Goal: Information Seeking & Learning: Find specific fact

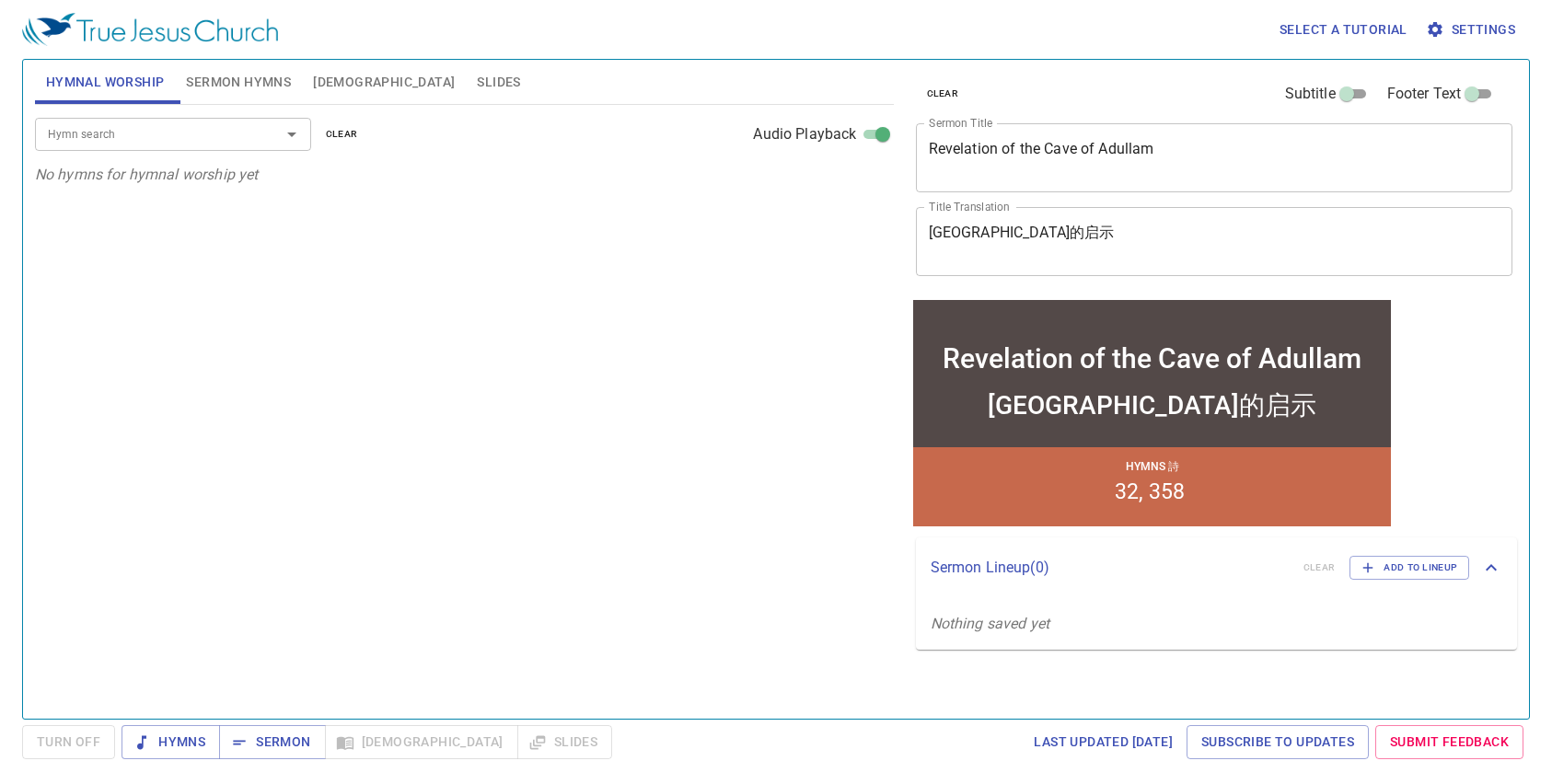
click at [239, 69] on button "Sermon Hymns" at bounding box center [239, 82] width 127 height 44
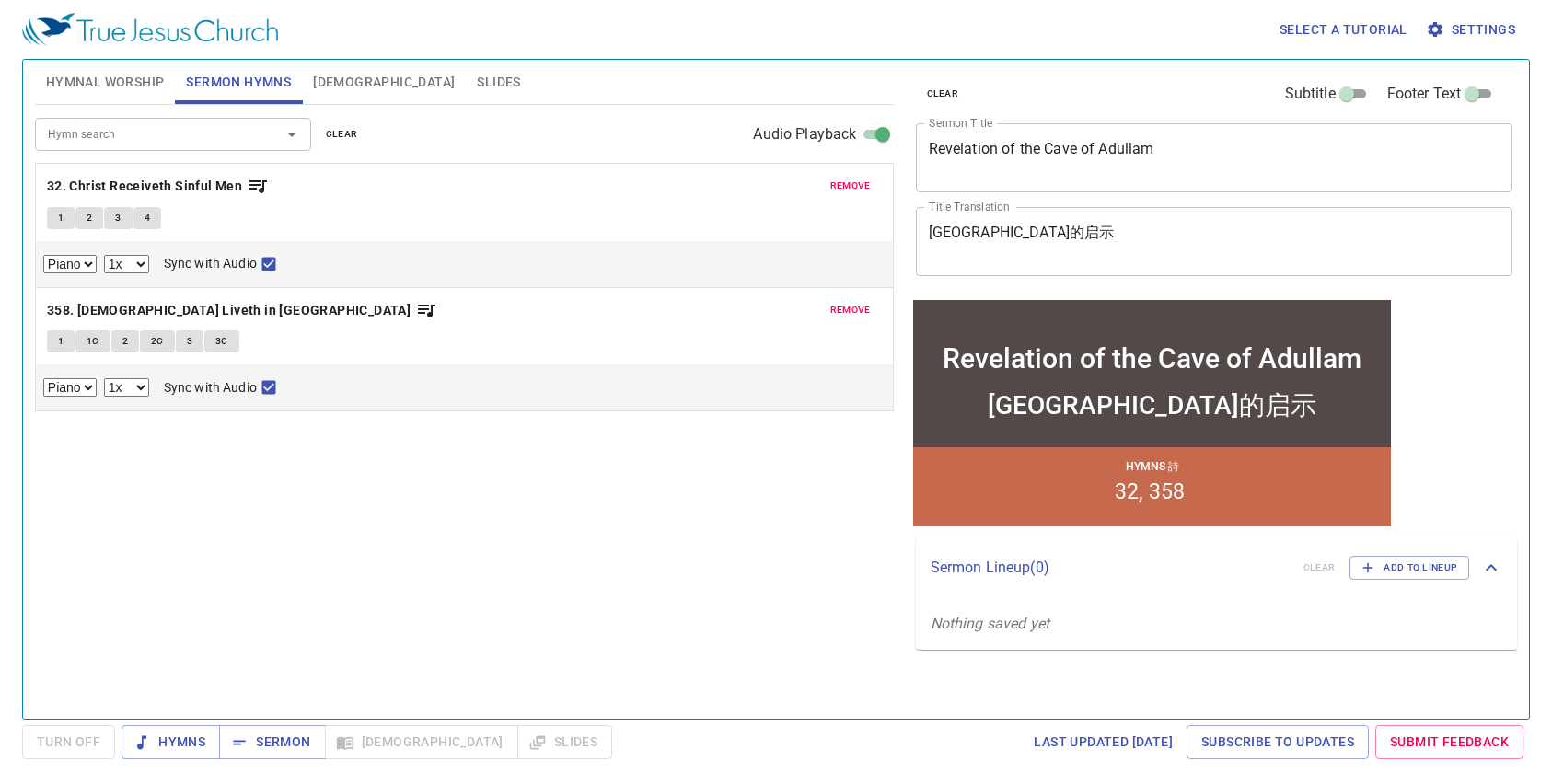
click at [845, 314] on span "remove" at bounding box center [851, 309] width 40 height 16
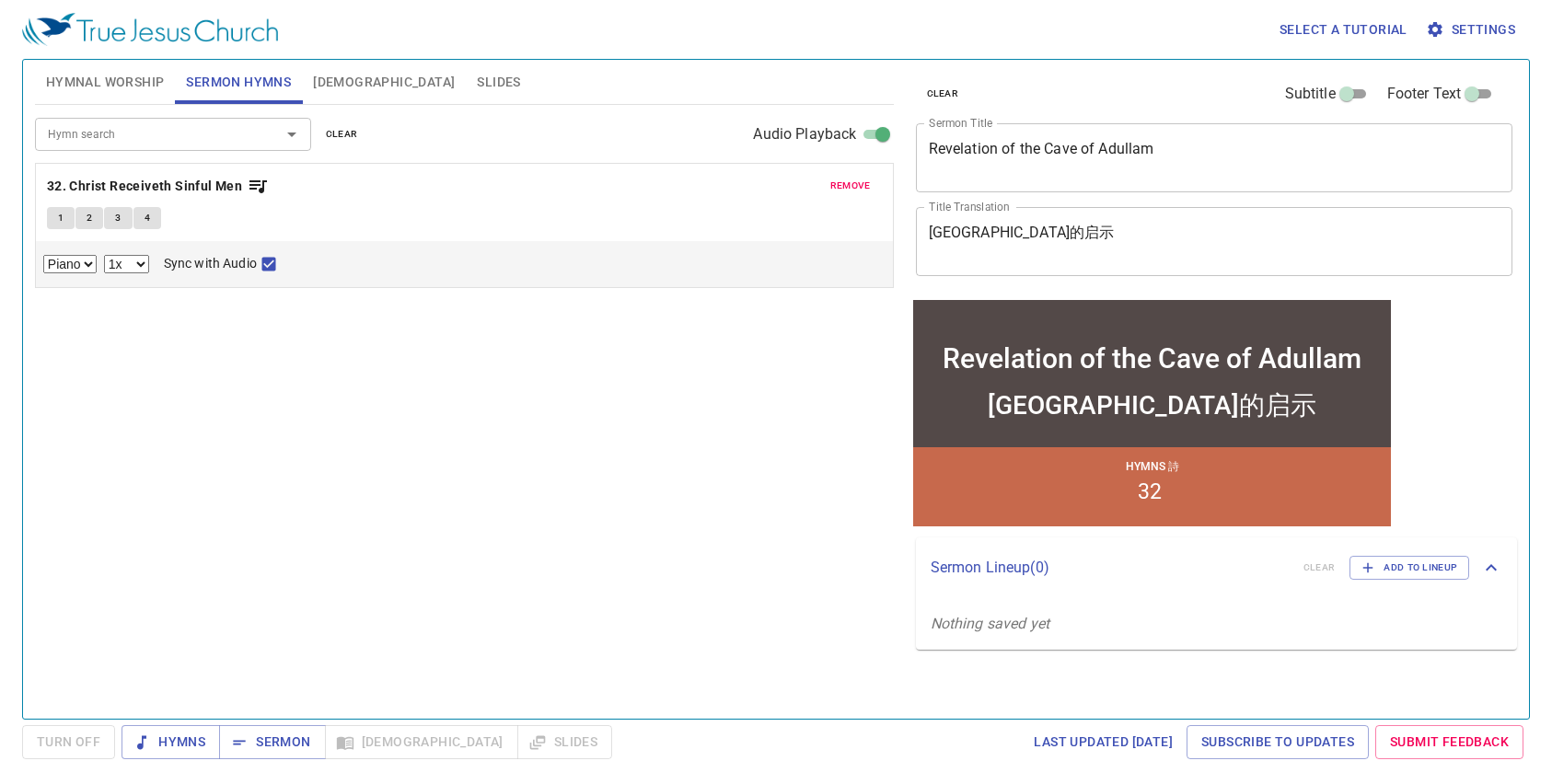
click at [343, 82] on span "[DEMOGRAPHIC_DATA]" at bounding box center [383, 83] width 142 height 23
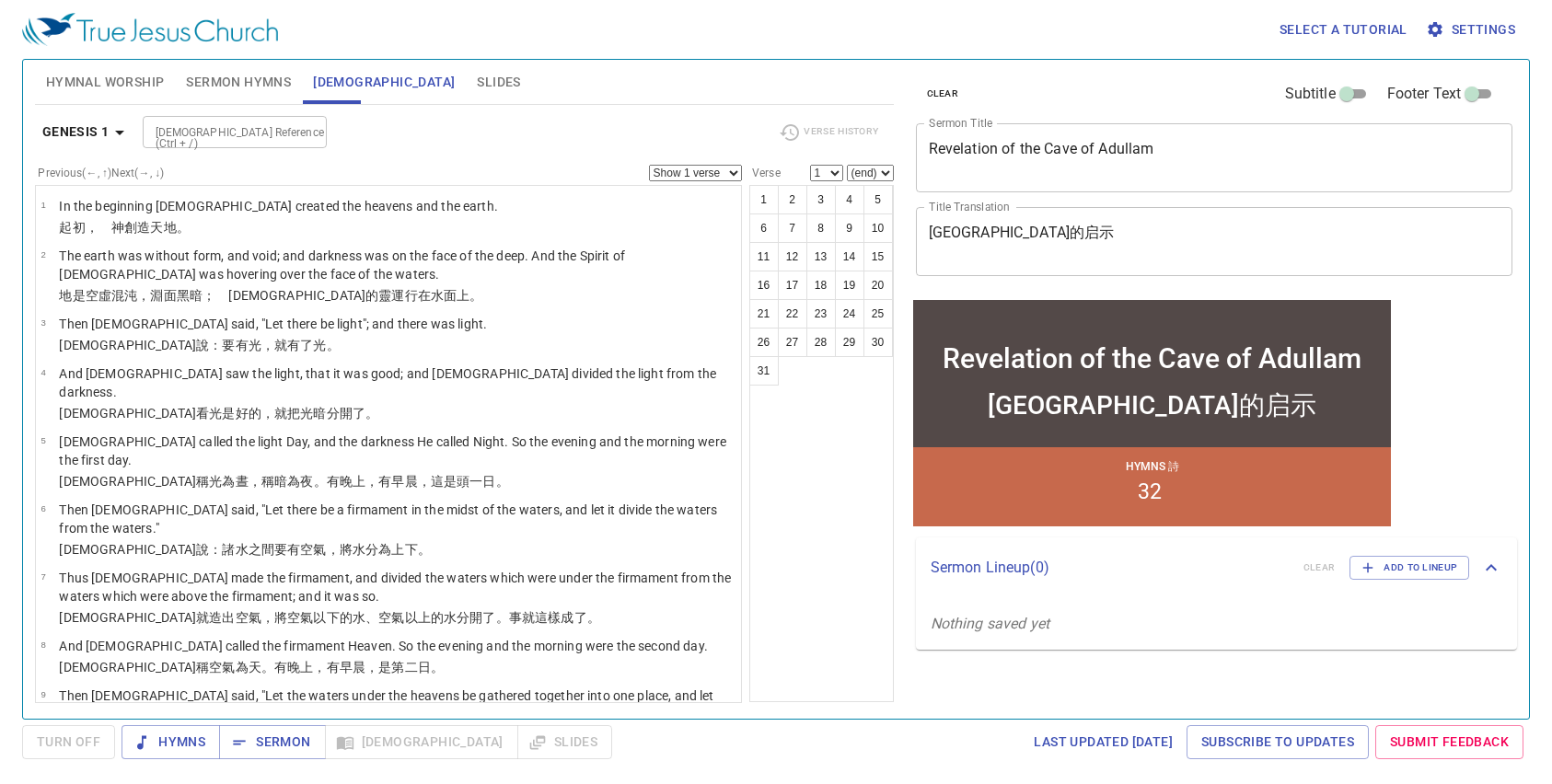
click at [477, 87] on span "Slides" at bounding box center [498, 83] width 43 height 23
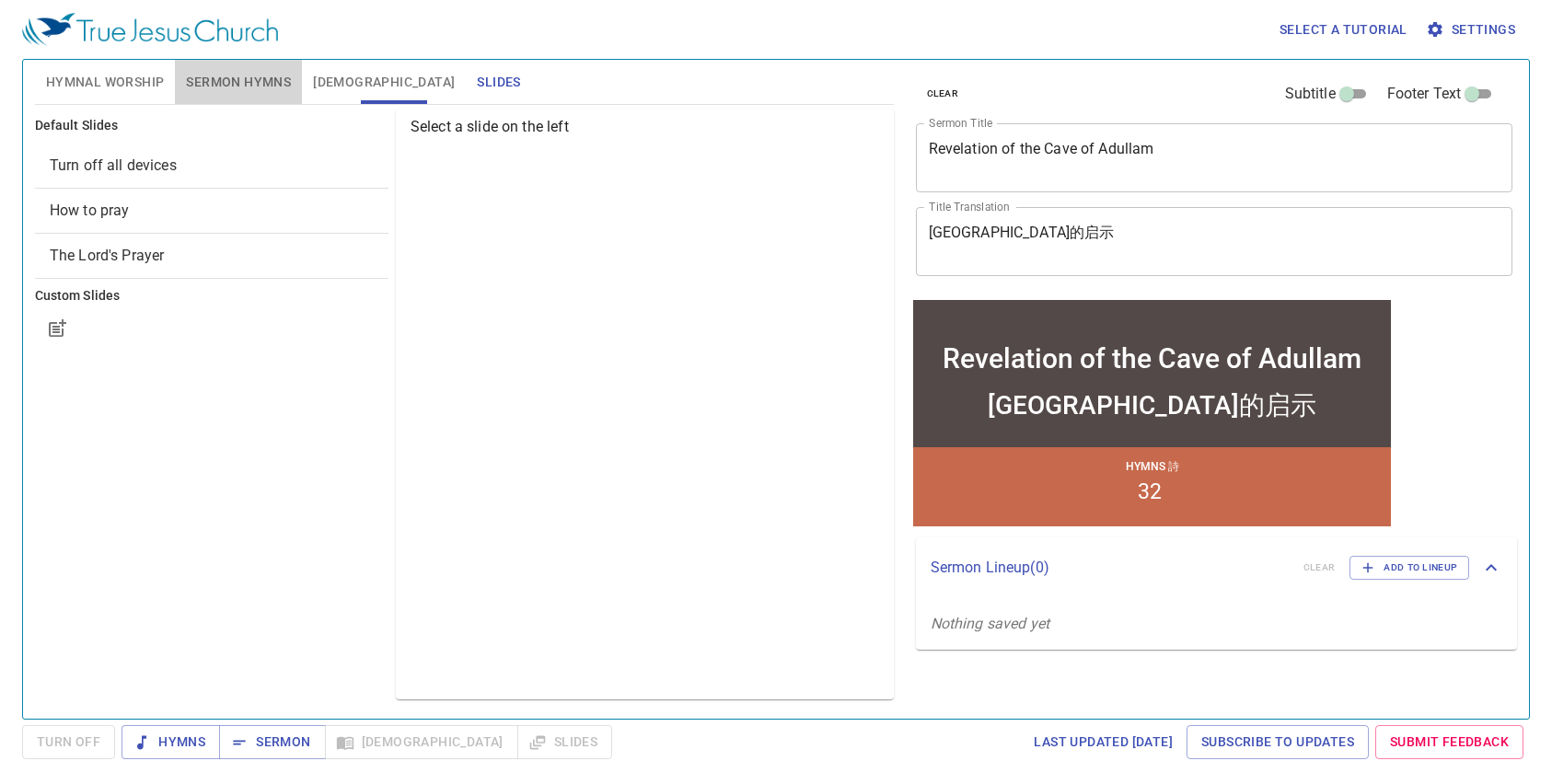
click at [226, 84] on span "Sermon Hymns" at bounding box center [238, 83] width 105 height 23
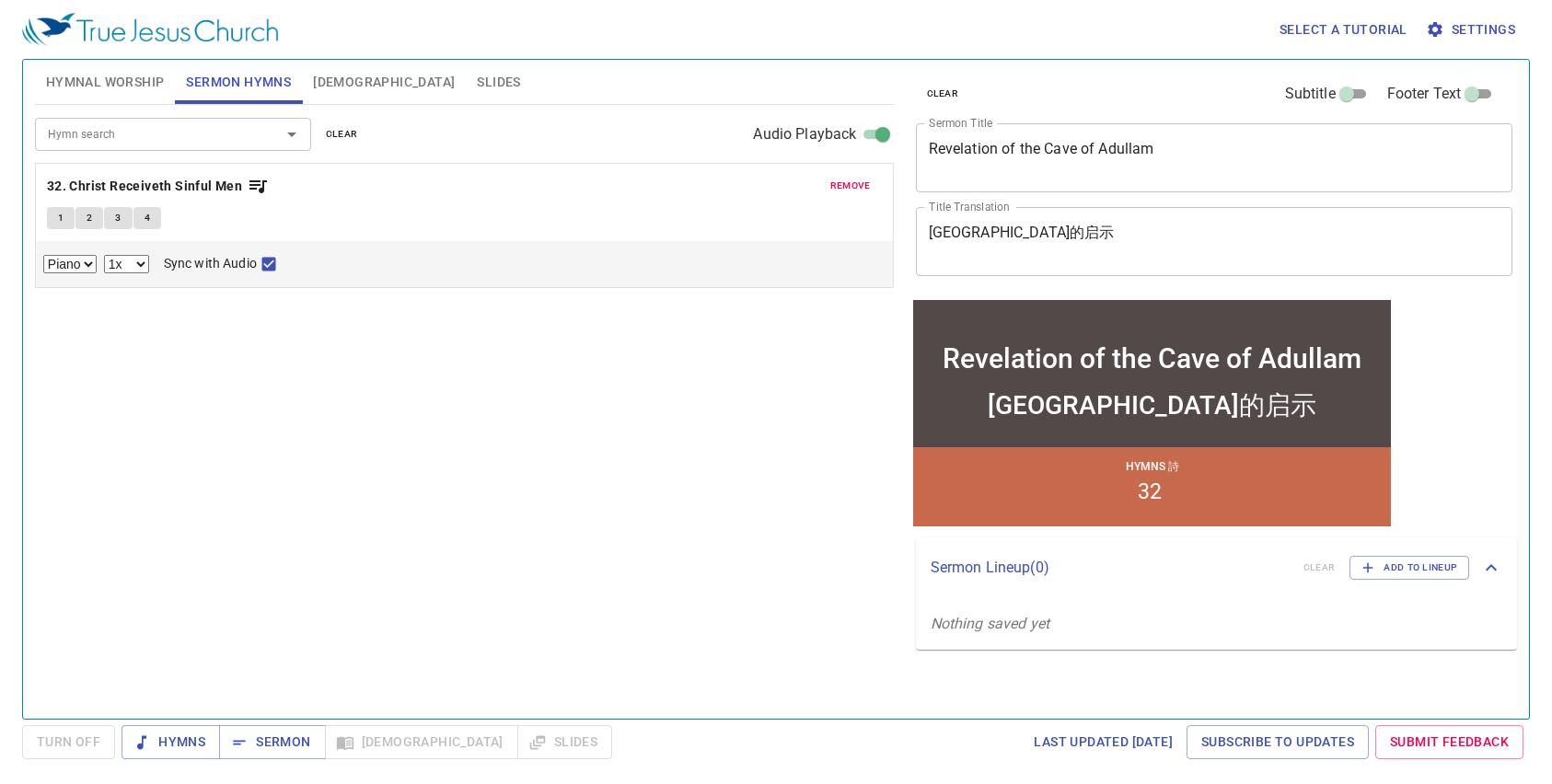
click at [315, 76] on span "[DEMOGRAPHIC_DATA]" at bounding box center [383, 83] width 142 height 23
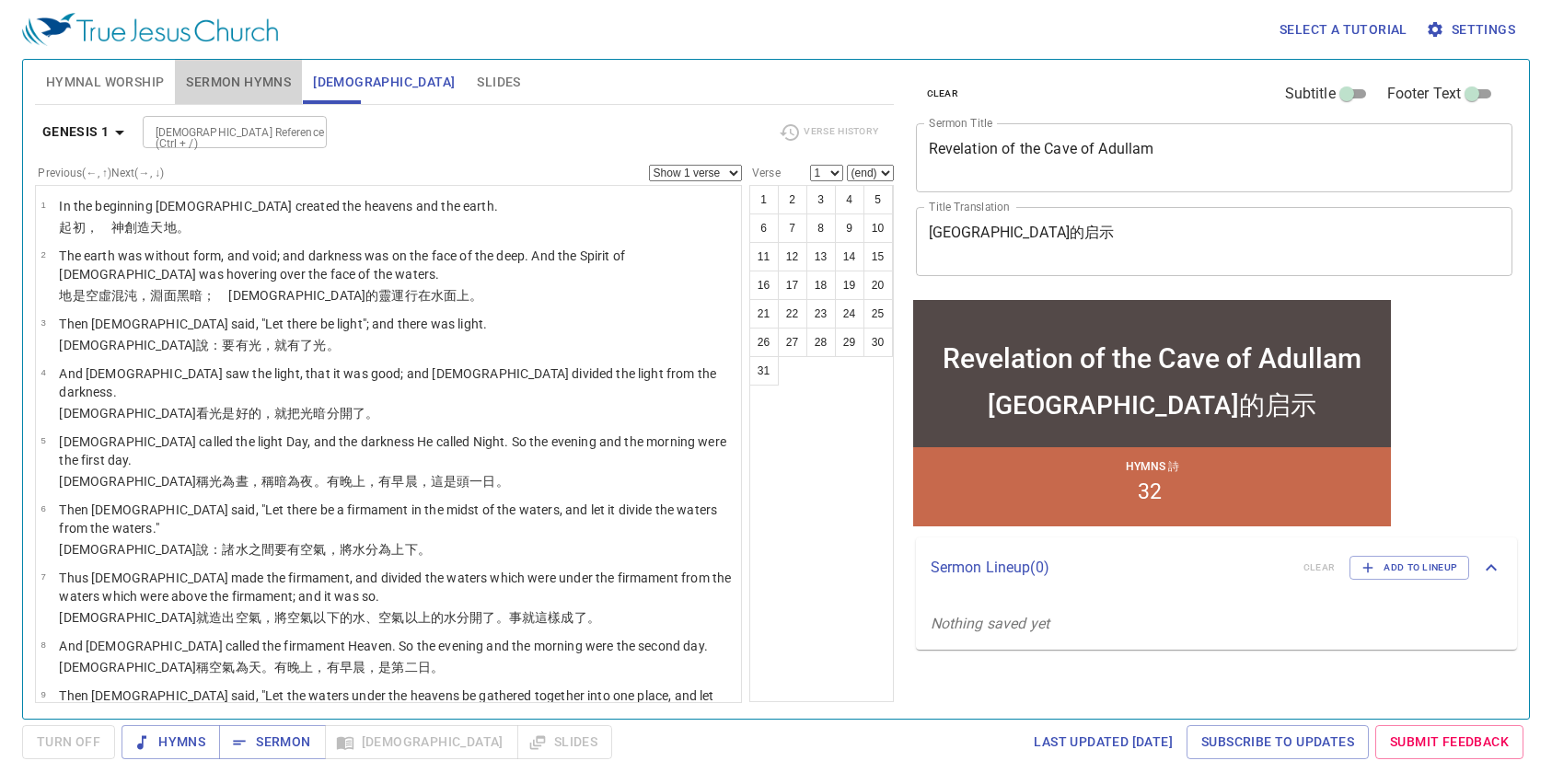
click at [259, 80] on span "Sermon Hymns" at bounding box center [238, 83] width 105 height 23
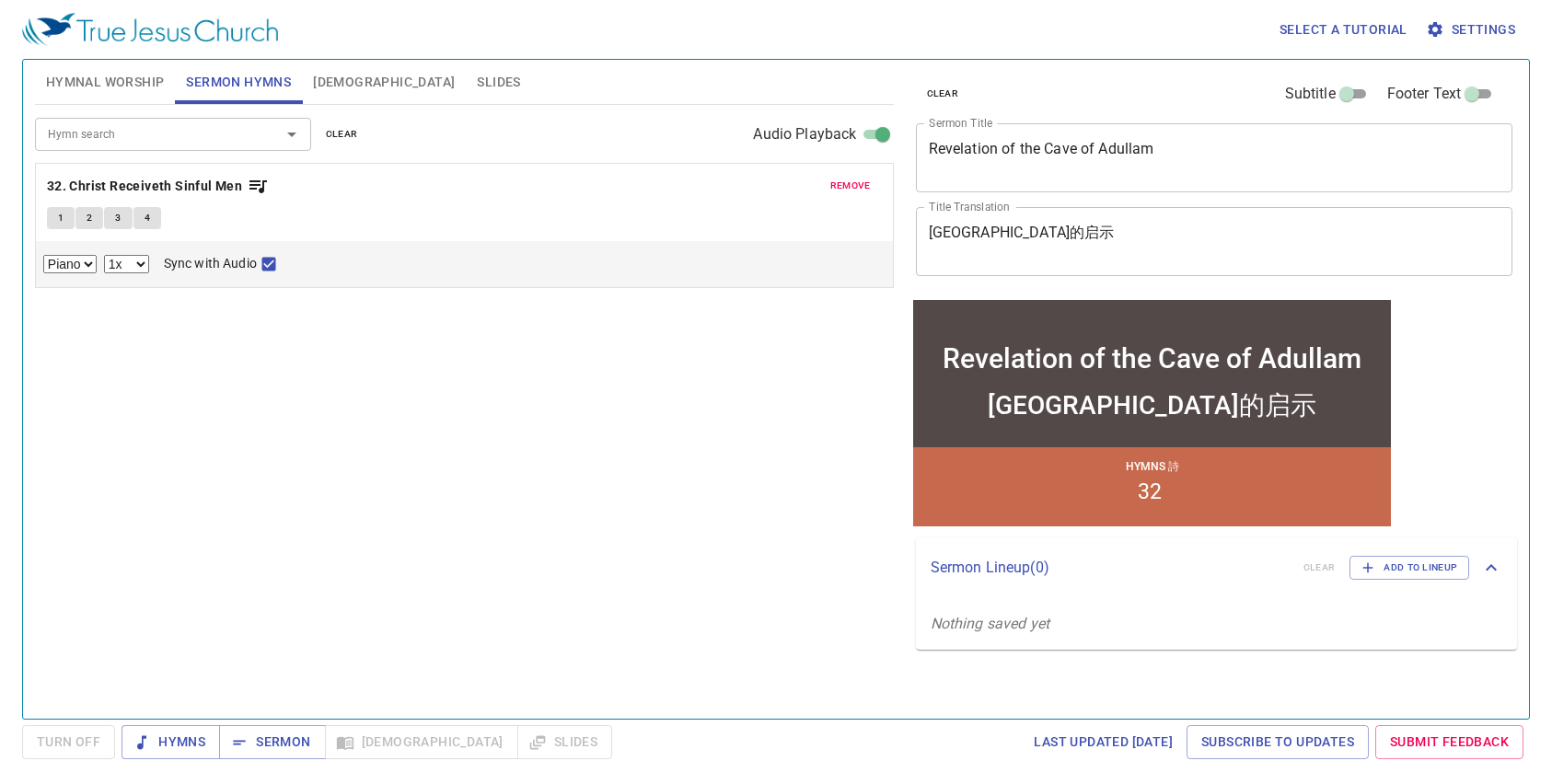
click at [850, 175] on button "remove" at bounding box center [850, 186] width 63 height 22
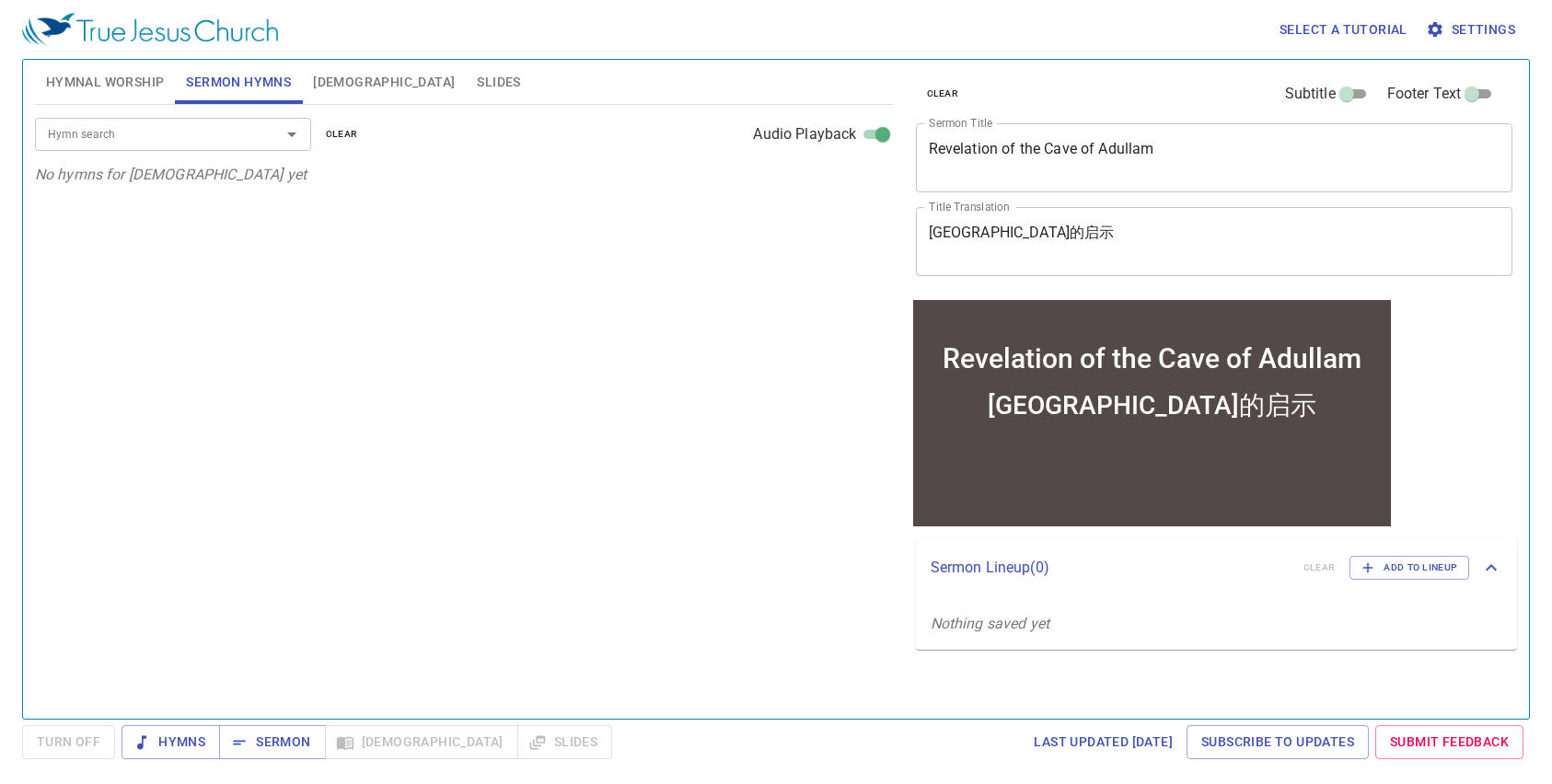
click at [222, 128] on input "Hymn search" at bounding box center [145, 134] width 211 height 21
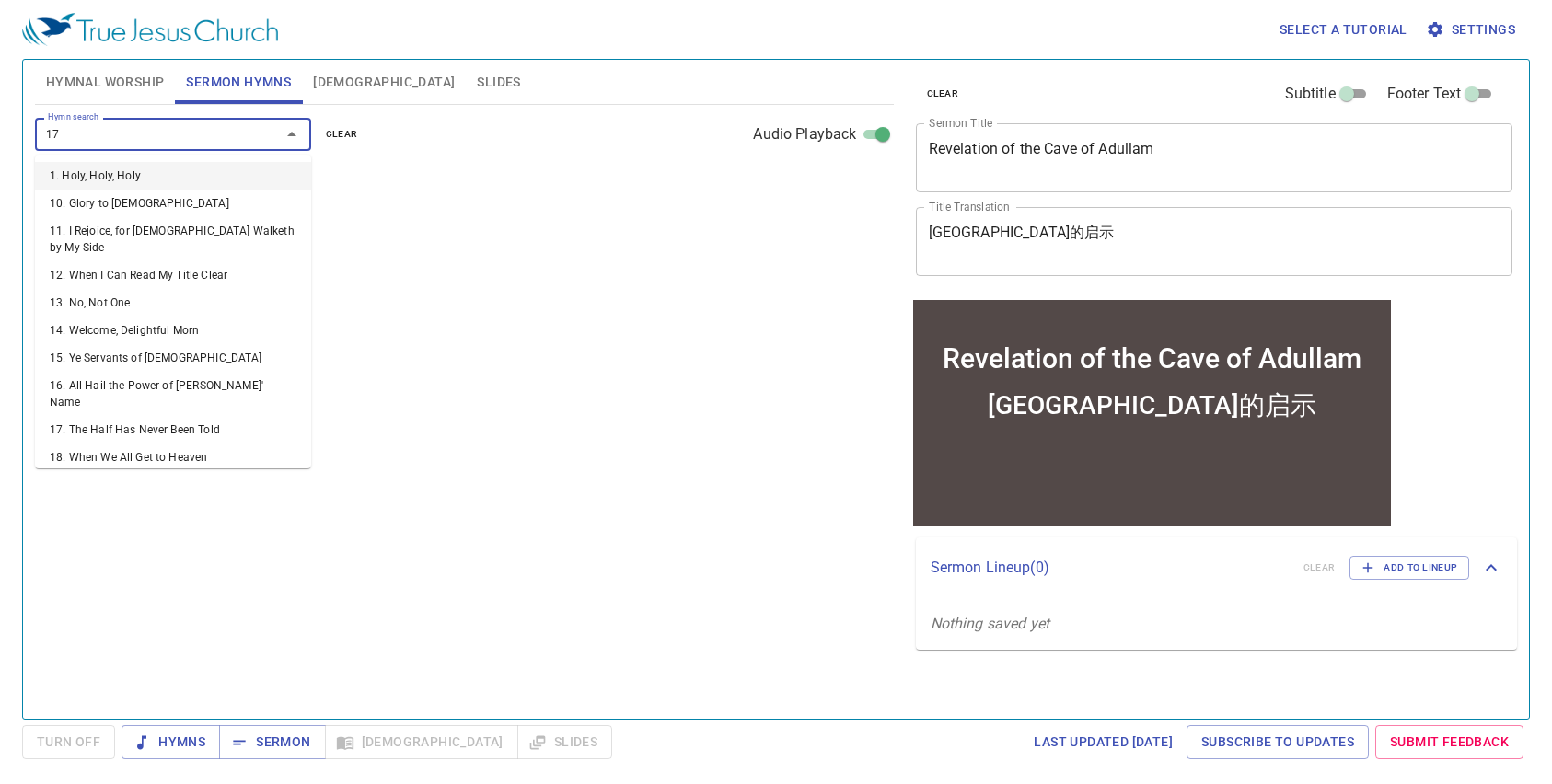
type input "177"
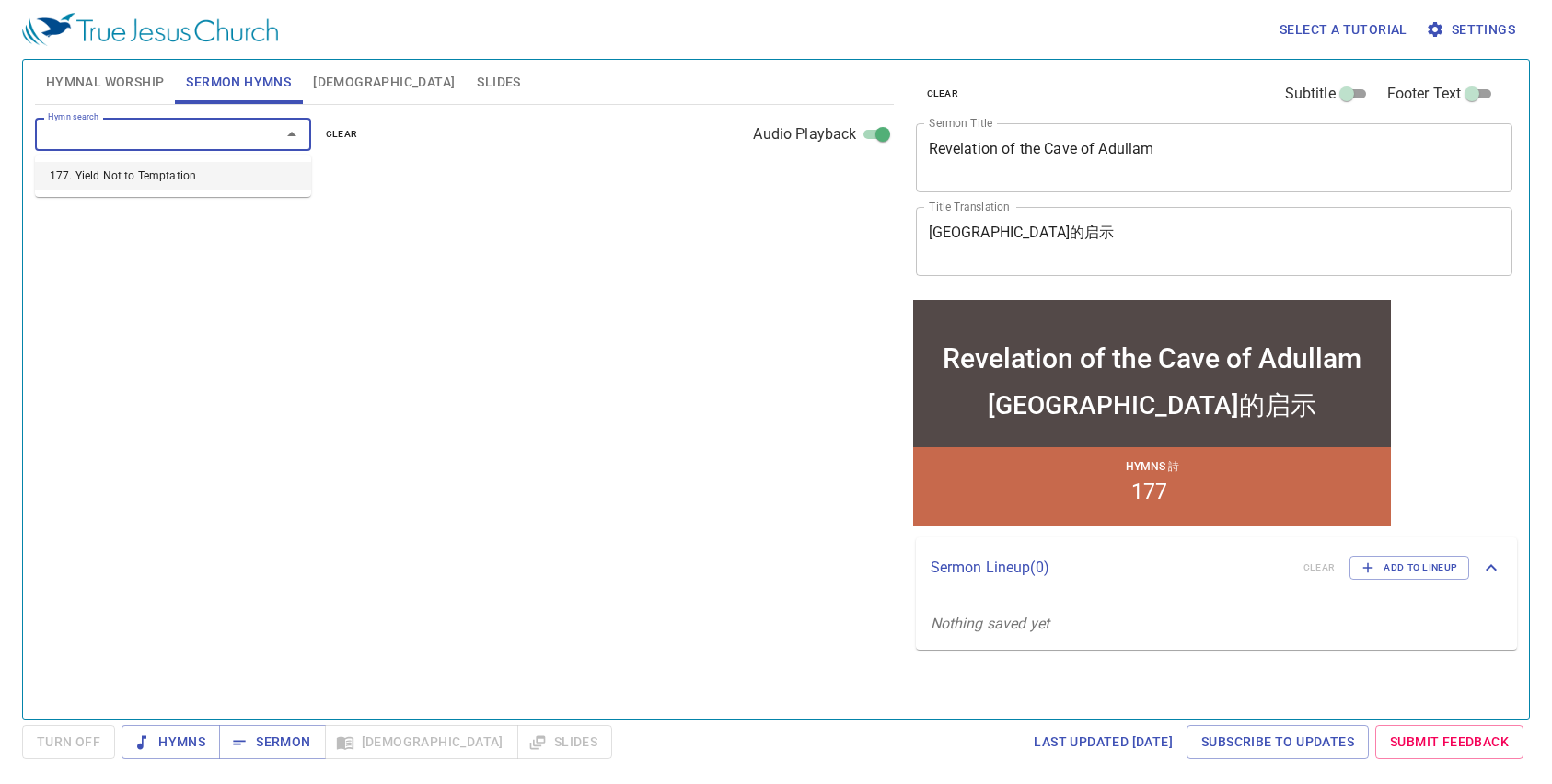
select select "1"
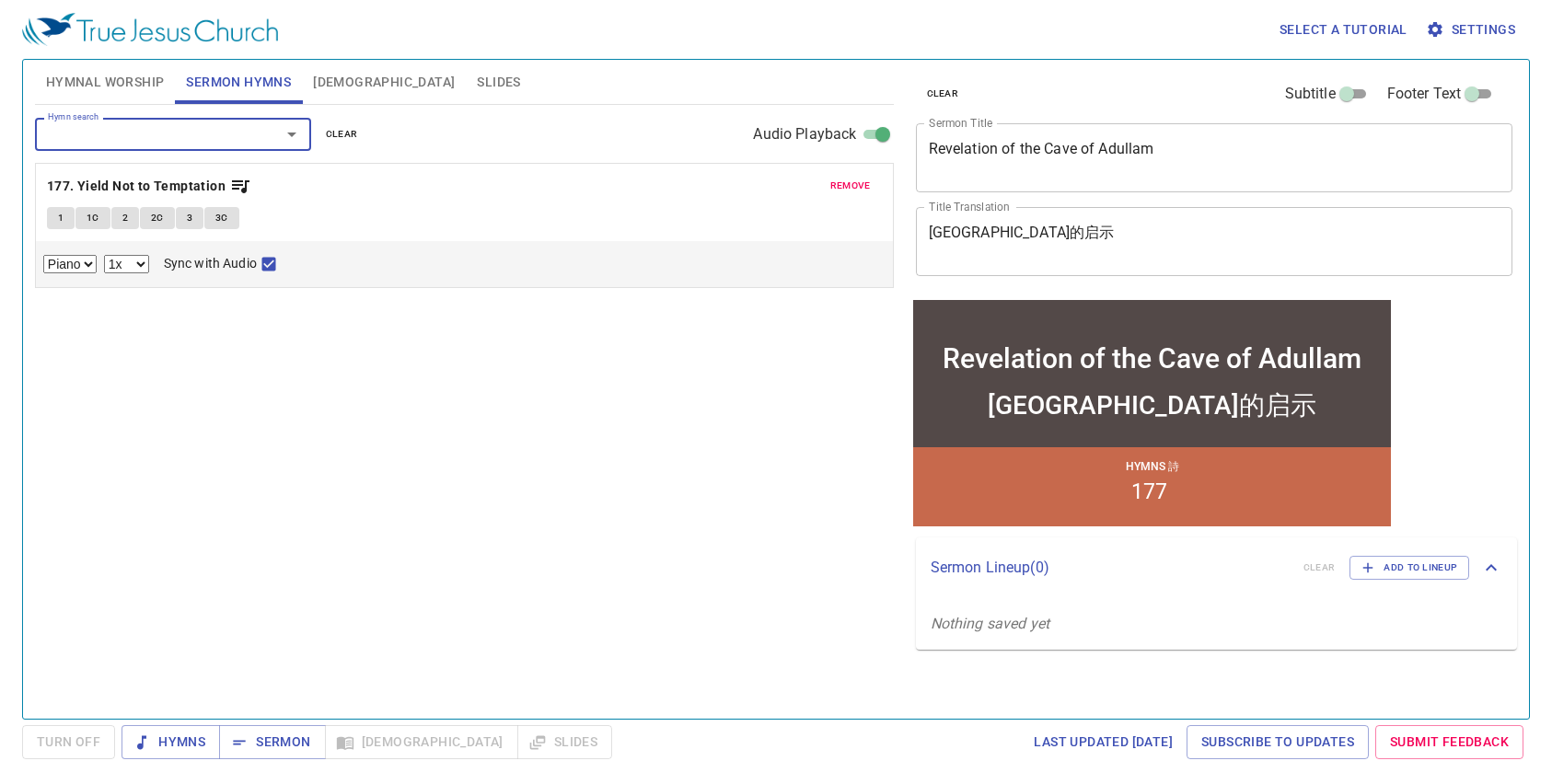
click at [1133, 162] on textarea "Revelation of the Cave of Adullam" at bounding box center [1214, 157] width 571 height 35
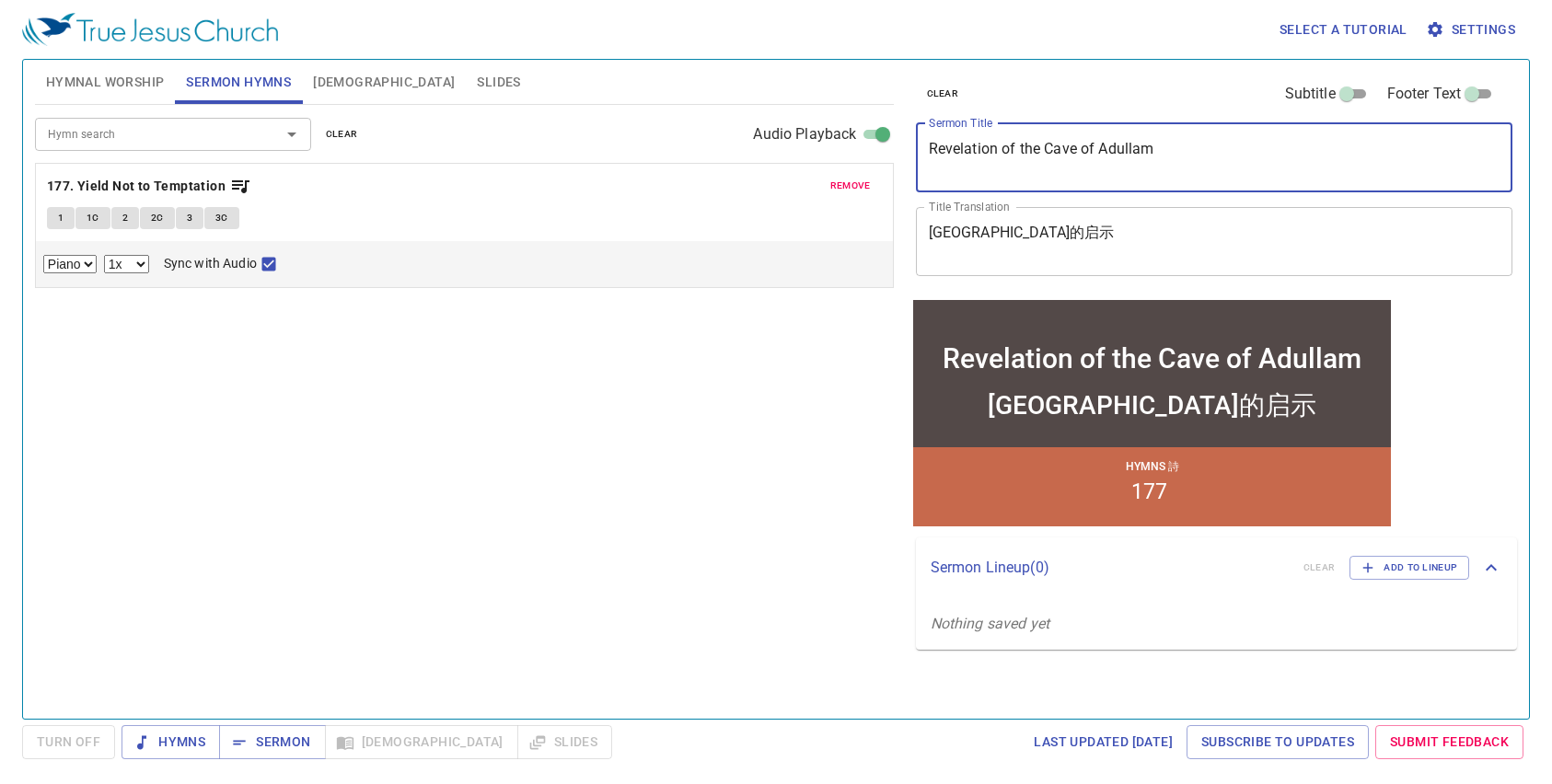
drag, startPoint x: 1157, startPoint y: 155, endPoint x: 911, endPoint y: 146, distance: 246.2
click at [901, 146] on div "clear Subtitle Footer Text Sermon Title Revelation of the Cave of Adullam x Ser…" at bounding box center [1213, 381] width 624 height 659
paste textarea "True Faith Through Trials"
type textarea "True Faith Through Trials"
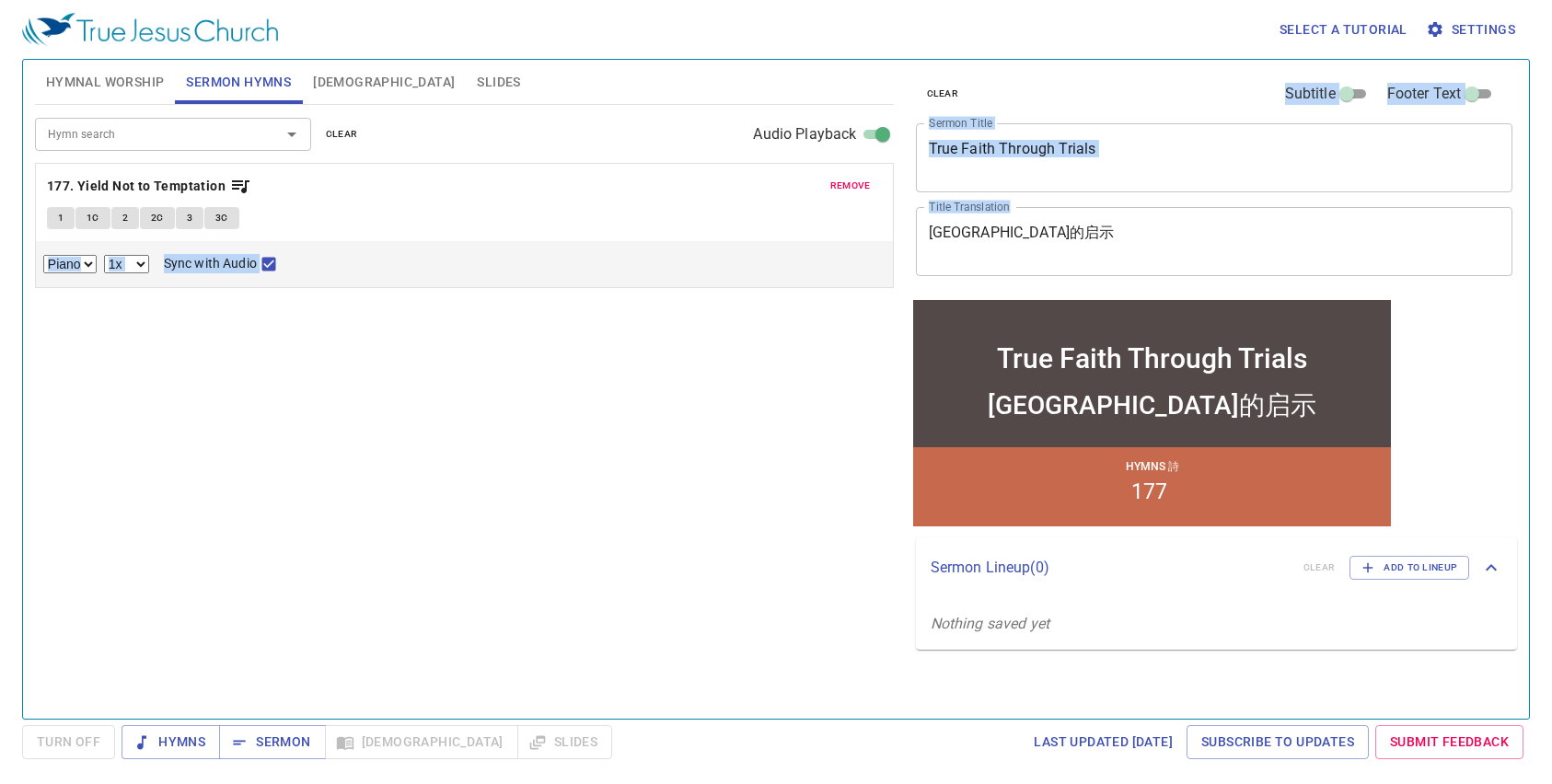
drag, startPoint x: 1060, startPoint y: 222, endPoint x: 869, endPoint y: 208, distance: 191.5
click at [868, 208] on div "Hymnal Worship Sermon Hymns Bible Slides Hymn search Hymn search clear Audio Pl…" at bounding box center [776, 381] width 1497 height 659
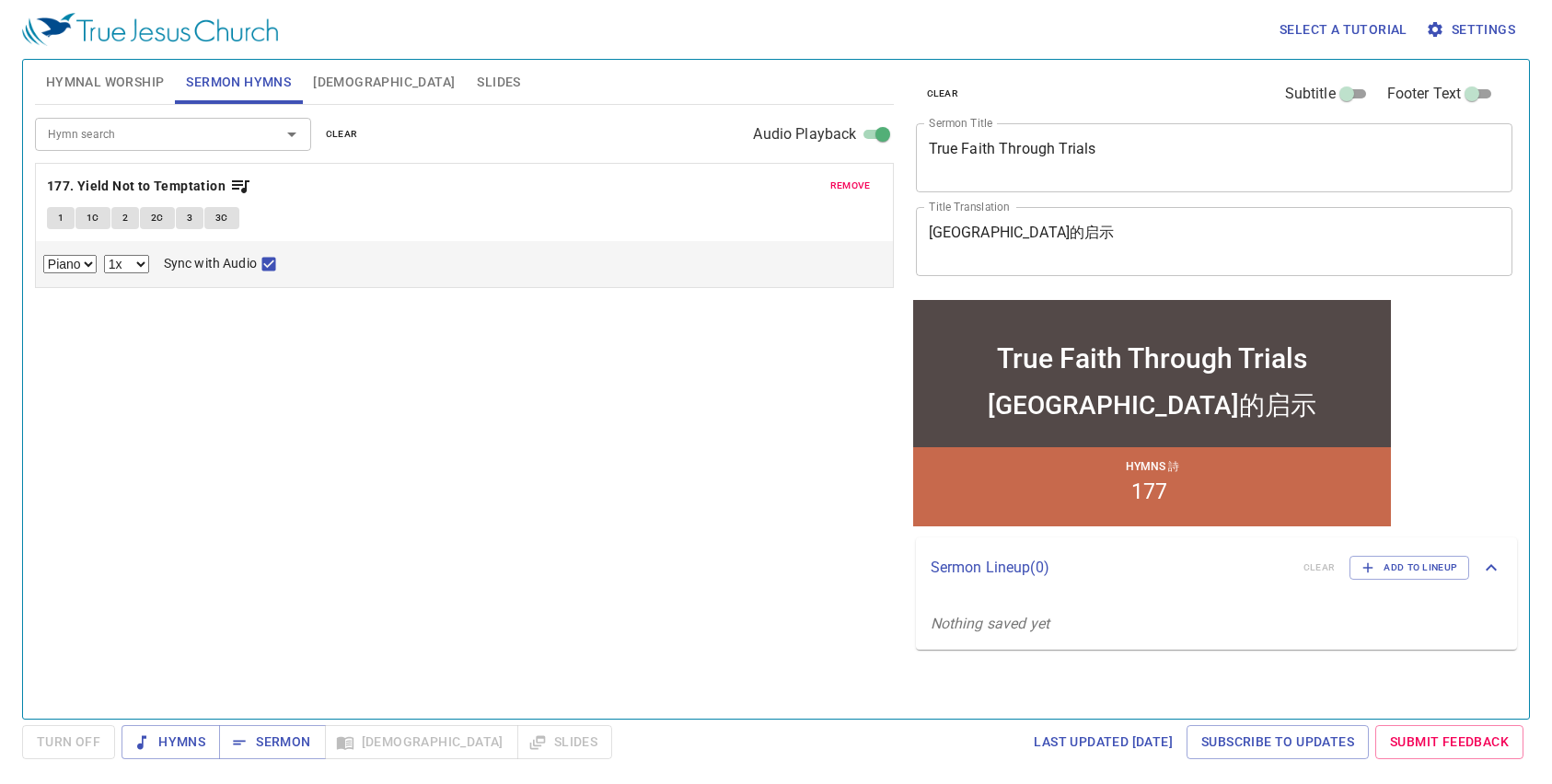
click at [1076, 262] on div "亚杜兰洞的启示 x Title Translation" at bounding box center [1215, 242] width 597 height 69
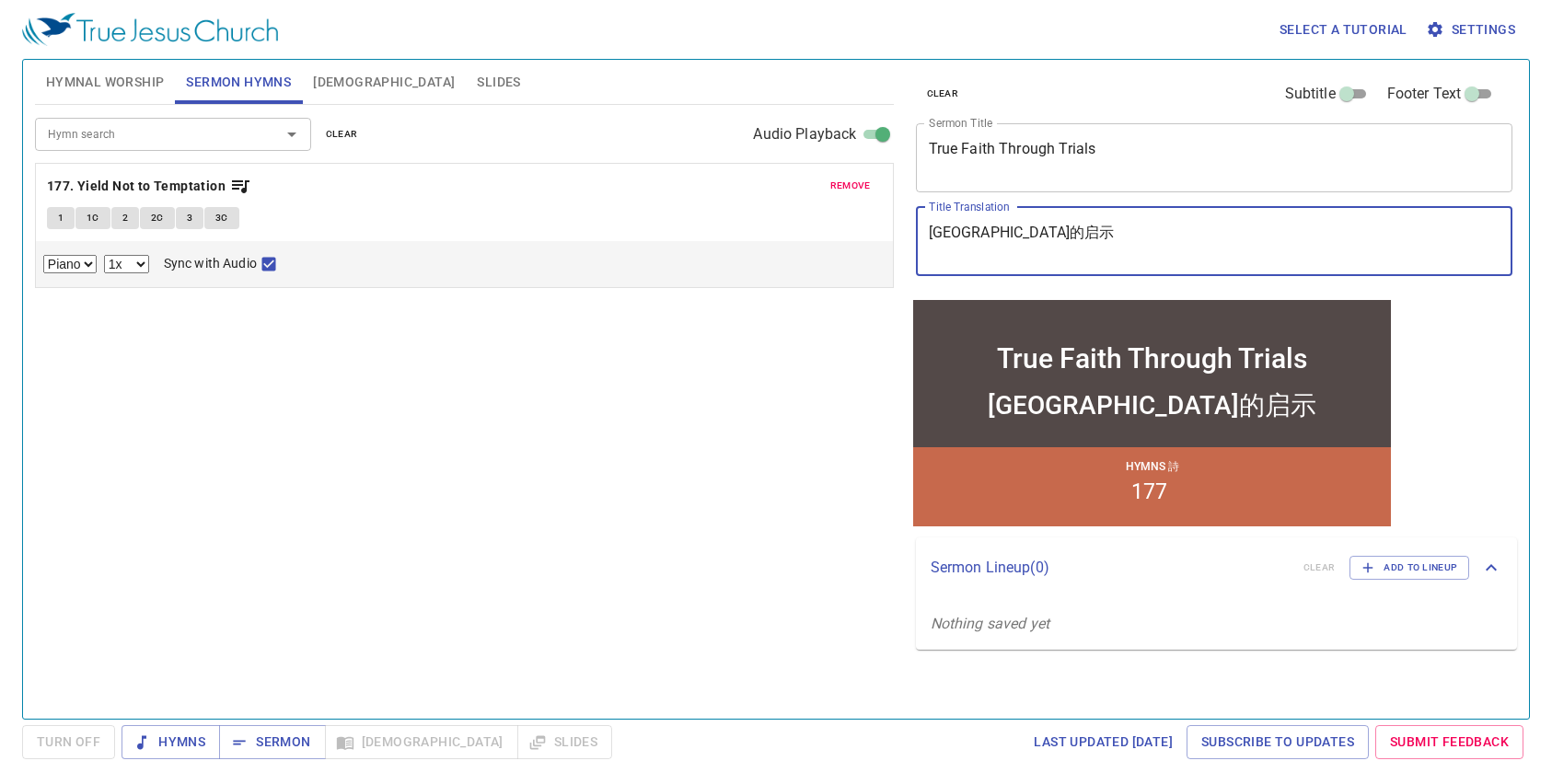
drag, startPoint x: 1076, startPoint y: 247, endPoint x: 960, endPoint y: 237, distance: 116.4
click at [912, 226] on div "clear Subtitle Footer Text Sermon Title True Faith Through Trials x Sermon Titl…" at bounding box center [1213, 177] width 610 height 236
paste textarea "通過試驗的真實信仰"
click at [1107, 245] on textarea "通過試驗的真實信仰" at bounding box center [1214, 241] width 571 height 35
type textarea "通過試驗的真實信仰"
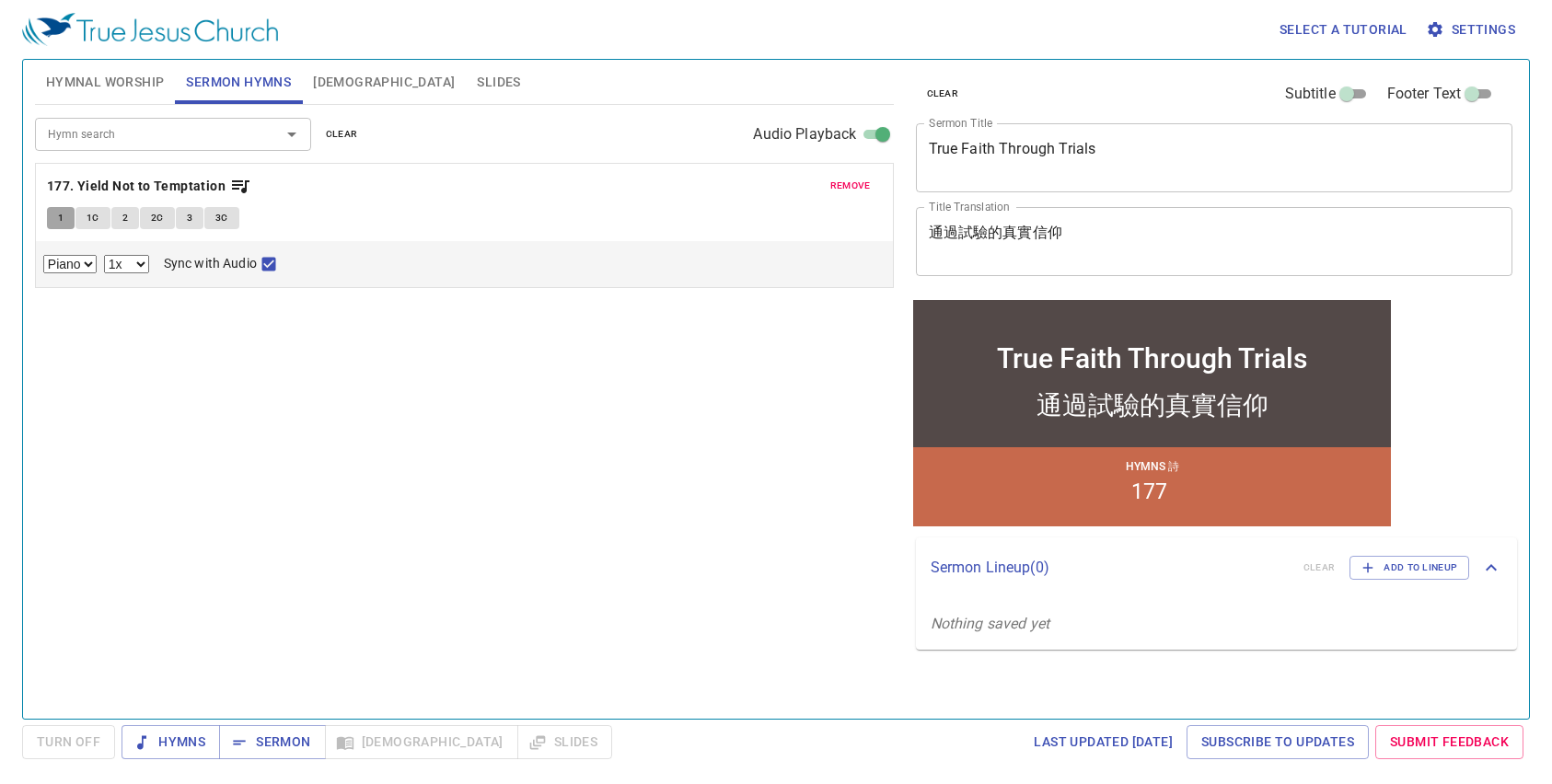
click at [60, 217] on span "1" at bounding box center [61, 218] width 6 height 16
checkbox input "false"
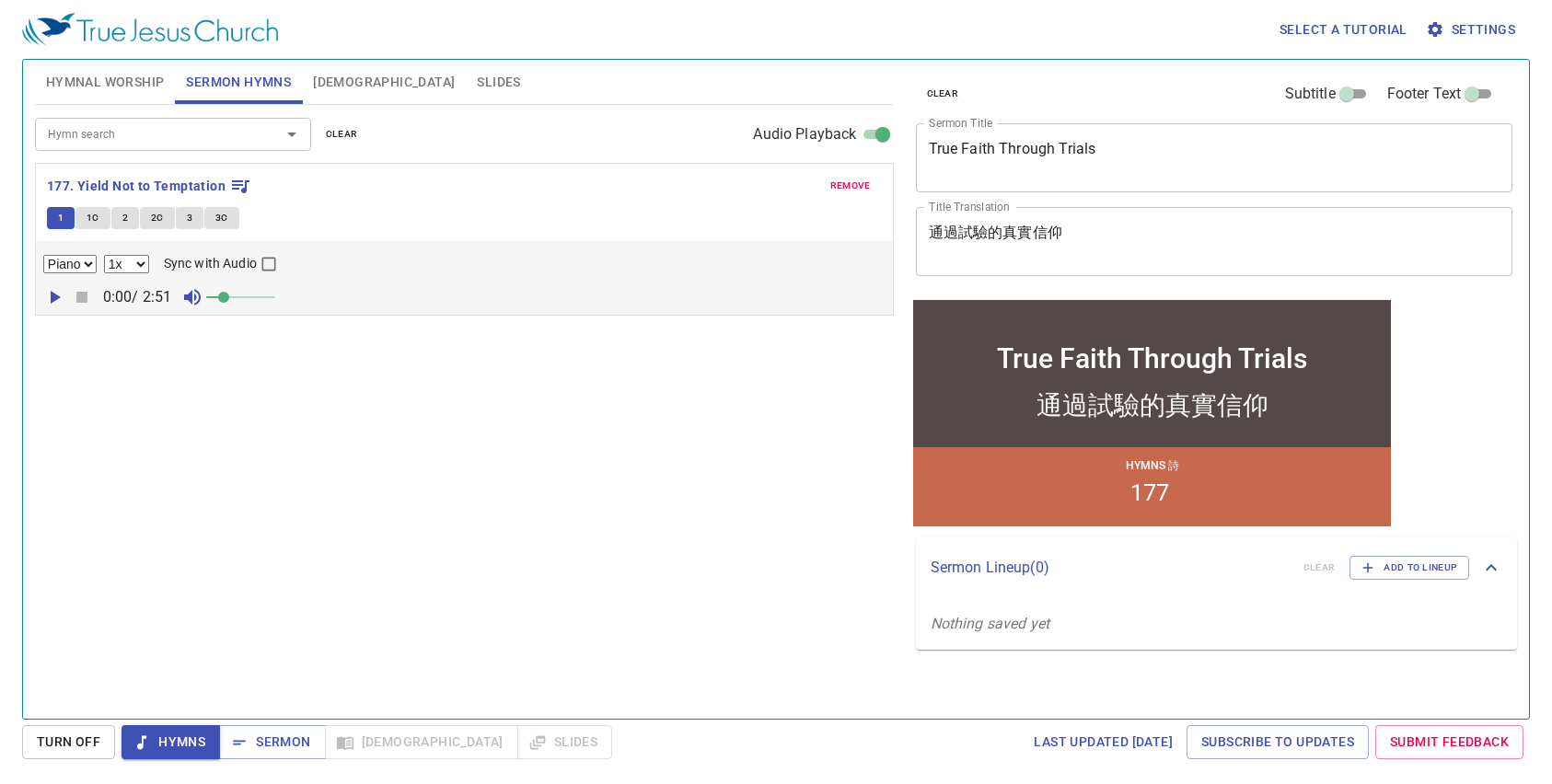
click at [64, 208] on button "1" at bounding box center [61, 218] width 28 height 22
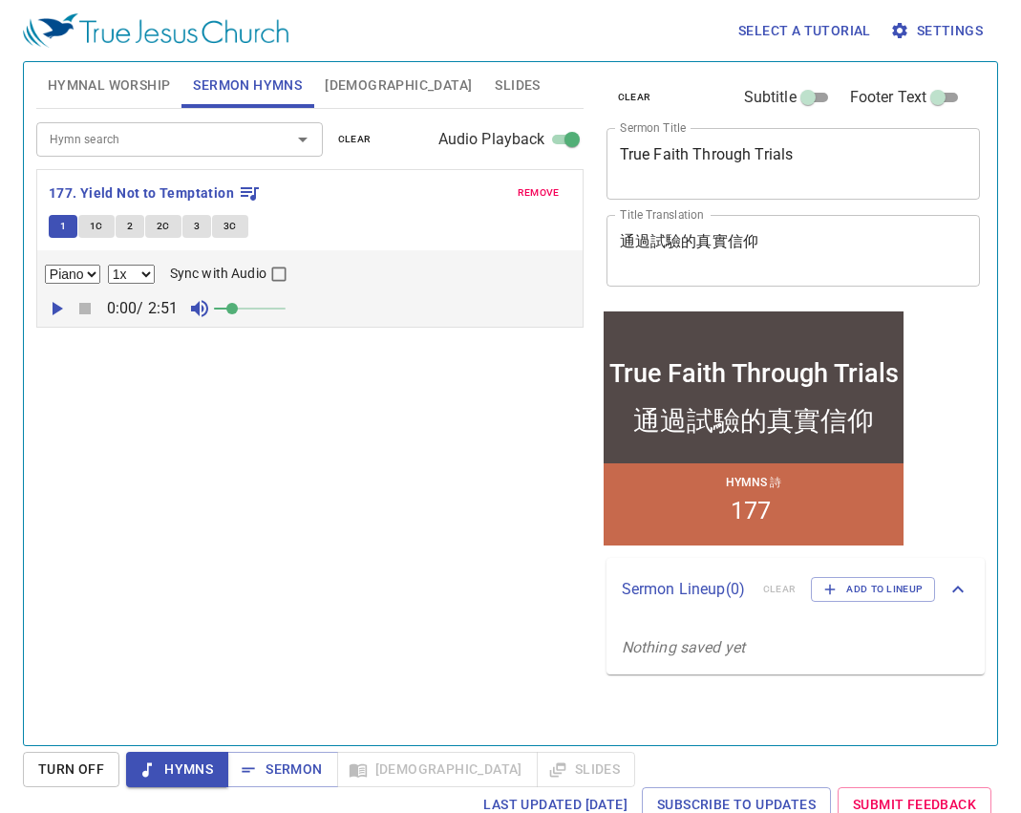
click at [54, 224] on button "1" at bounding box center [63, 226] width 29 height 23
click at [79, 226] on button "1C" at bounding box center [96, 226] width 36 height 23
click at [82, 226] on button "1C" at bounding box center [96, 226] width 36 height 23
click at [134, 228] on button "2" at bounding box center [130, 226] width 29 height 23
click at [169, 225] on button "2C" at bounding box center [163, 226] width 36 height 23
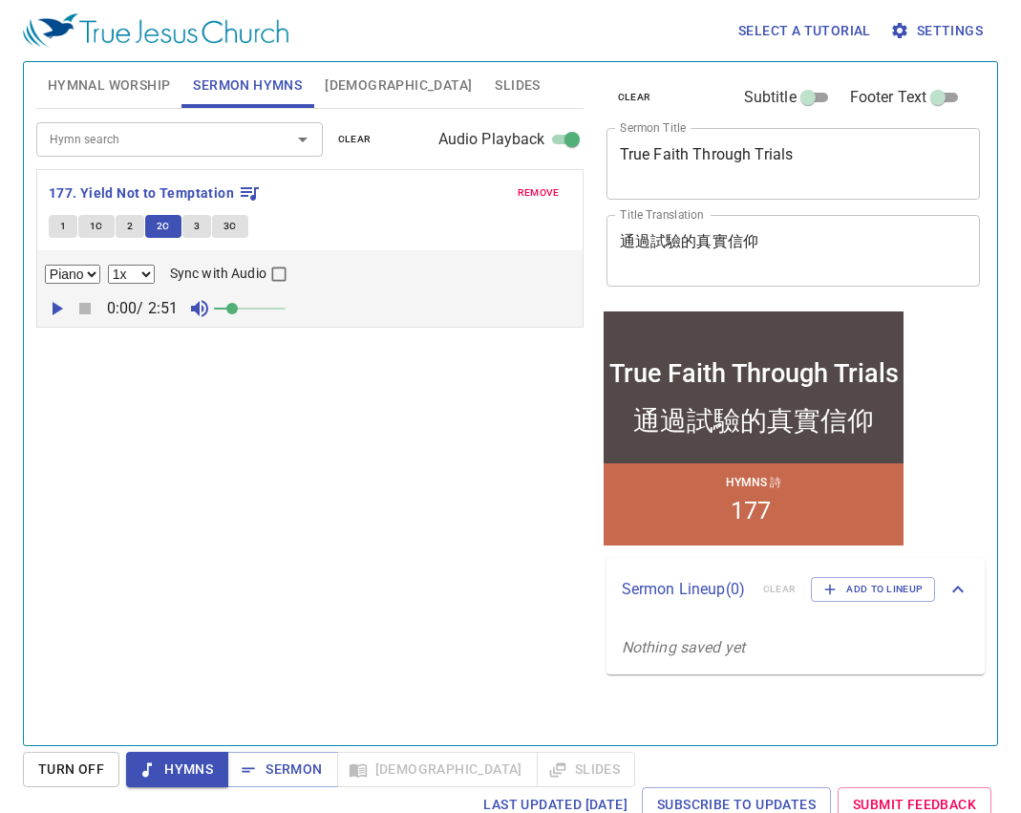
click at [191, 224] on button "3" at bounding box center [197, 226] width 29 height 23
click at [241, 226] on button "3C" at bounding box center [230, 226] width 36 height 23
click at [334, 82] on span "[DEMOGRAPHIC_DATA]" at bounding box center [398, 86] width 147 height 24
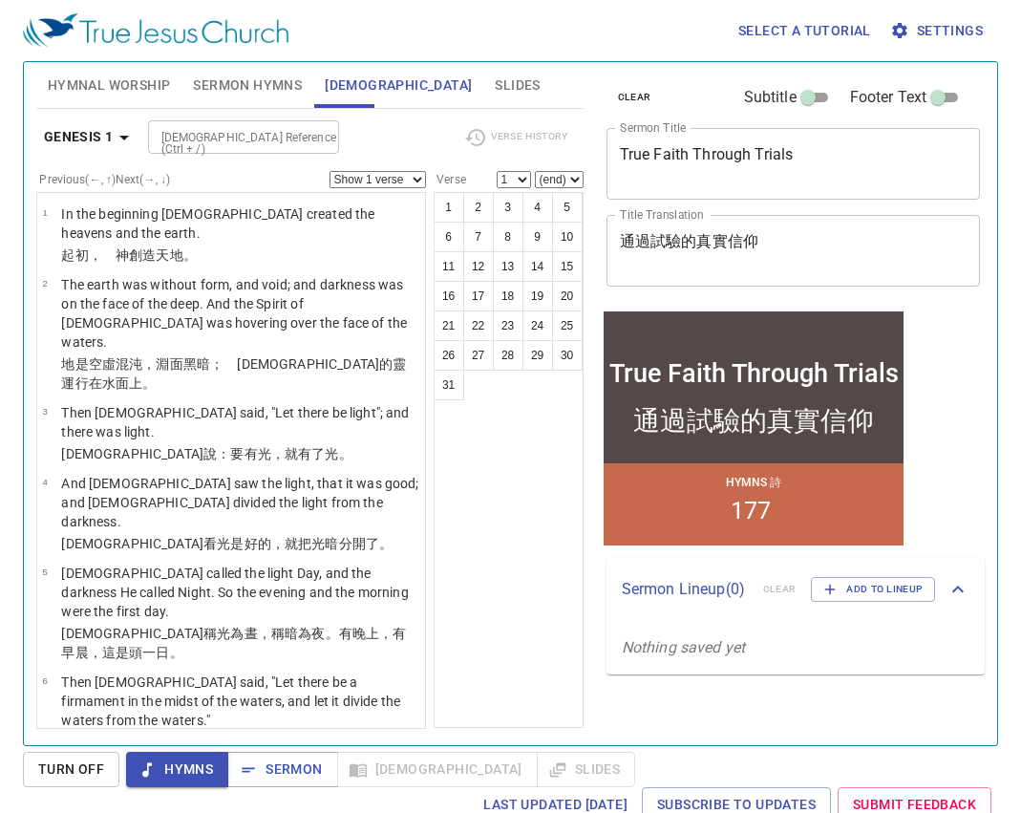
click at [495, 84] on span "Slides" at bounding box center [517, 86] width 45 height 24
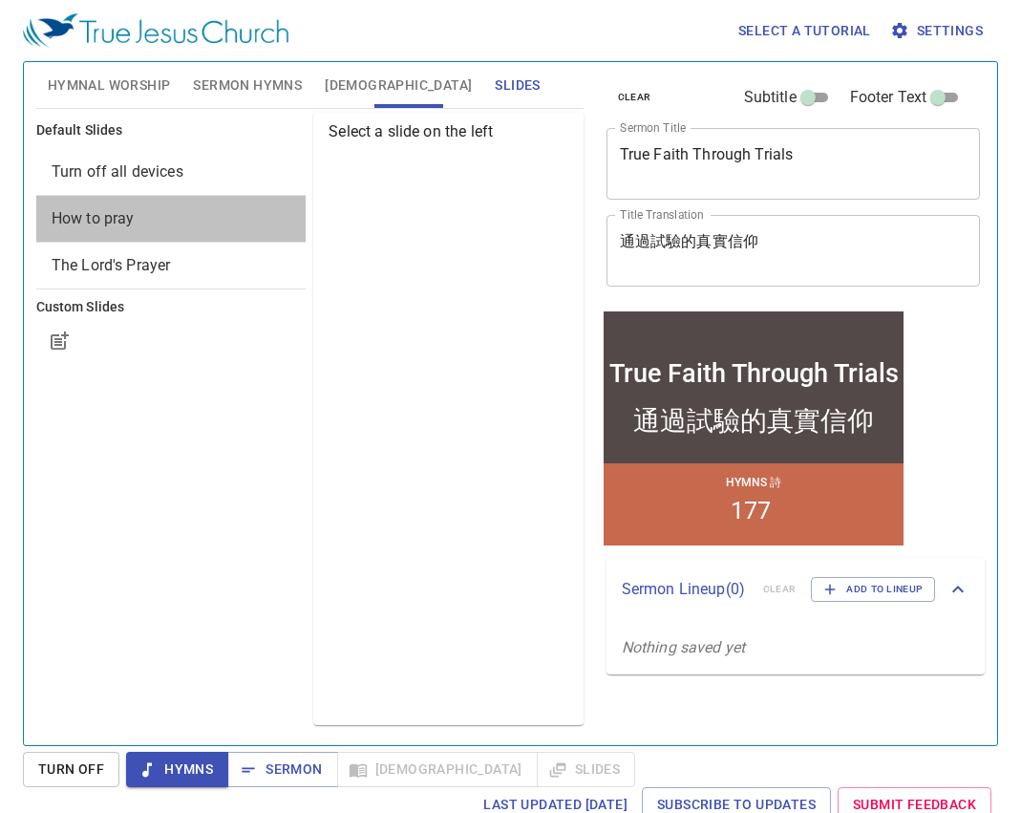
click at [137, 230] on div "How to pray" at bounding box center [170, 219] width 269 height 46
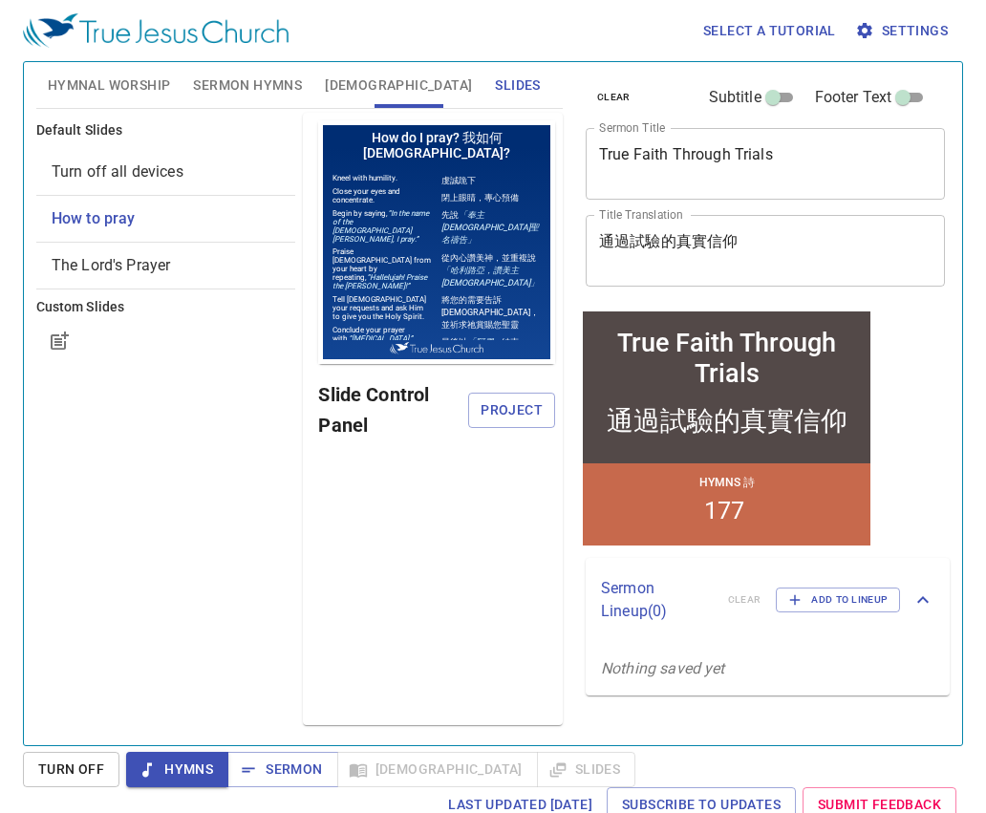
click at [284, 81] on span "Sermon Hymns" at bounding box center [247, 86] width 109 height 24
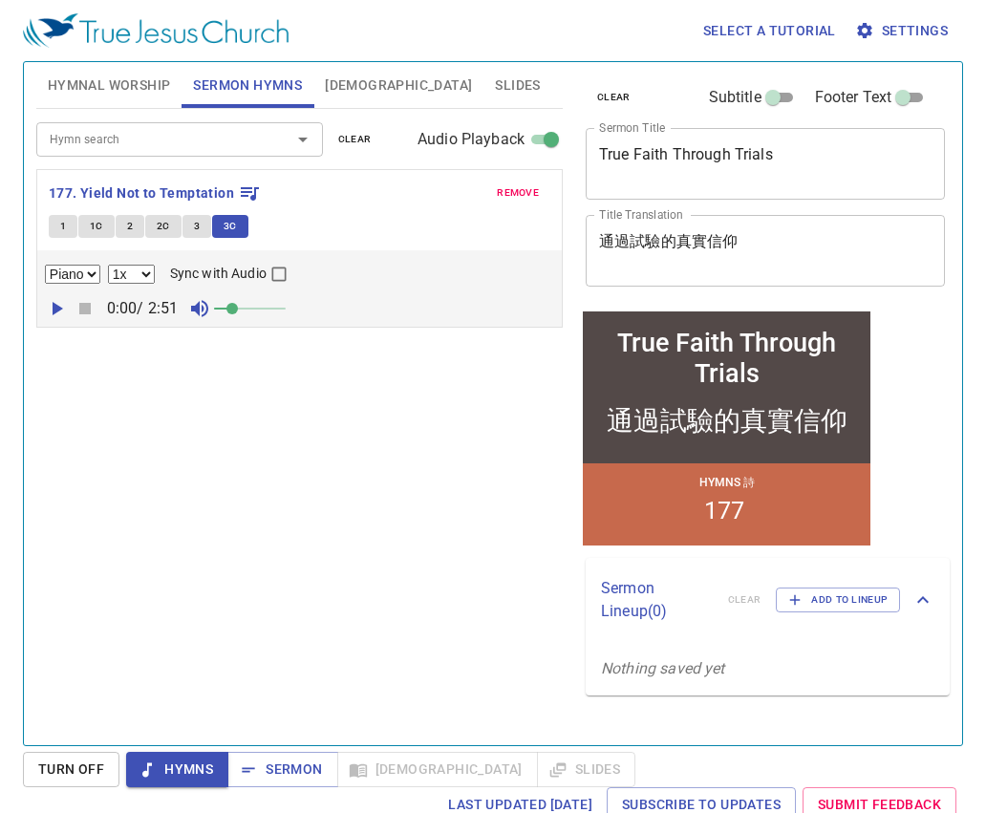
click at [348, 87] on span "[DEMOGRAPHIC_DATA]" at bounding box center [398, 86] width 147 height 24
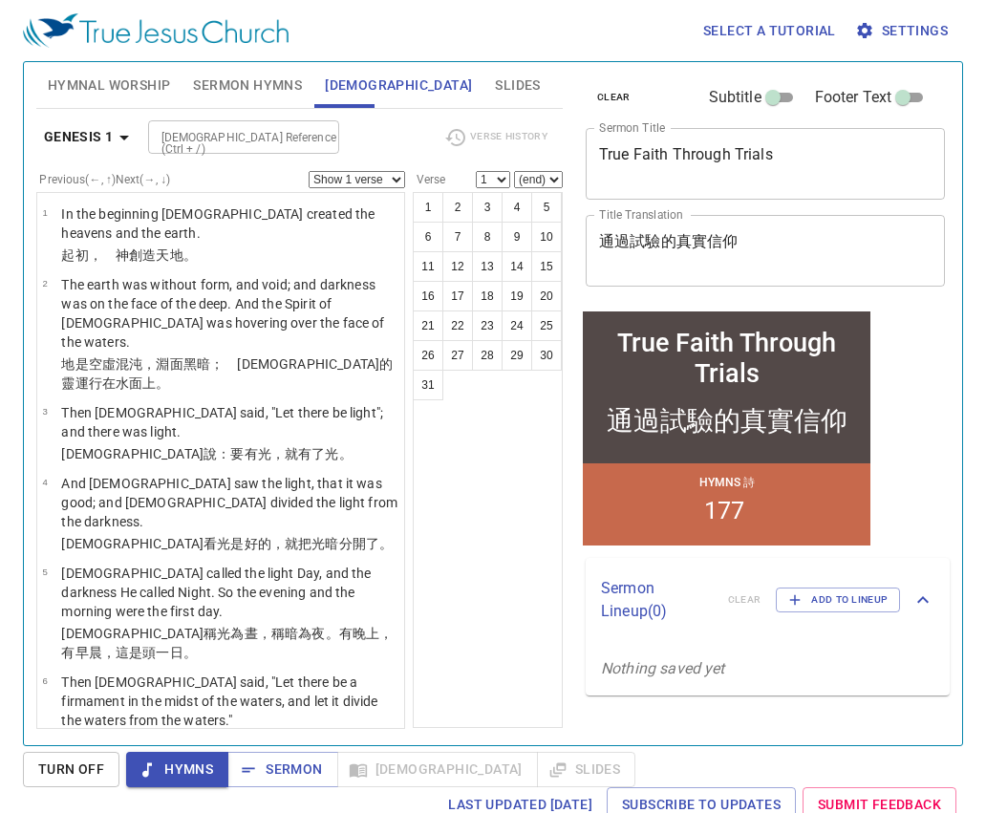
click at [495, 85] on span "Slides" at bounding box center [517, 86] width 45 height 24
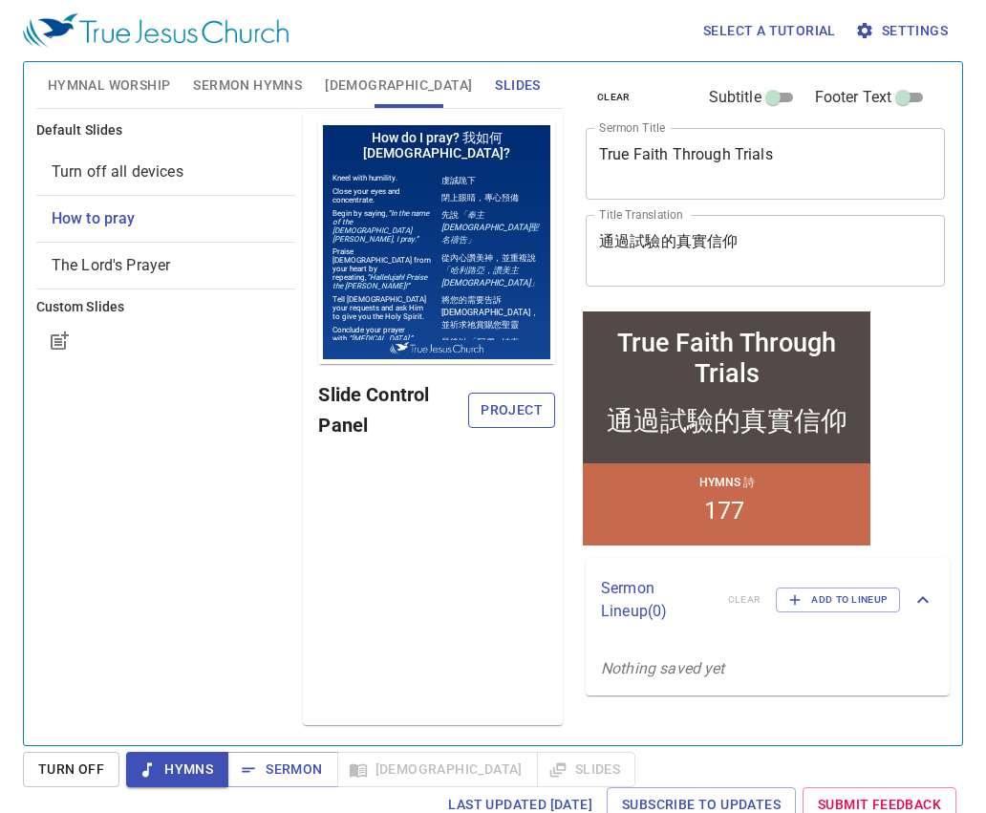
click at [510, 400] on span "Project" at bounding box center [511, 410] width 56 height 24
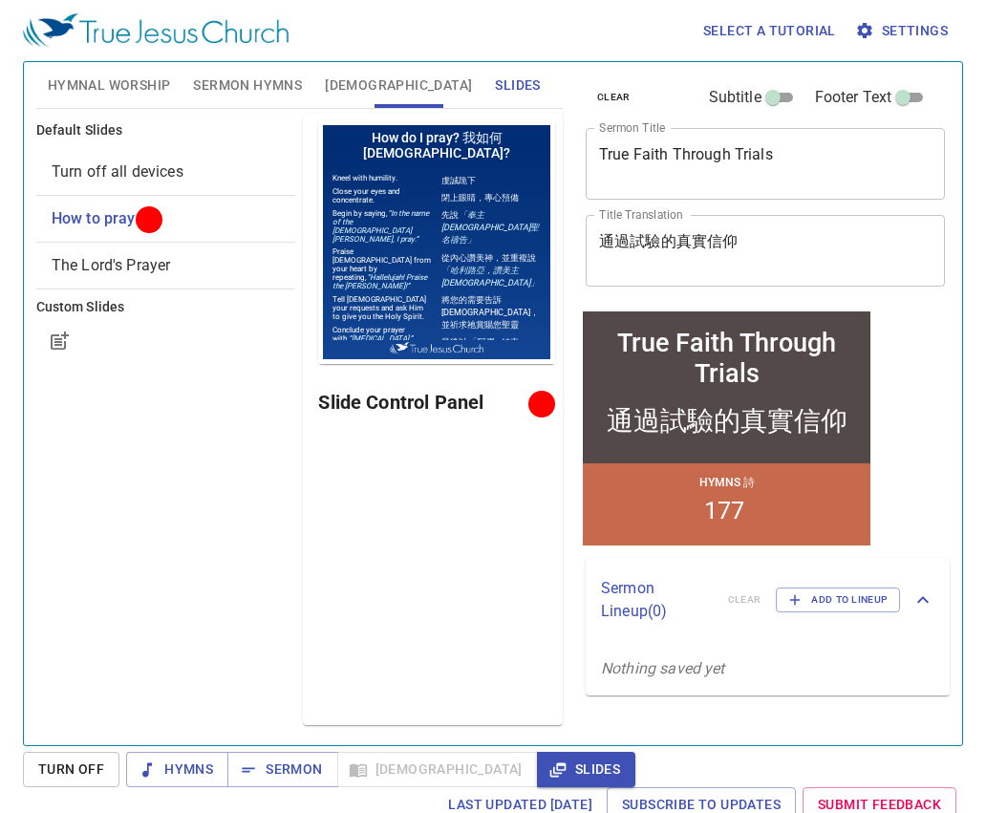
click at [266, 76] on span "Sermon Hymns" at bounding box center [247, 86] width 109 height 24
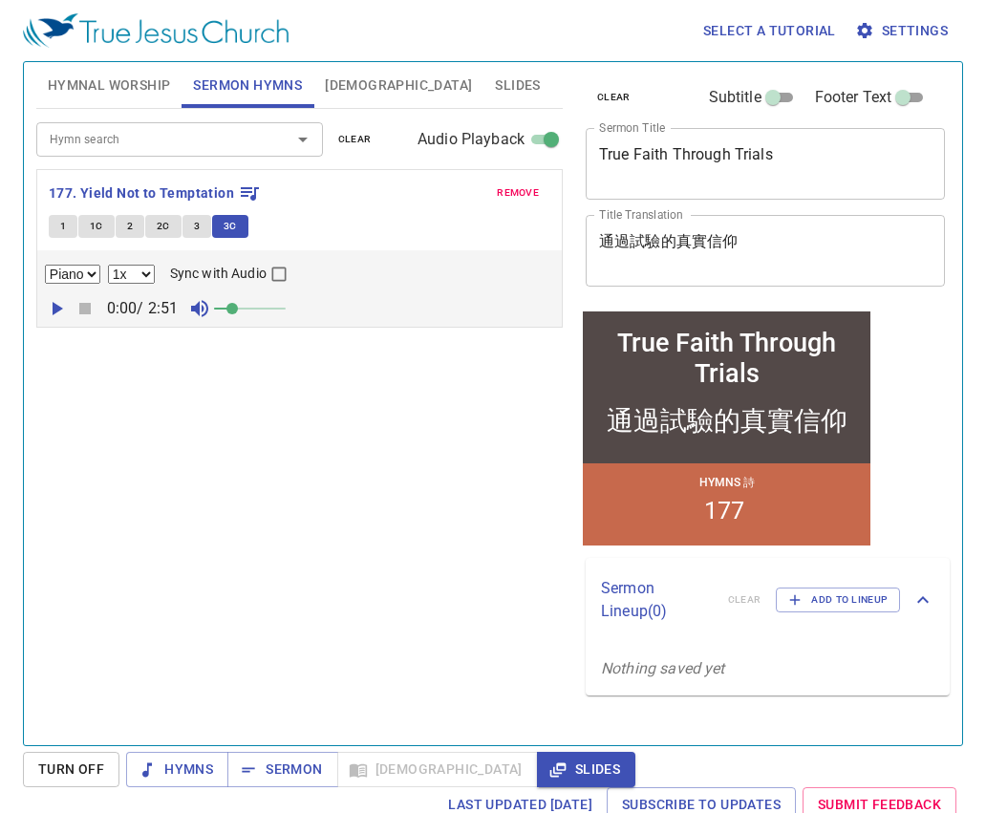
click at [328, 75] on span "[DEMOGRAPHIC_DATA]" at bounding box center [398, 86] width 147 height 24
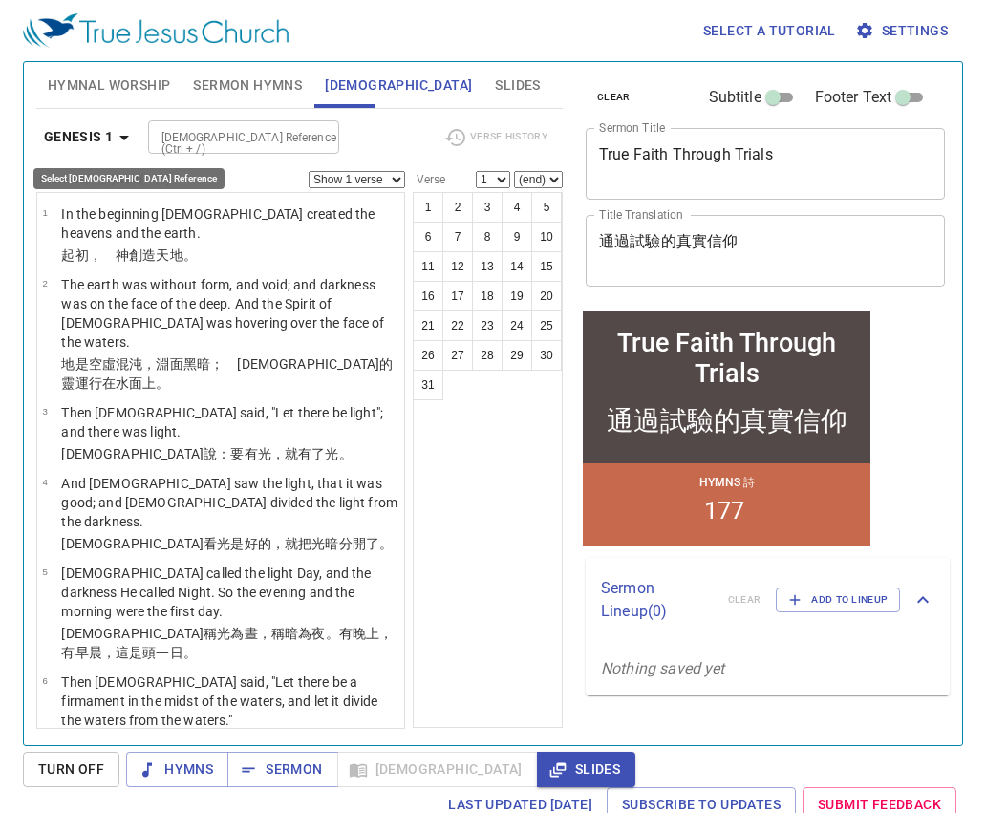
click at [121, 132] on icon "button" at bounding box center [124, 137] width 23 height 23
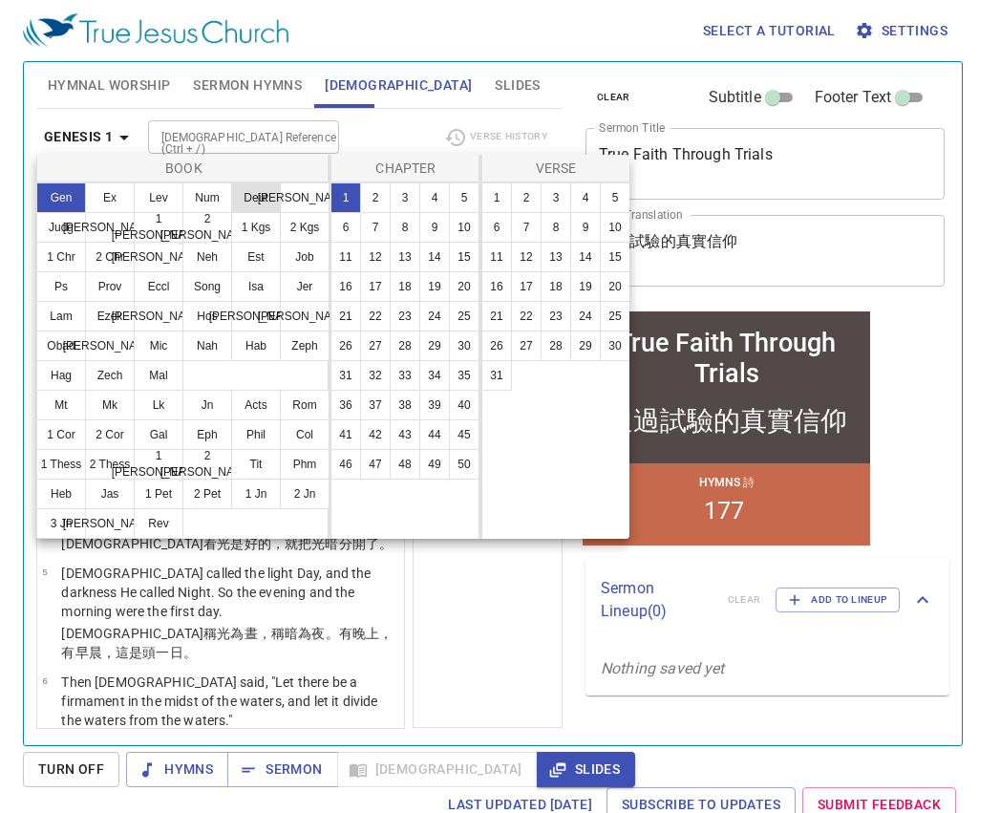
click at [247, 195] on button "Deut" at bounding box center [256, 198] width 50 height 31
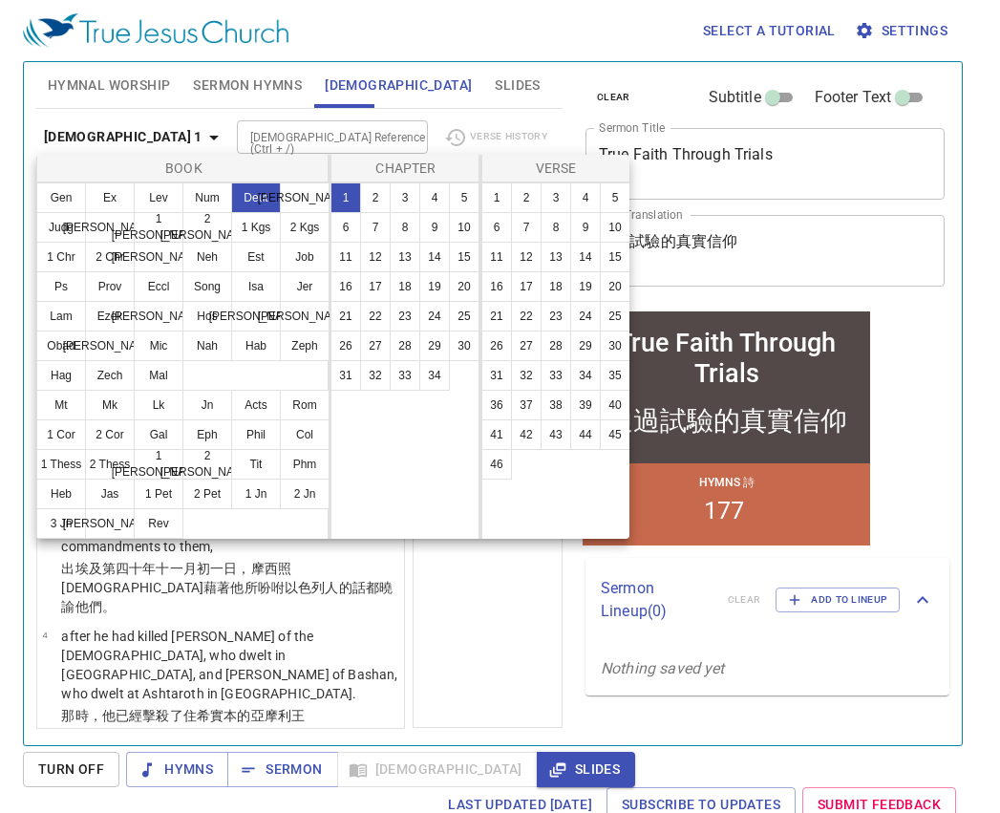
click at [243, 140] on div at bounding box center [500, 406] width 1000 height 813
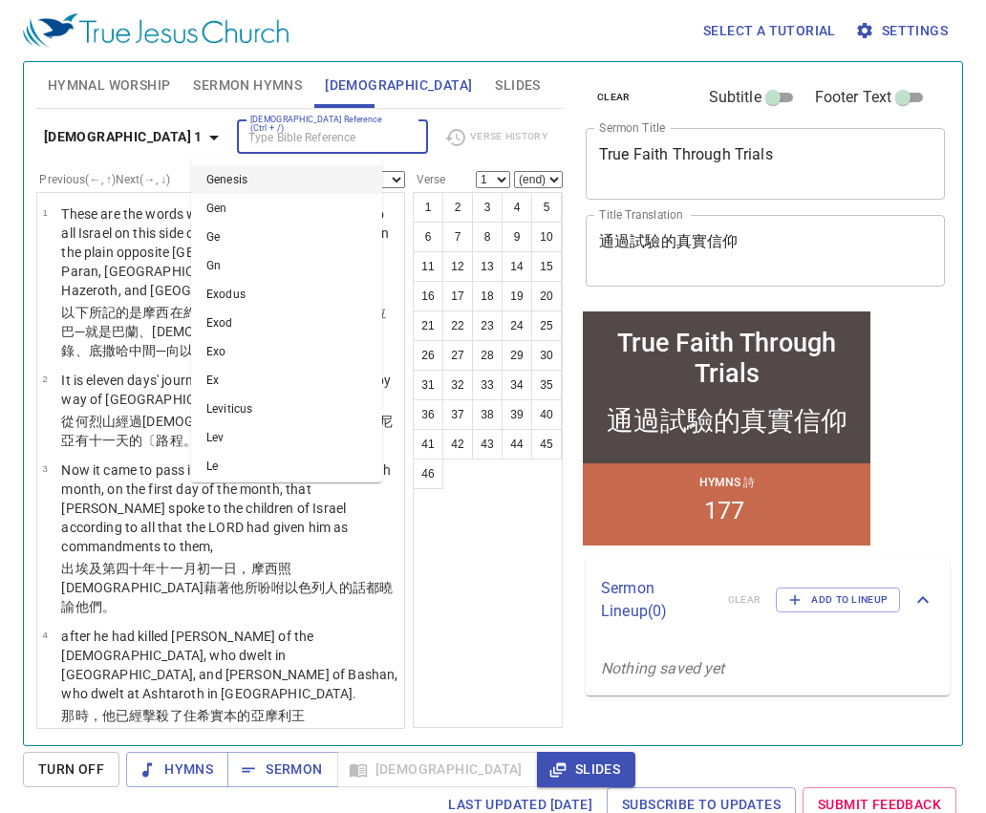
click at [243, 139] on input "[DEMOGRAPHIC_DATA] Reference (Ctrl + /)" at bounding box center [317, 137] width 148 height 22
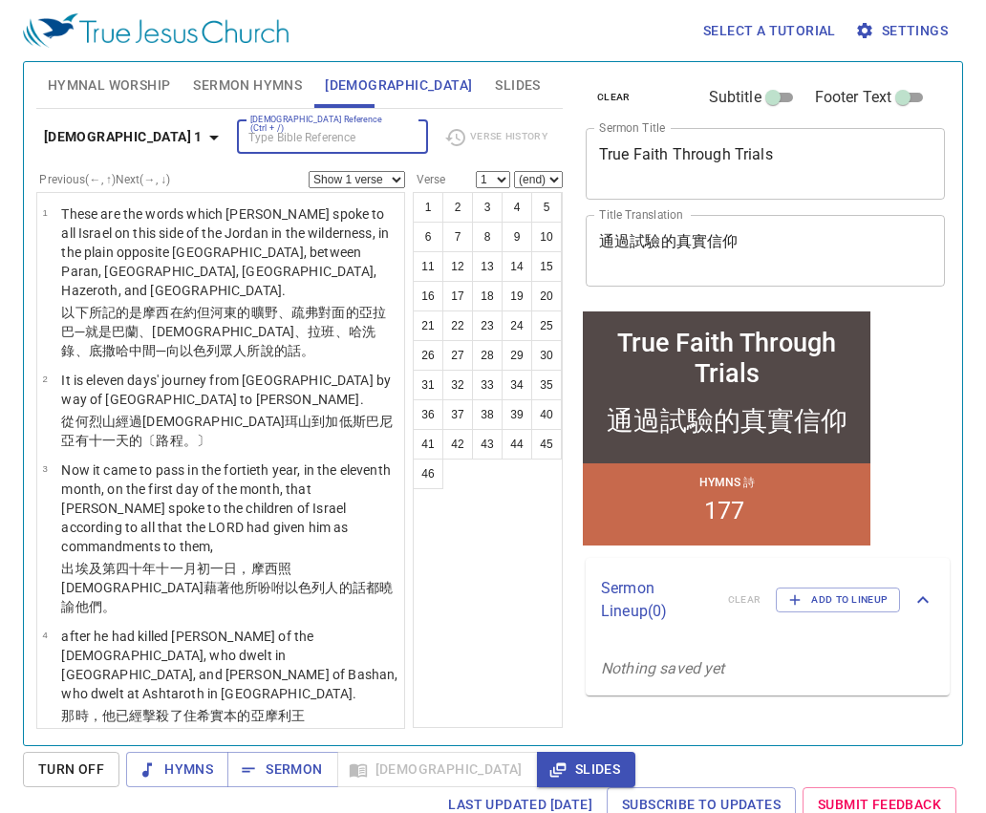
click at [243, 138] on input "[DEMOGRAPHIC_DATA] Reference (Ctrl + /)" at bounding box center [317, 137] width 148 height 22
click at [203, 142] on icon "button" at bounding box center [214, 137] width 23 height 23
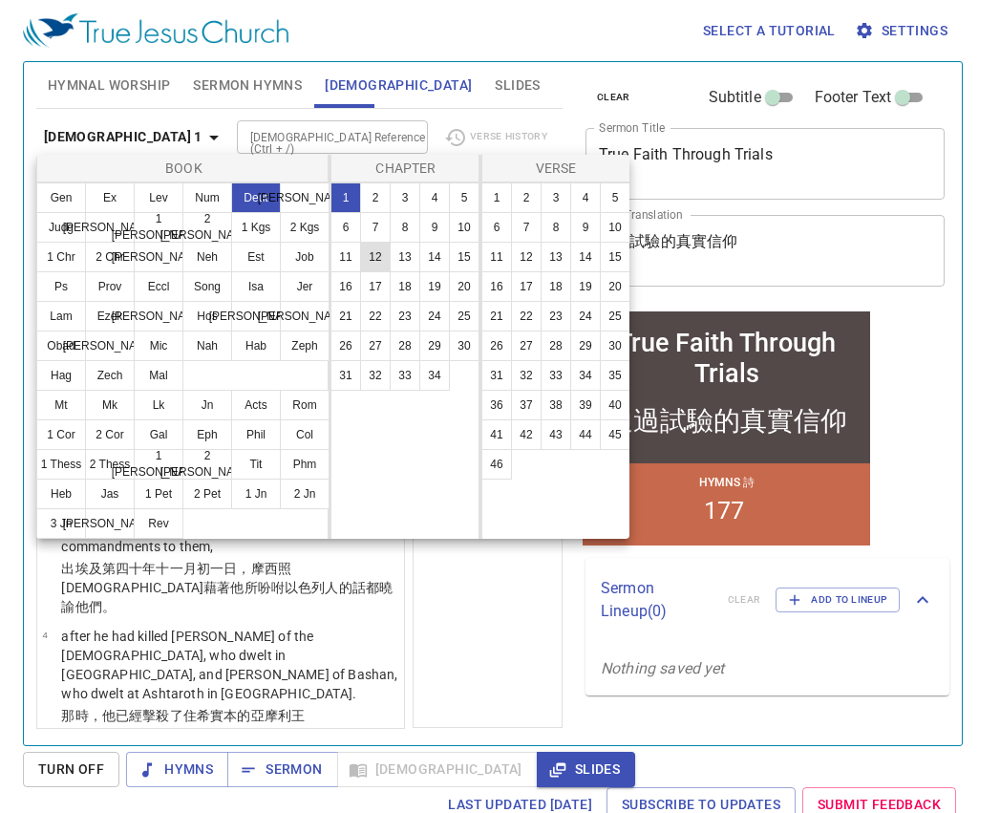
click at [370, 258] on button "12" at bounding box center [375, 257] width 31 height 31
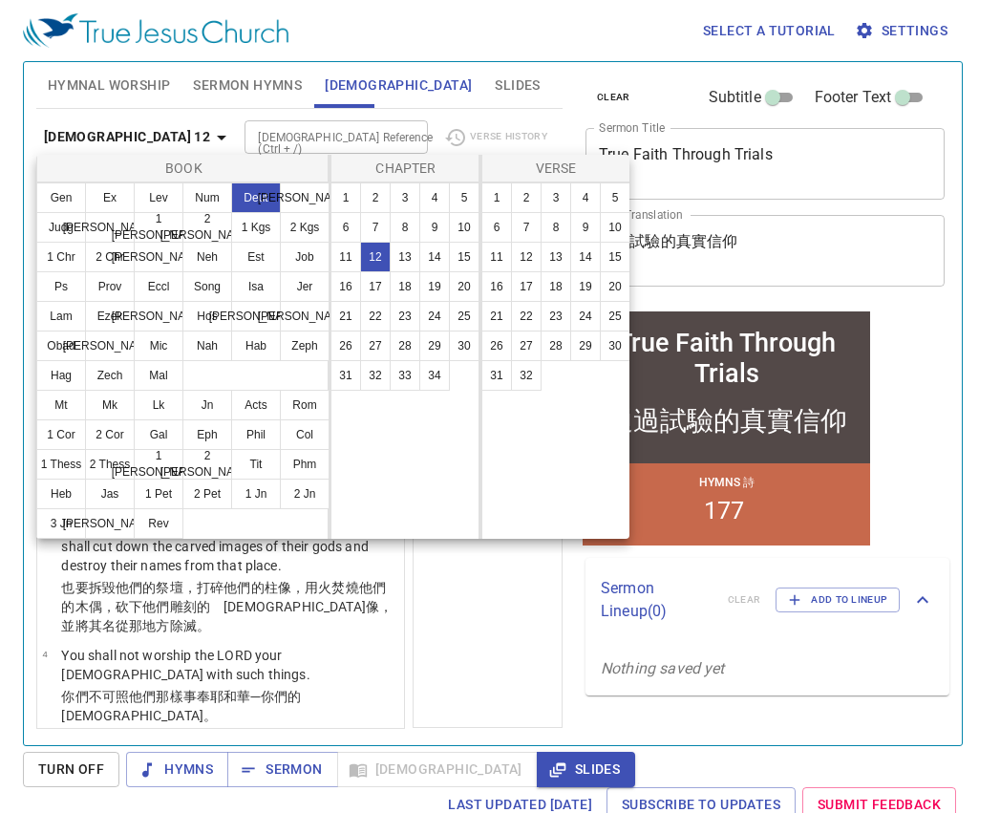
click at [462, 601] on div at bounding box center [500, 406] width 1000 height 813
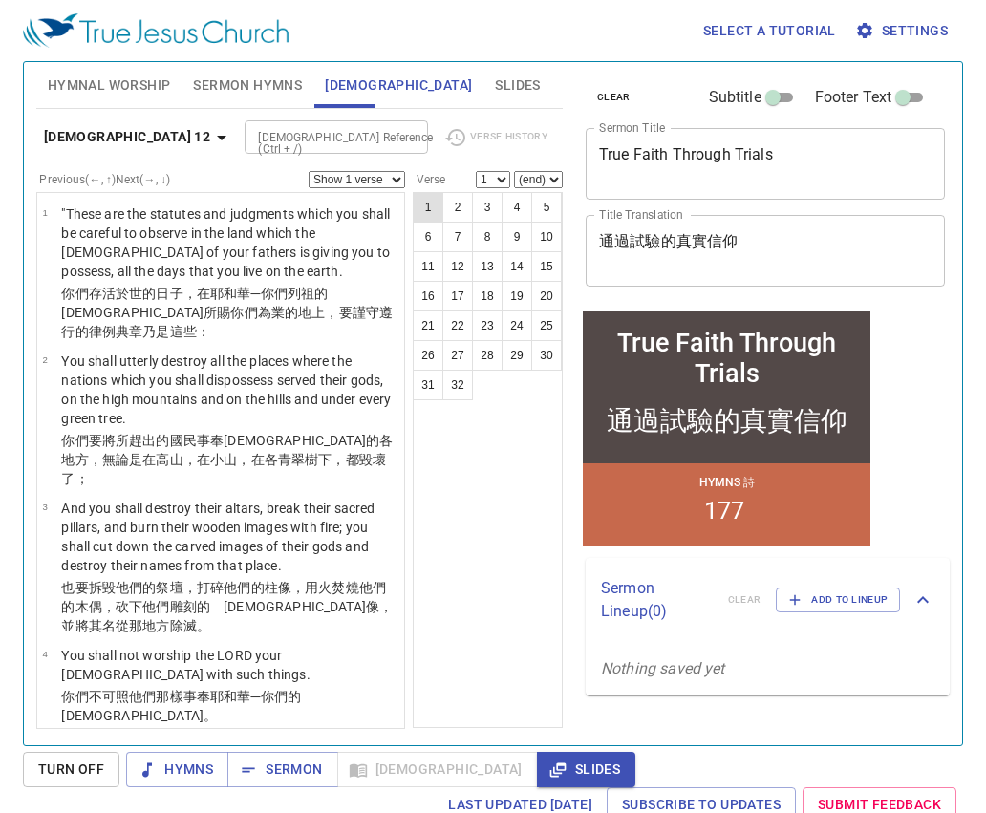
click at [439, 218] on button "1" at bounding box center [428, 207] width 31 height 31
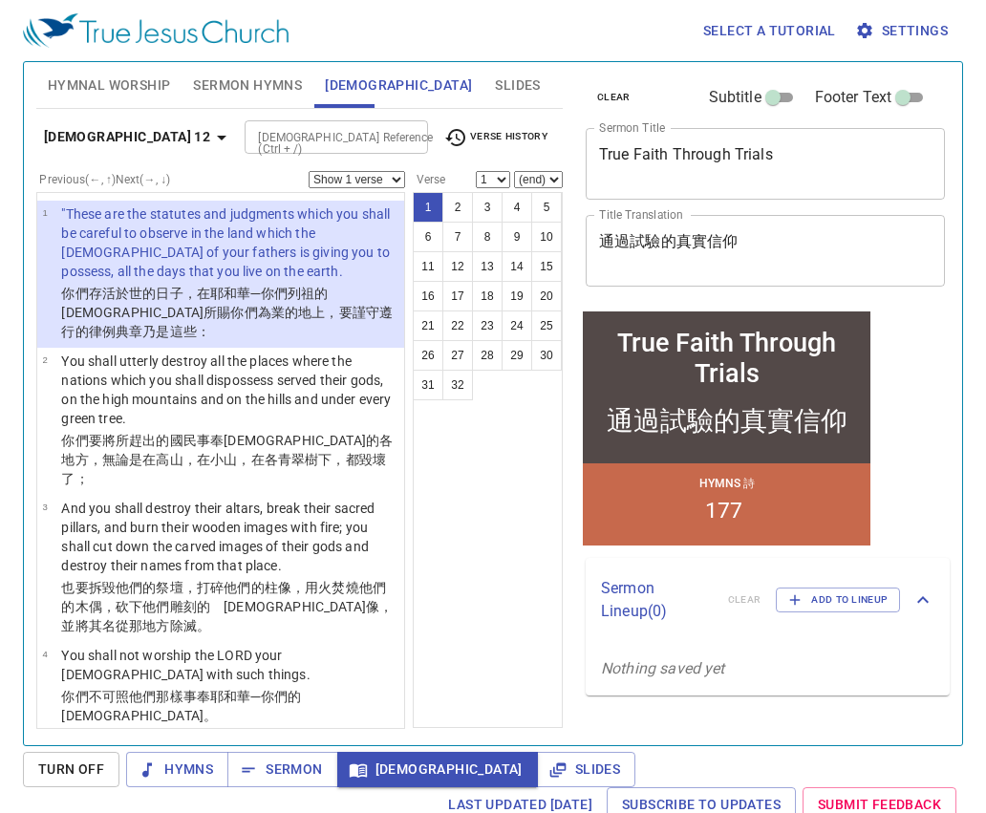
click at [435, 198] on button "1" at bounding box center [428, 207] width 31 height 31
click at [463, 211] on button "2" at bounding box center [457, 207] width 31 height 31
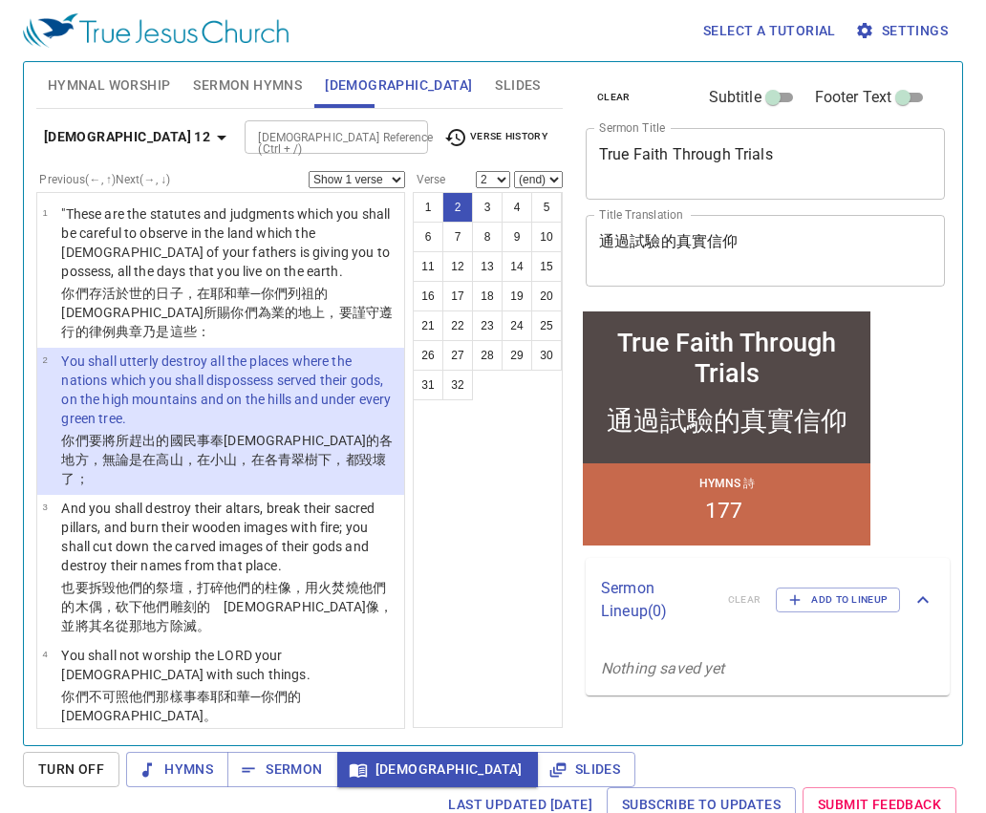
click at [462, 211] on button "2" at bounding box center [457, 207] width 31 height 31
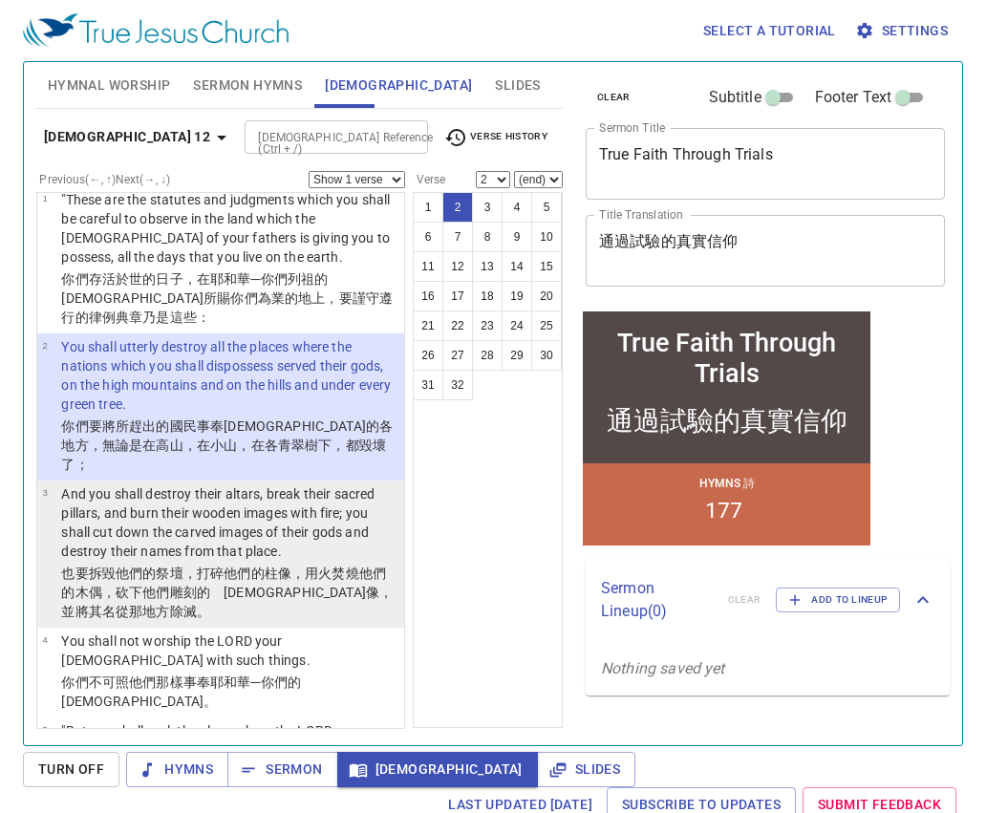
scroll to position [19, 0]
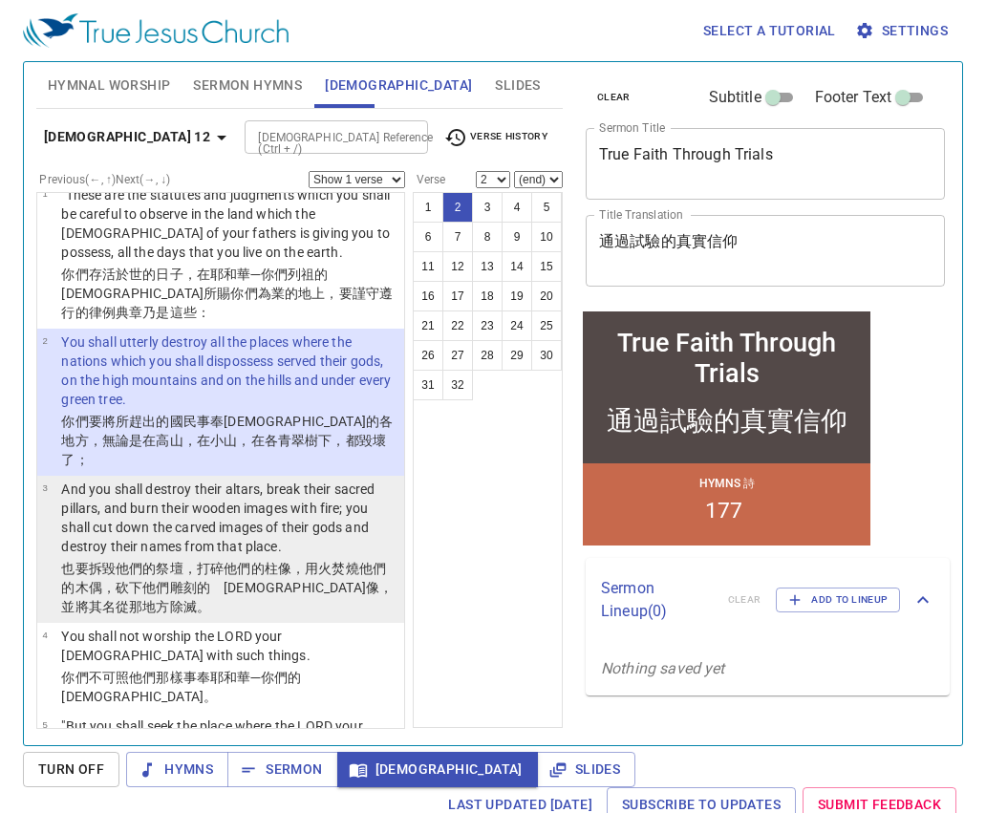
click at [296, 480] on p "And you shall destroy their altars, break their sacred pillars, and burn their …" at bounding box center [229, 518] width 337 height 76
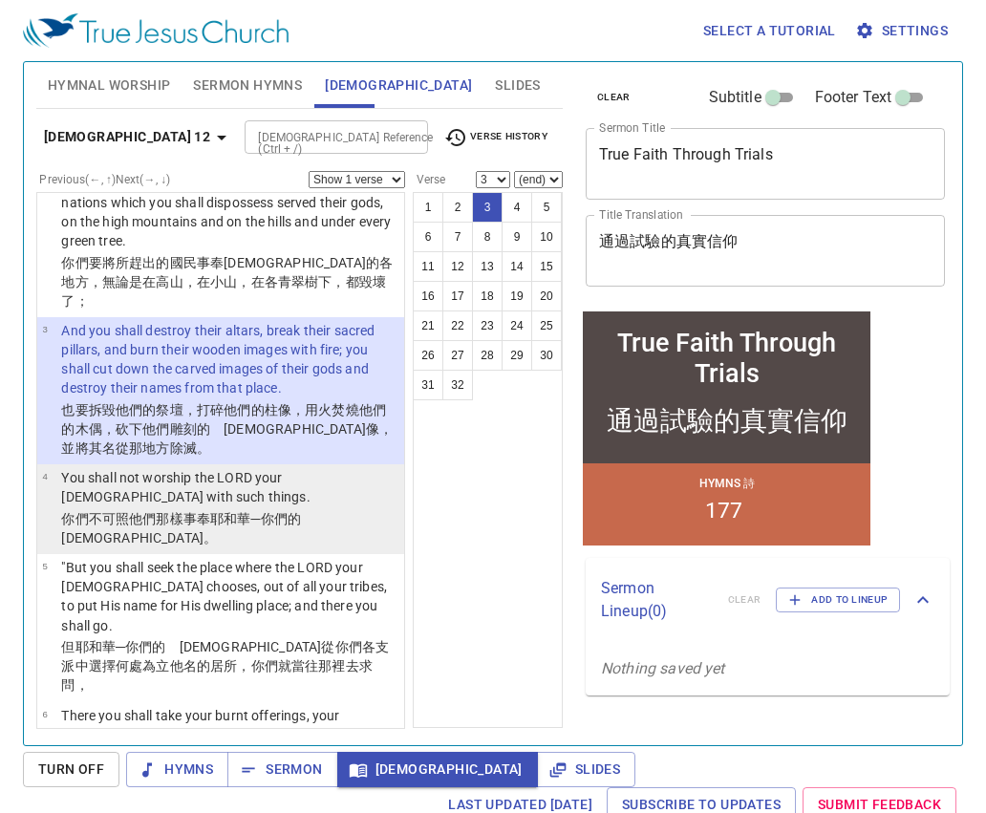
scroll to position [325, 0]
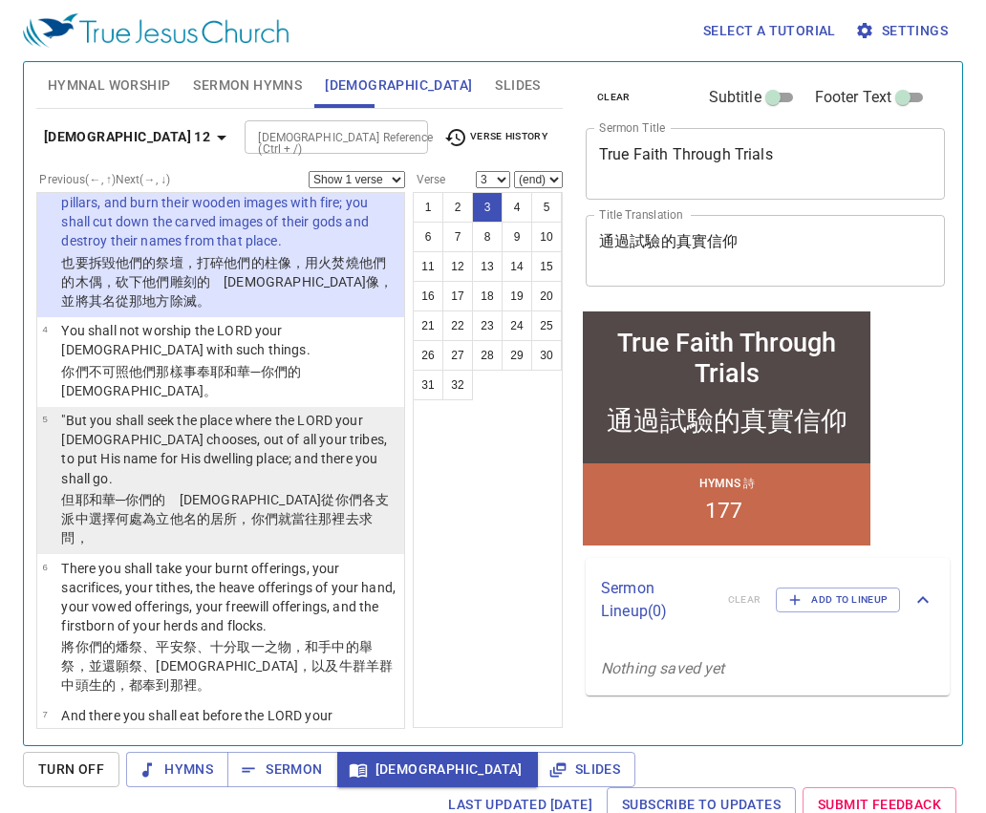
click at [304, 490] on p "但耶和華 ─你們的　神 從你們各支派 中選擇 何處 為立 他名 的居所 ，你們就當往那裡去 求問 ，" at bounding box center [229, 518] width 337 height 57
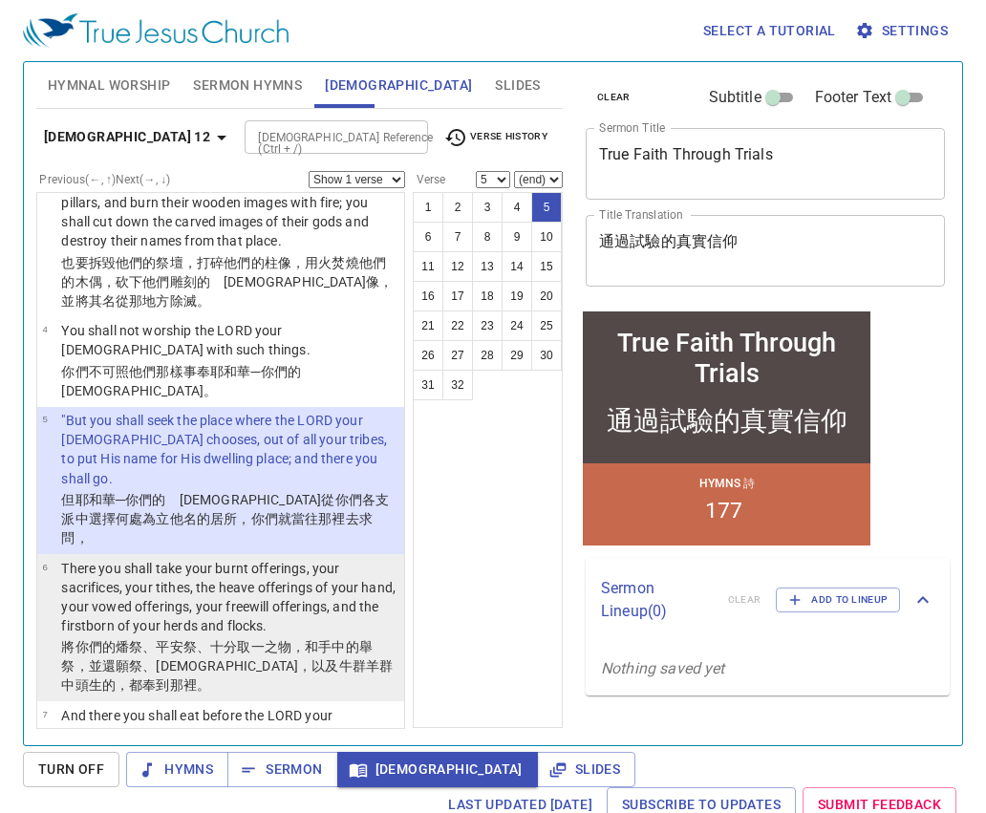
click at [311, 559] on p "There you shall take your burnt offerings, your sacrifices, your tithes, the he…" at bounding box center [229, 597] width 337 height 76
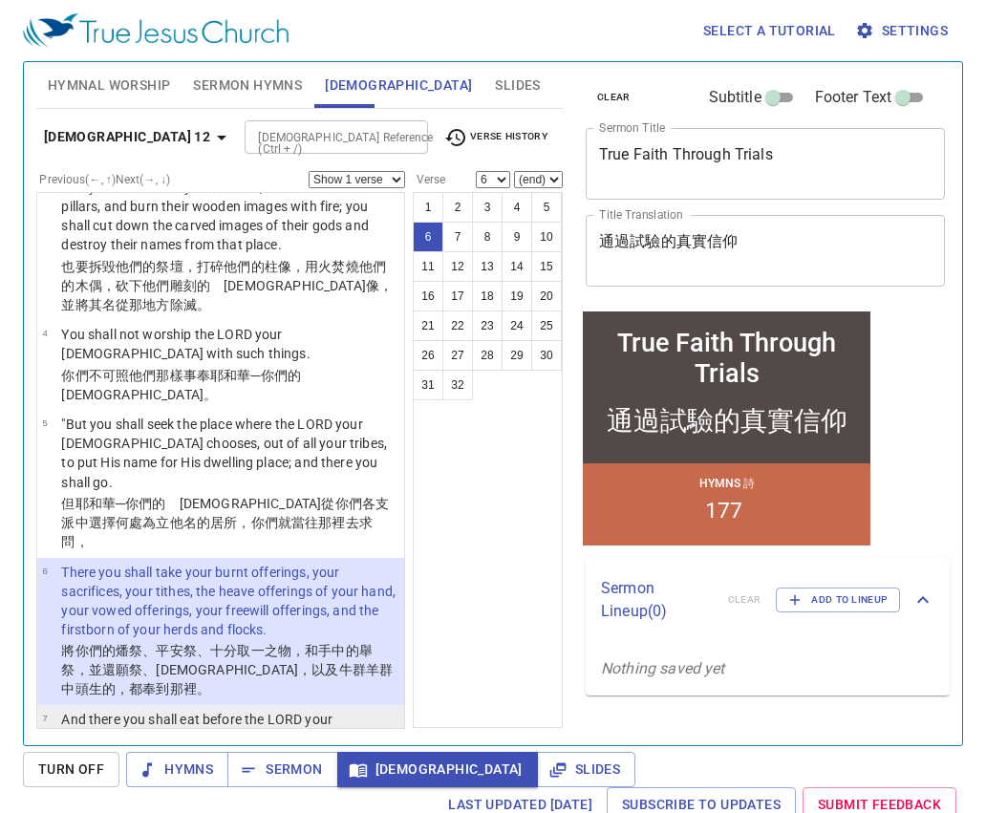
click at [251, 710] on p "And there you shall eat before the LORD your God, and you shall rejoice in all …" at bounding box center [229, 758] width 337 height 96
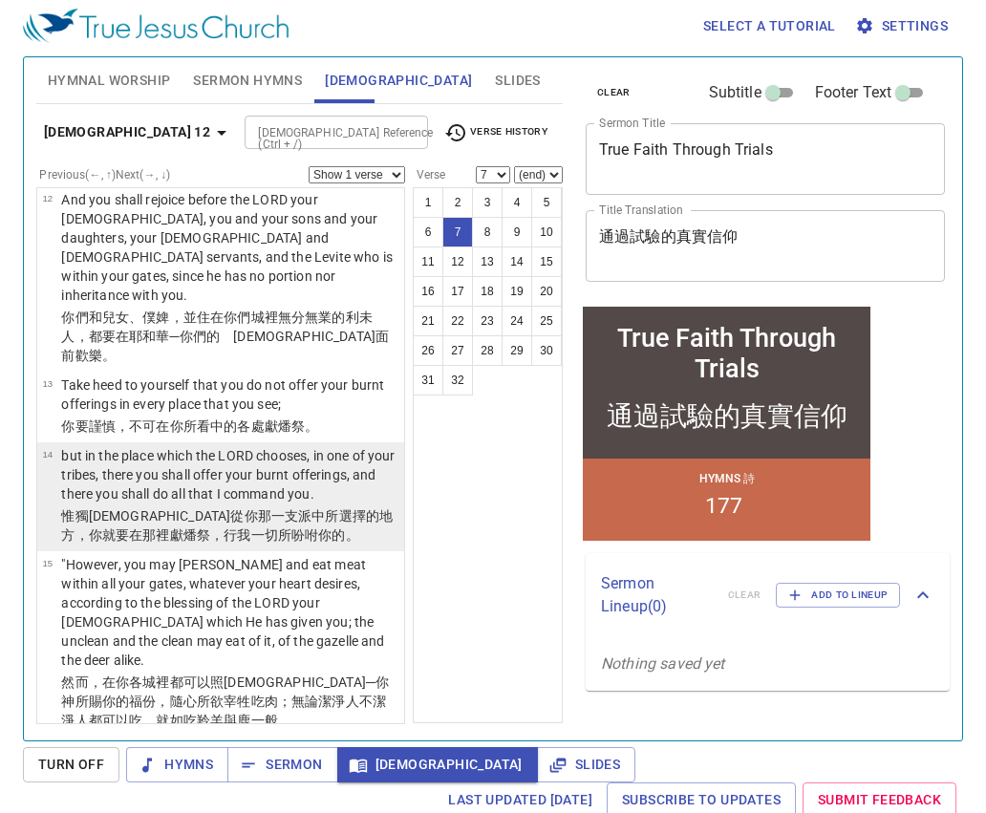
scroll to position [1590, 0]
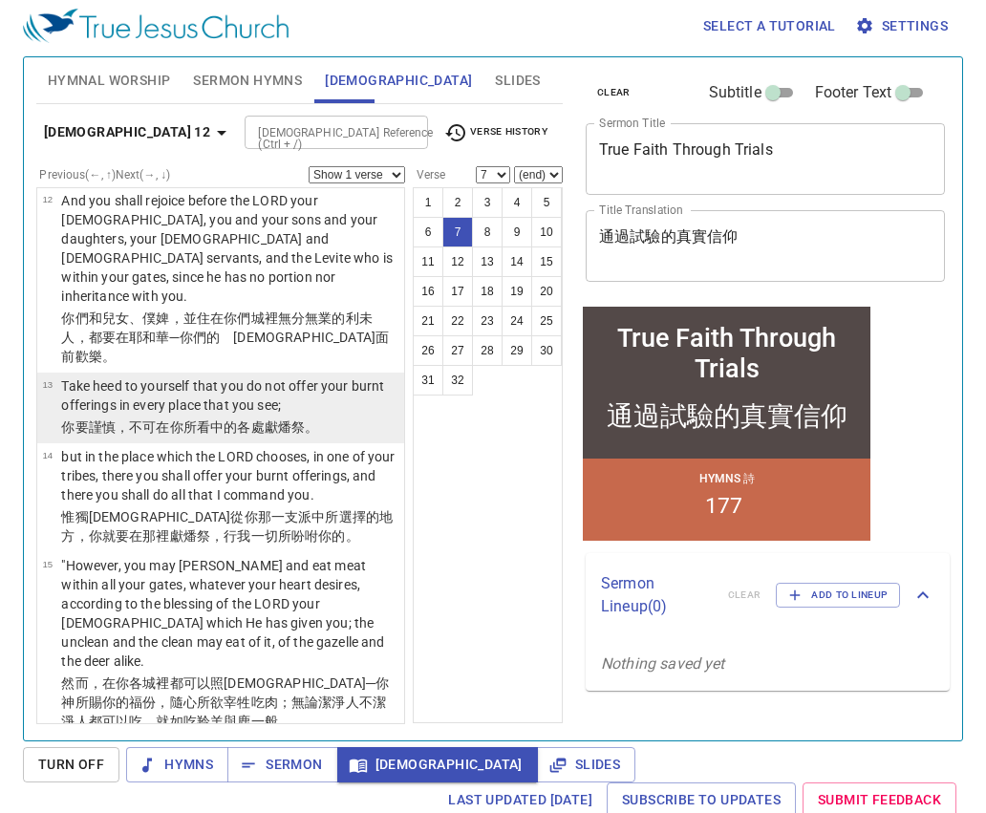
click at [182, 376] on p "Take heed to yourself that you do not offer your burnt offerings in every place…" at bounding box center [229, 395] width 337 height 38
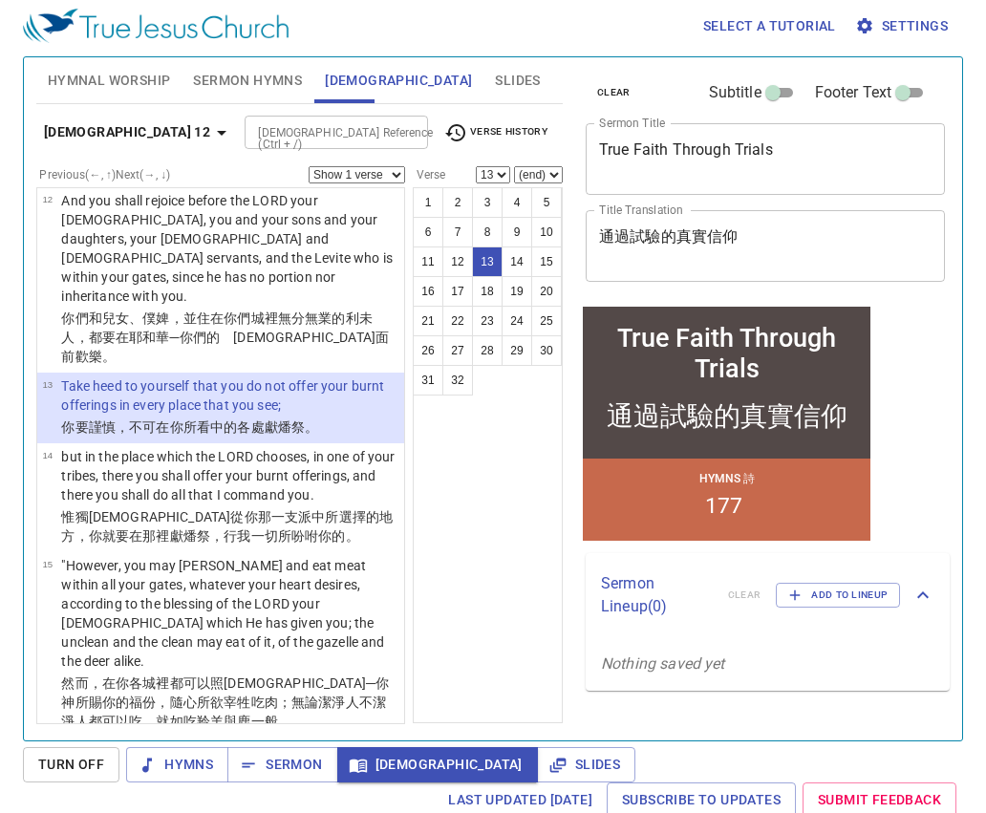
scroll to position [1332, 0]
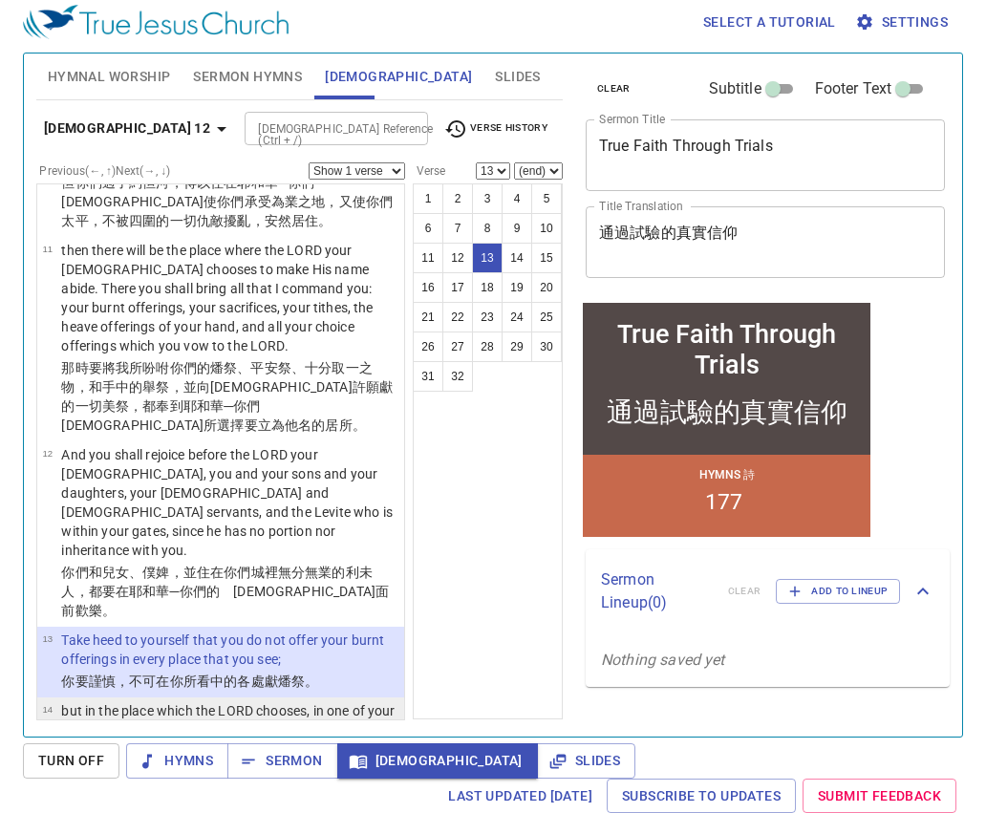
click at [213, 701] on p "but in the place which the LORD chooses, in one of your tribes, there you shall…" at bounding box center [229, 729] width 337 height 57
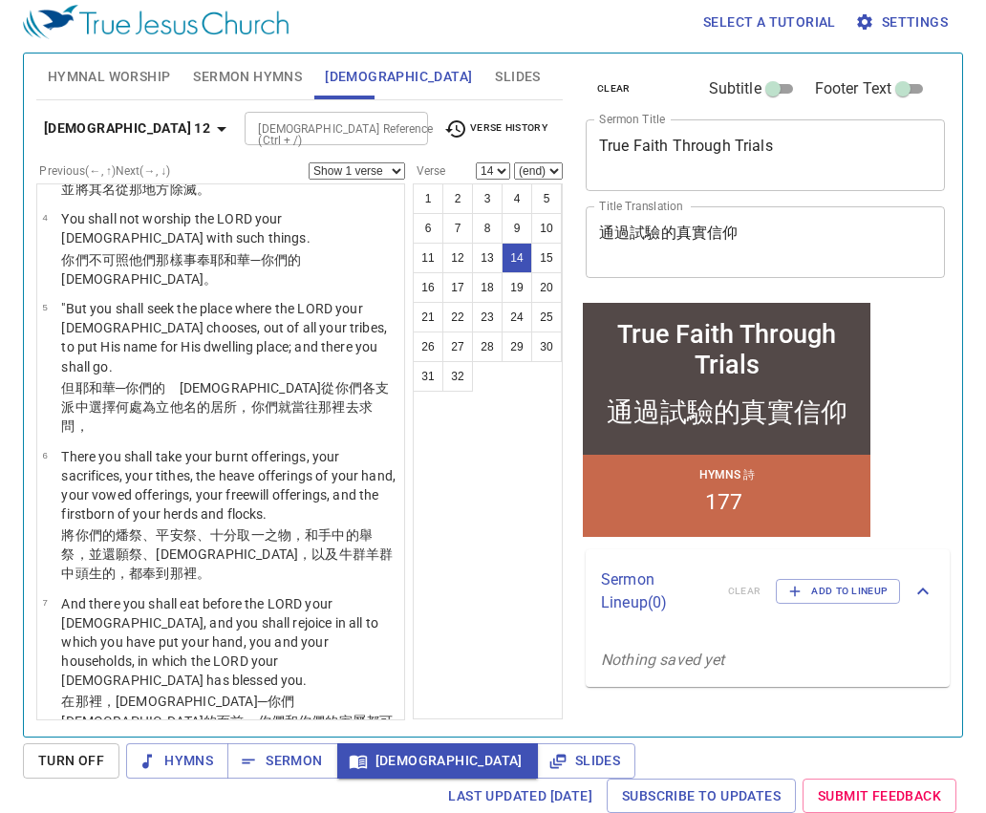
scroll to position [318, 0]
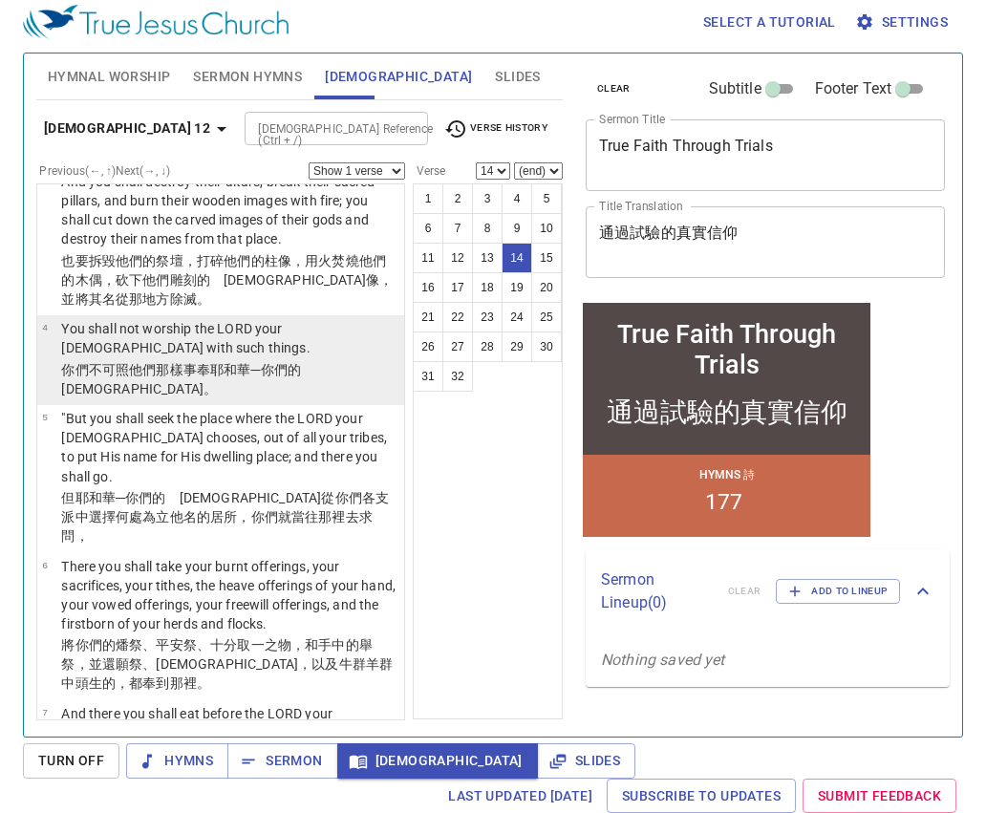
click at [277, 323] on p "You shall not worship the LORD your God with such things." at bounding box center [229, 338] width 337 height 38
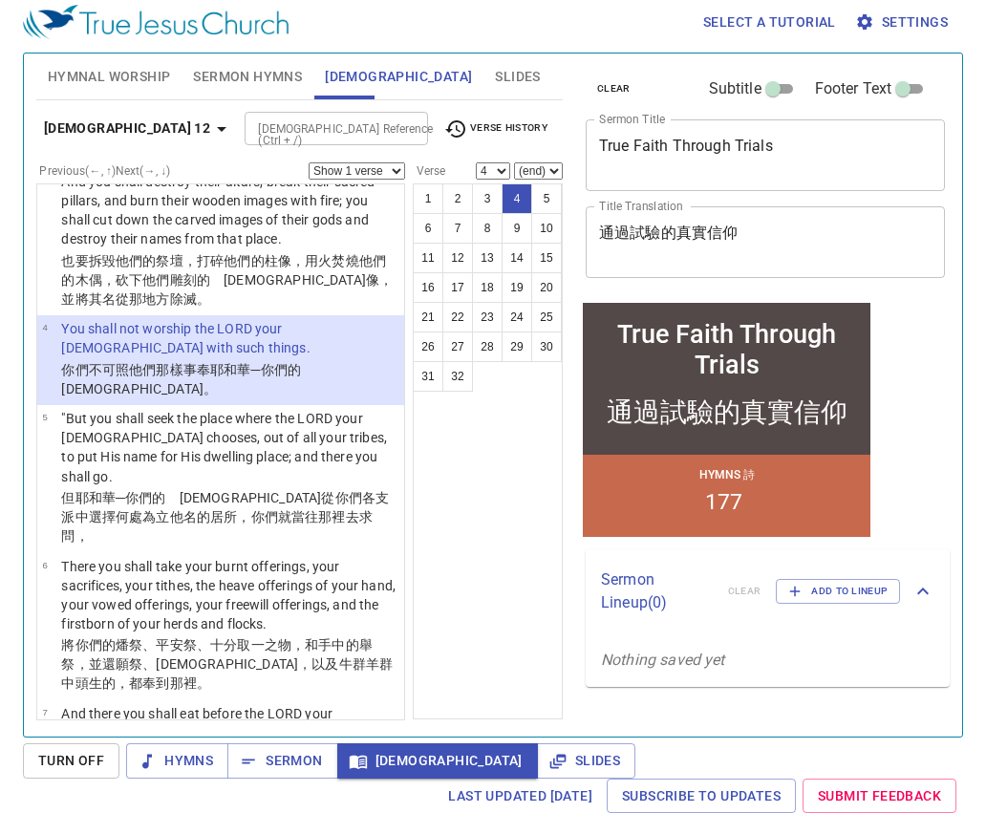
click at [252, 319] on p "You shall not worship the LORD your God with such things." at bounding box center [229, 338] width 337 height 38
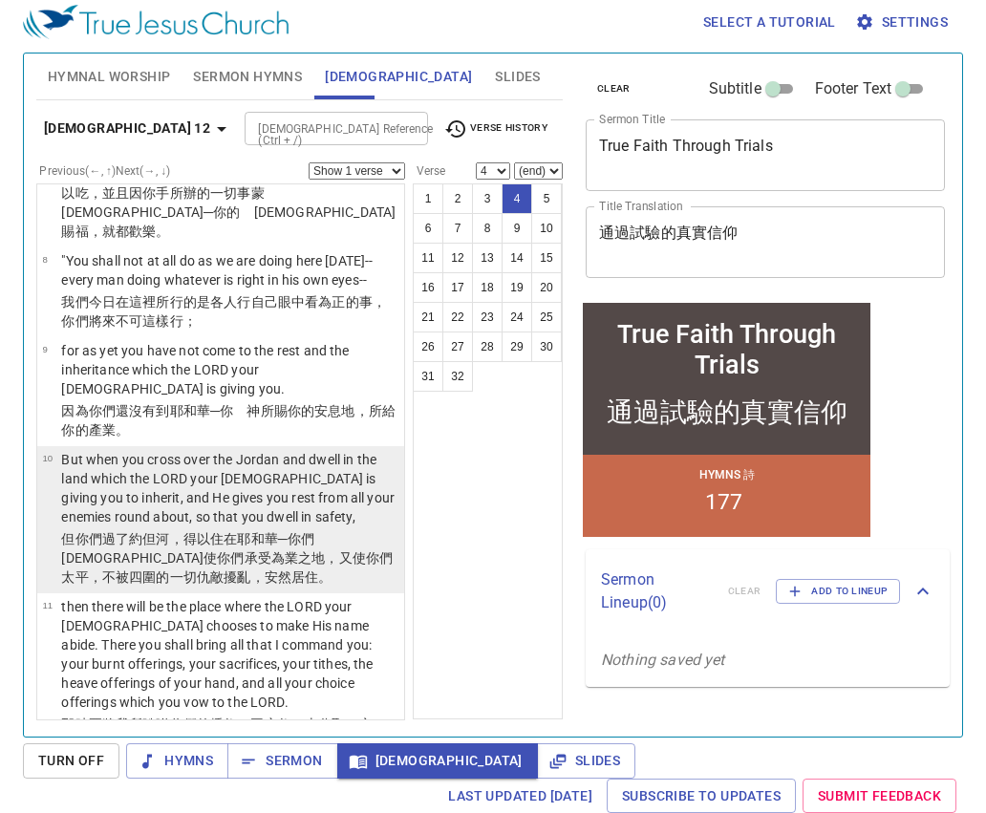
scroll to position [630, 0]
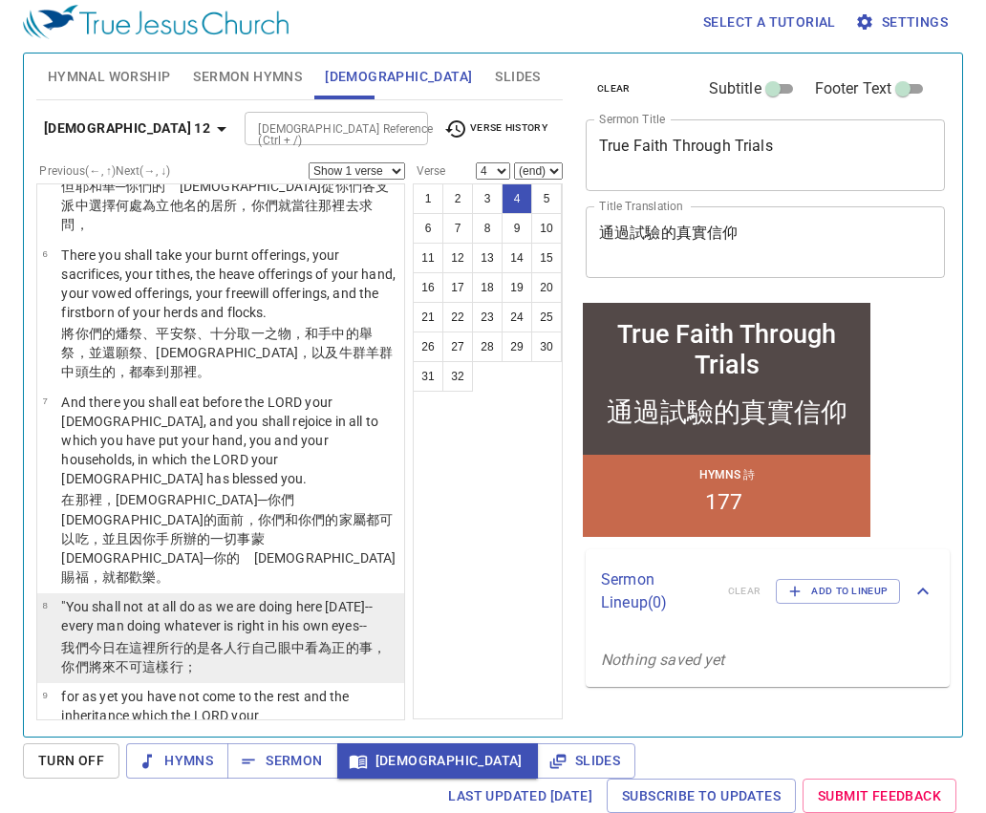
click at [159, 640] on wh3117 "在這裡所行 的是各人 行自己眼 中看為正 的事，你們將來不可這樣行 ；" at bounding box center [223, 657] width 325 height 34
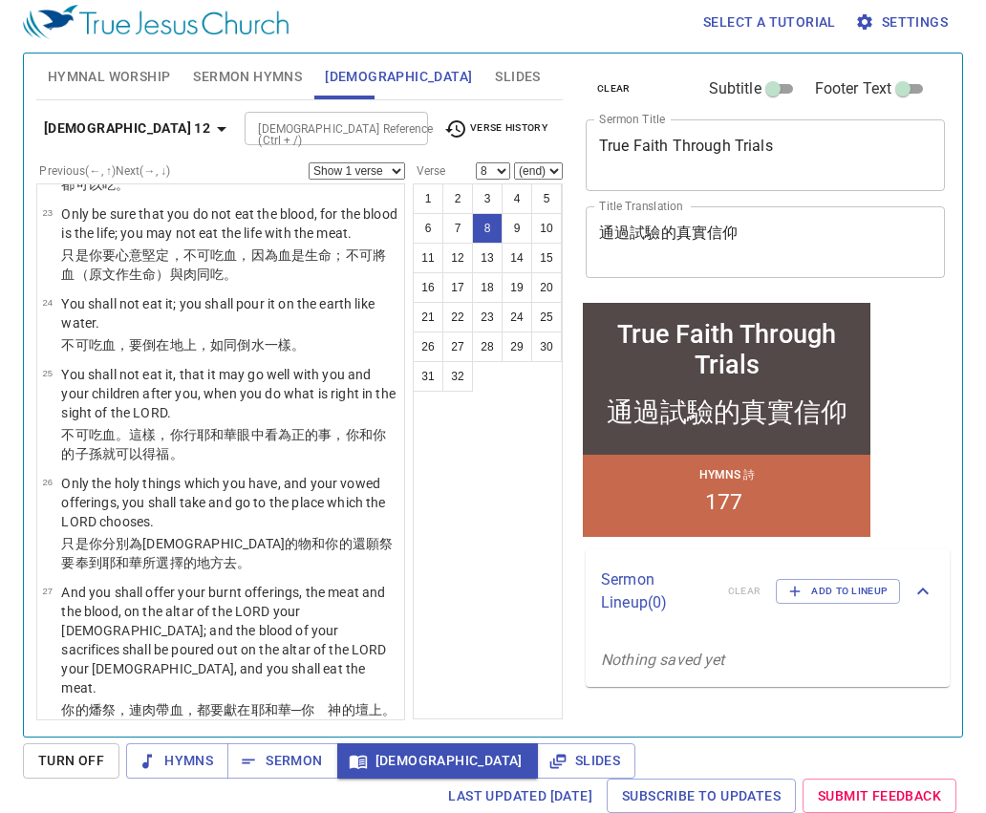
scroll to position [3118, 0]
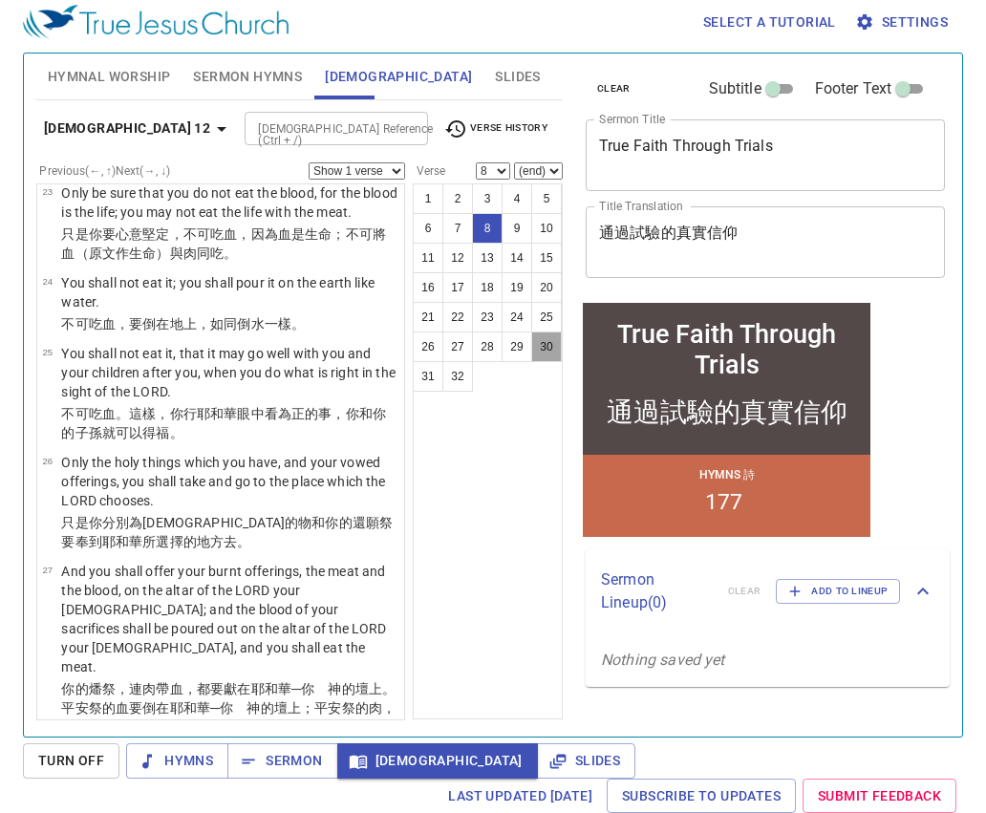
drag, startPoint x: 535, startPoint y: 343, endPoint x: 552, endPoint y: 352, distance: 19.2
click at [535, 343] on button "30" at bounding box center [546, 347] width 31 height 31
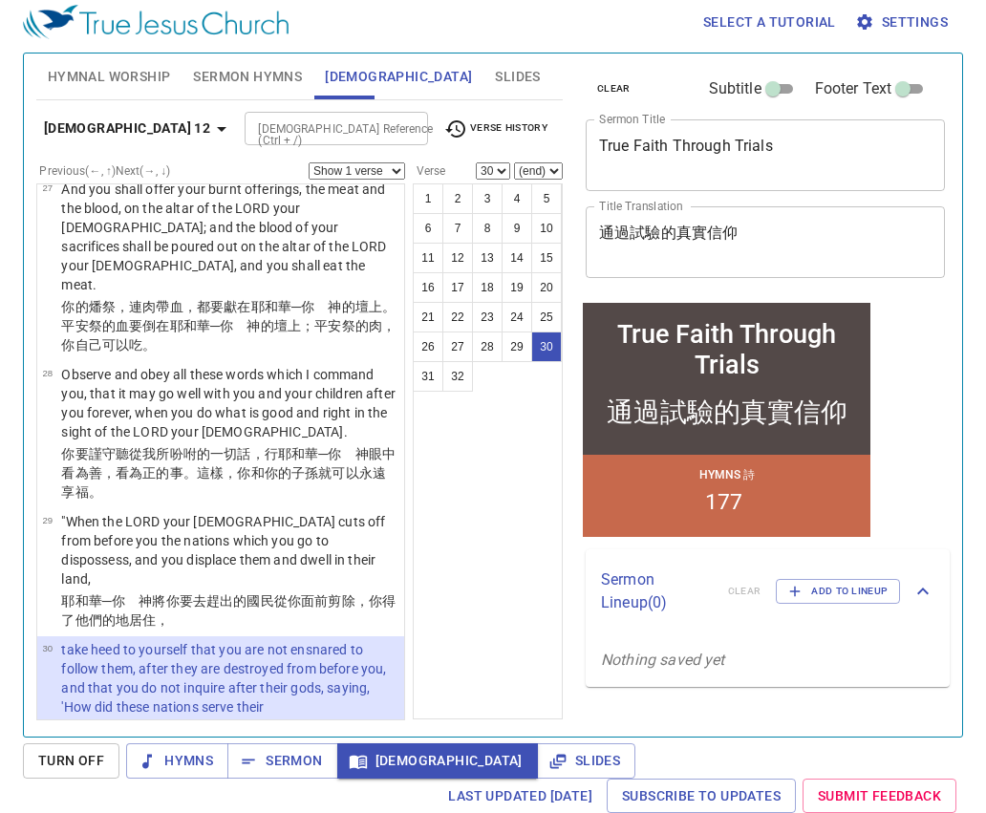
click at [277, 640] on p "take heed to yourself that you are not ensnared to follow them, after they are …" at bounding box center [229, 688] width 337 height 96
click at [299, 640] on p "take heed to yourself that you are not ensnared to follow them, after they are …" at bounding box center [229, 688] width 337 height 96
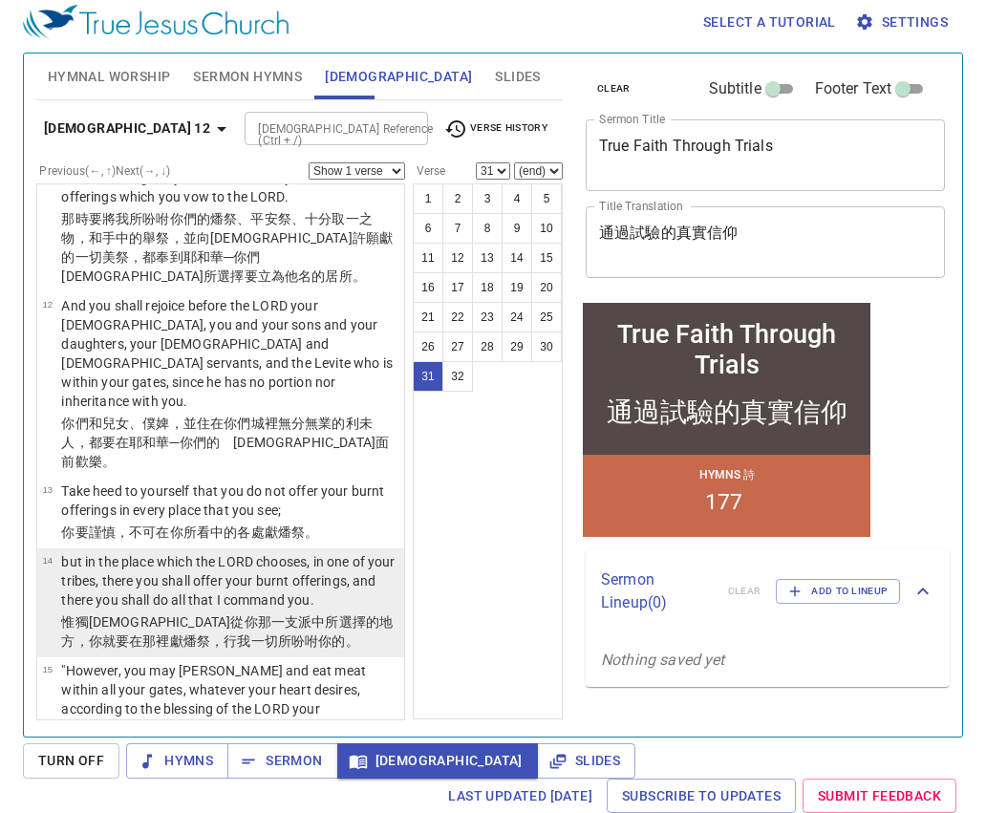
scroll to position [1335, 0]
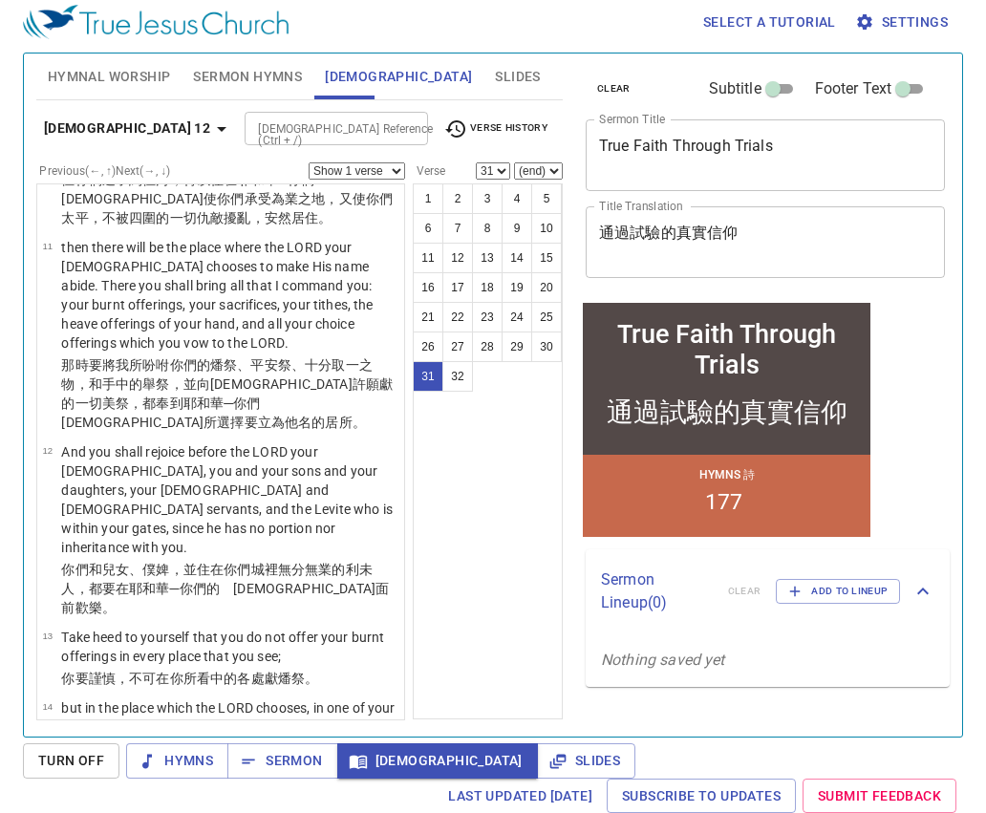
select select "15"
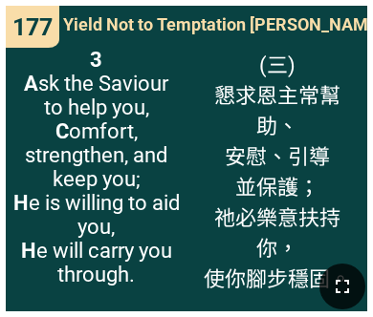
click at [343, 291] on icon "button" at bounding box center [342, 286] width 23 height 23
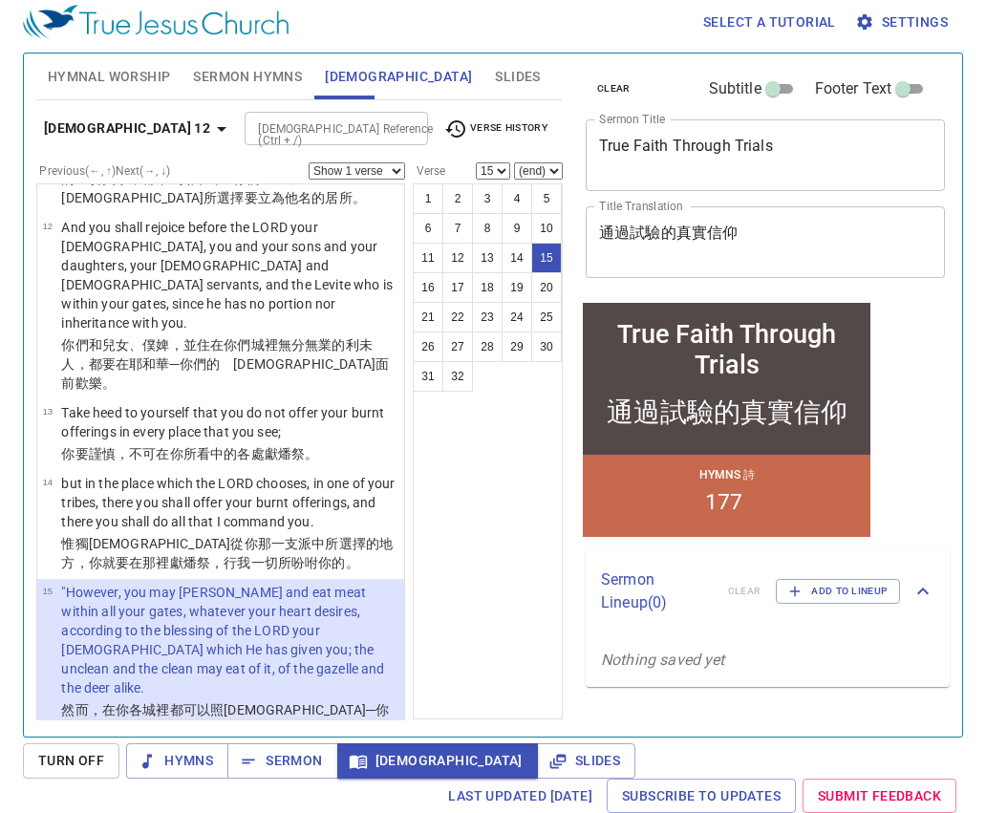
click at [336, 583] on p ""However, you may [PERSON_NAME] and eat meat within all your gates, whatever yo…" at bounding box center [229, 640] width 337 height 115
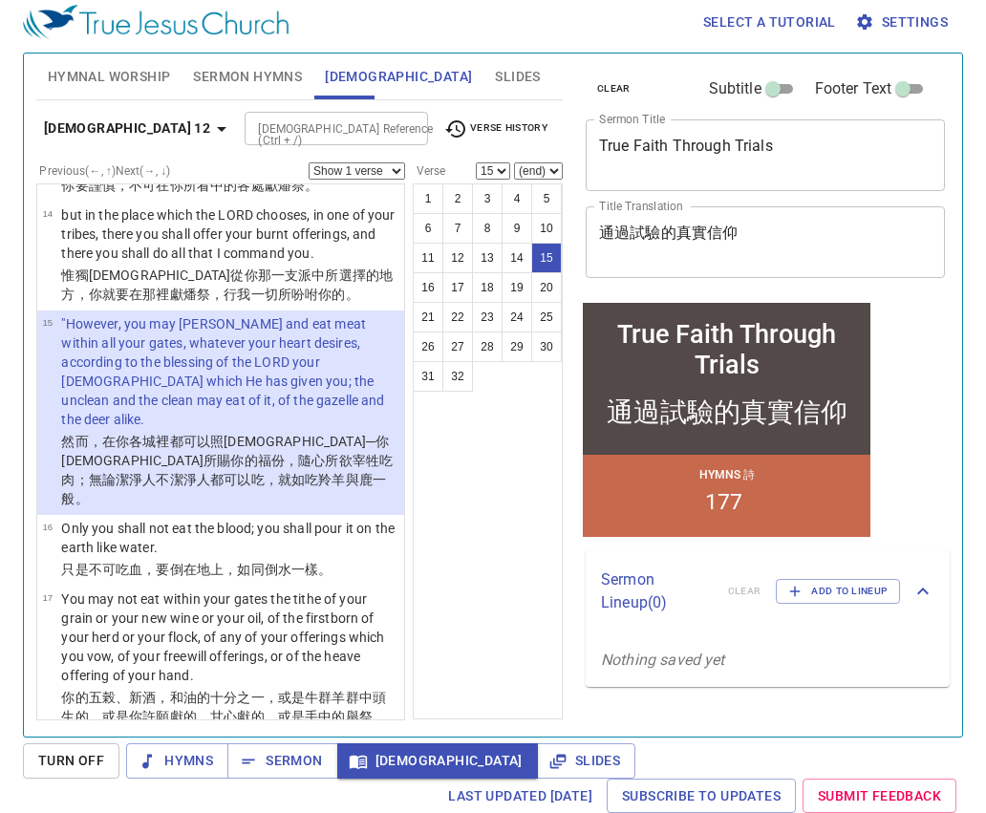
scroll to position [1828, 0]
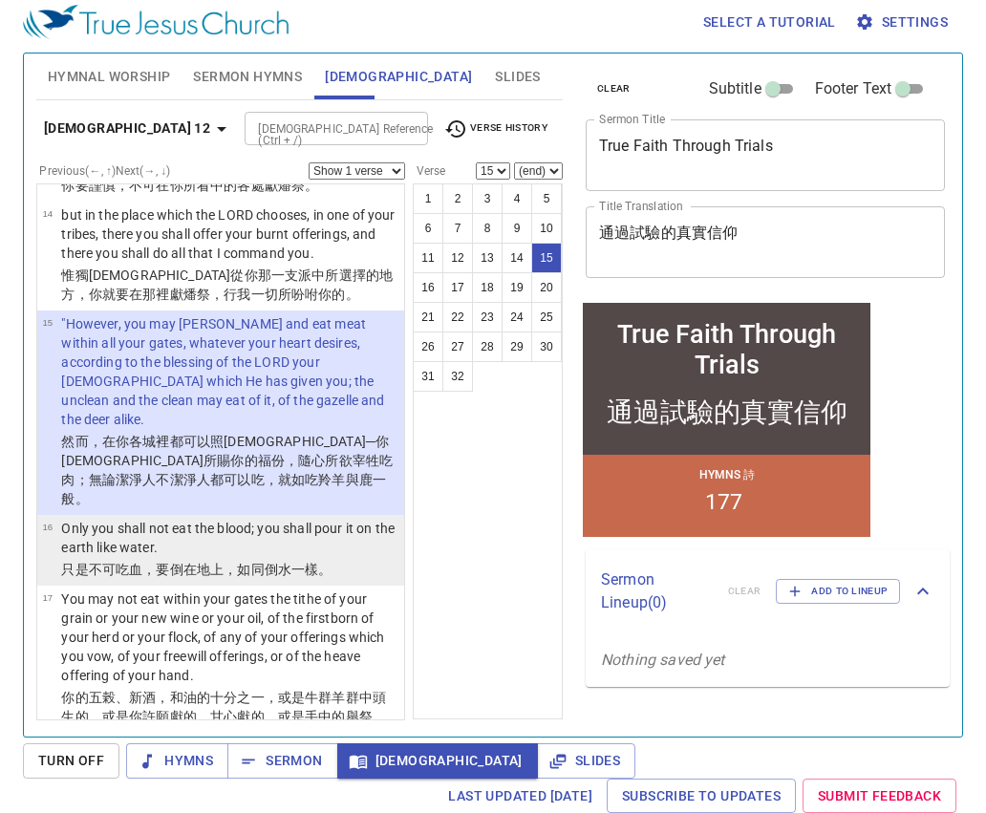
click at [241, 519] on p "Only you shall not eat the blood; you shall pour it on the earth like water." at bounding box center [229, 538] width 337 height 38
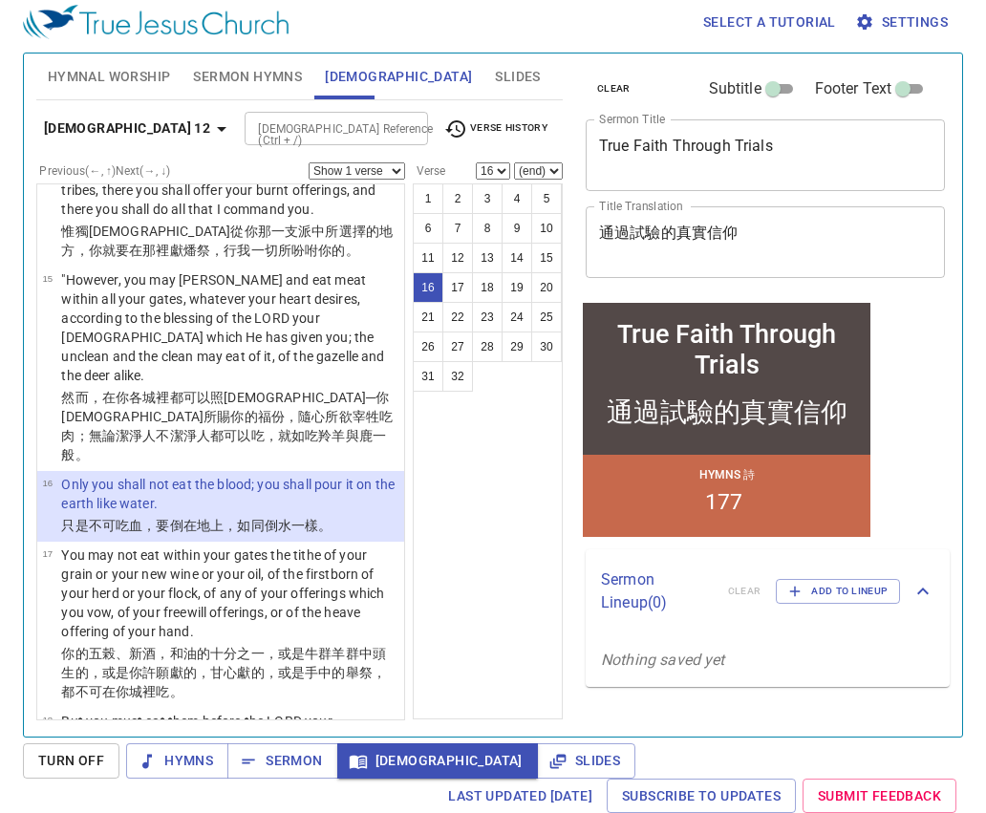
scroll to position [2166, 0]
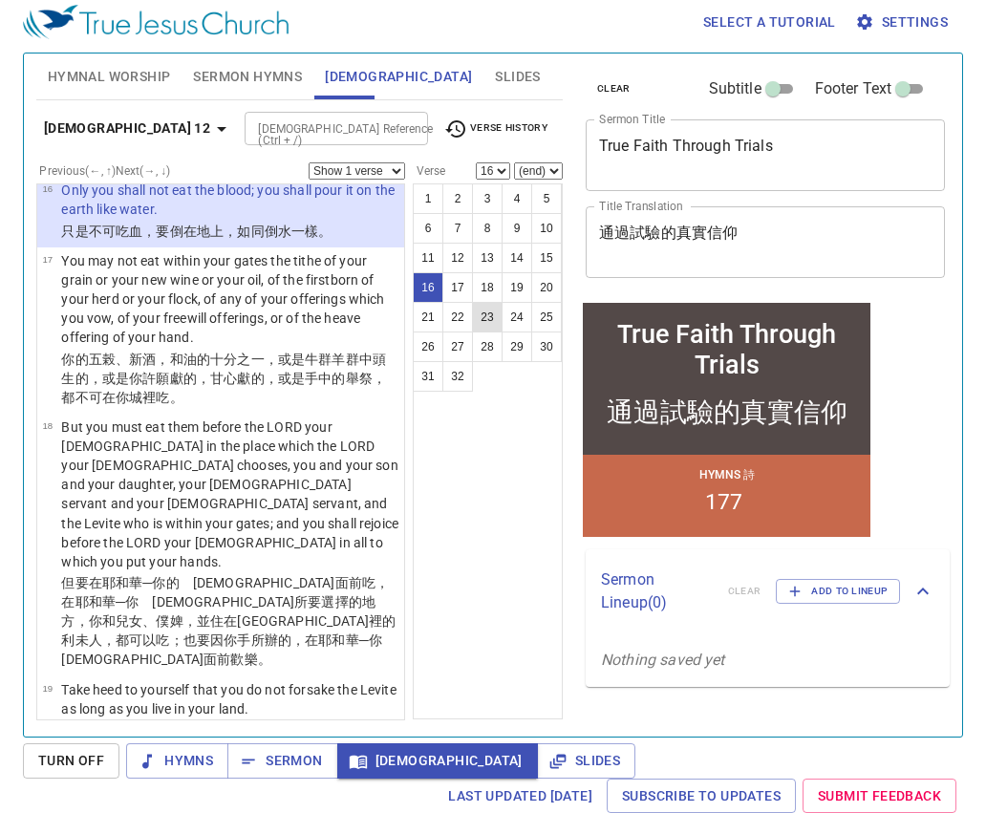
click at [492, 310] on button "23" at bounding box center [487, 317] width 31 height 31
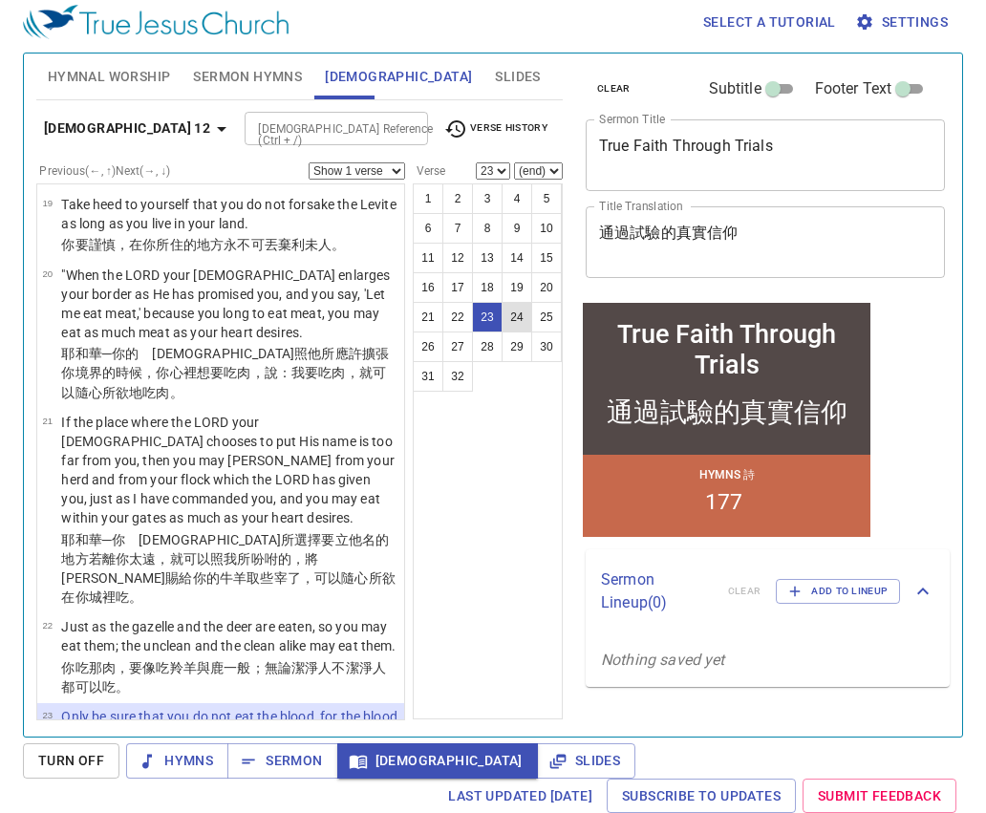
click at [527, 321] on button "24" at bounding box center [517, 317] width 31 height 31
click at [548, 322] on button "25" at bounding box center [546, 317] width 31 height 31
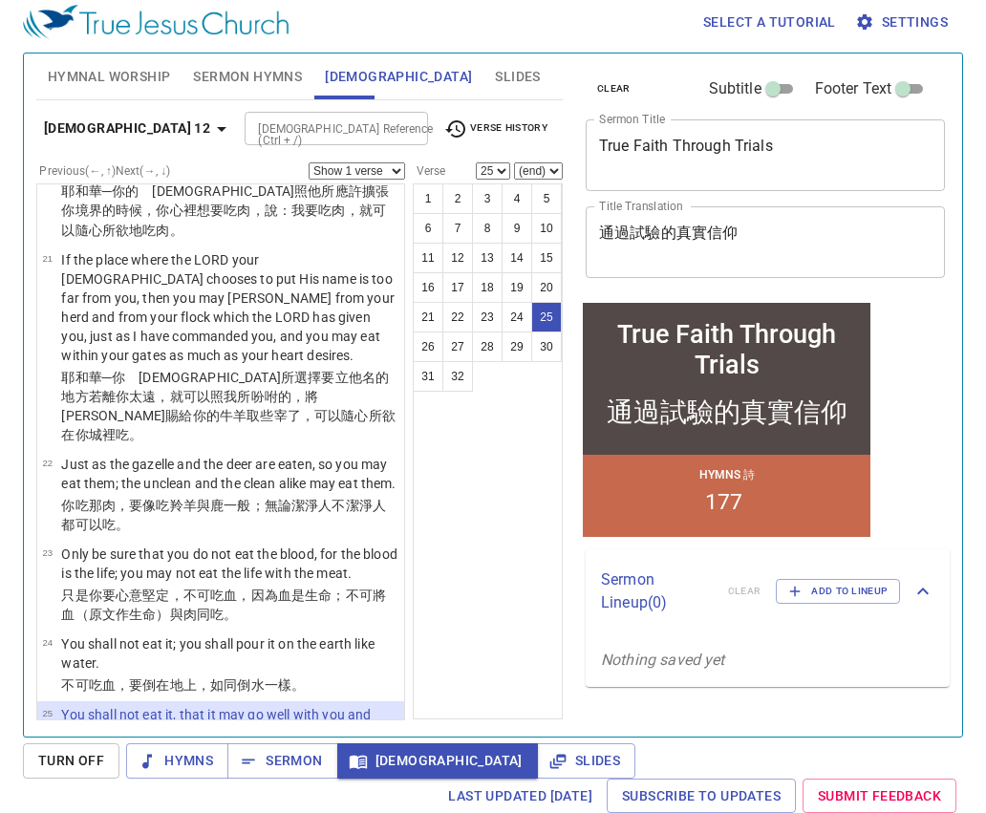
scroll to position [2832, 0]
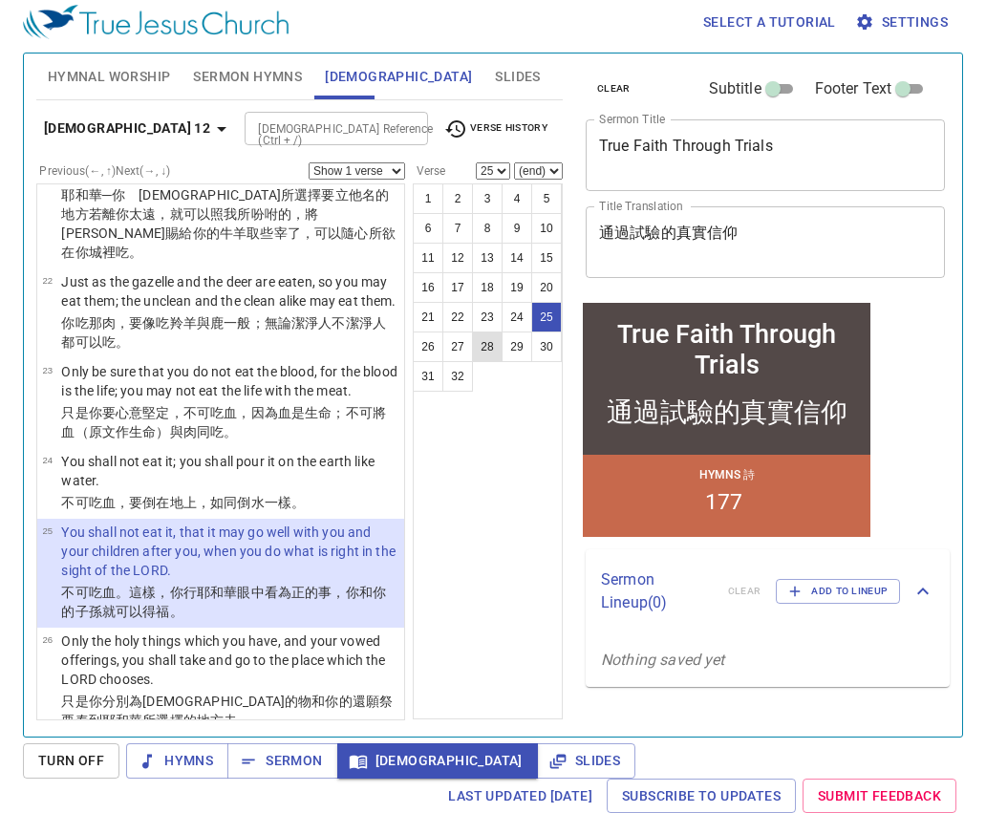
click at [484, 349] on button "28" at bounding box center [487, 347] width 31 height 31
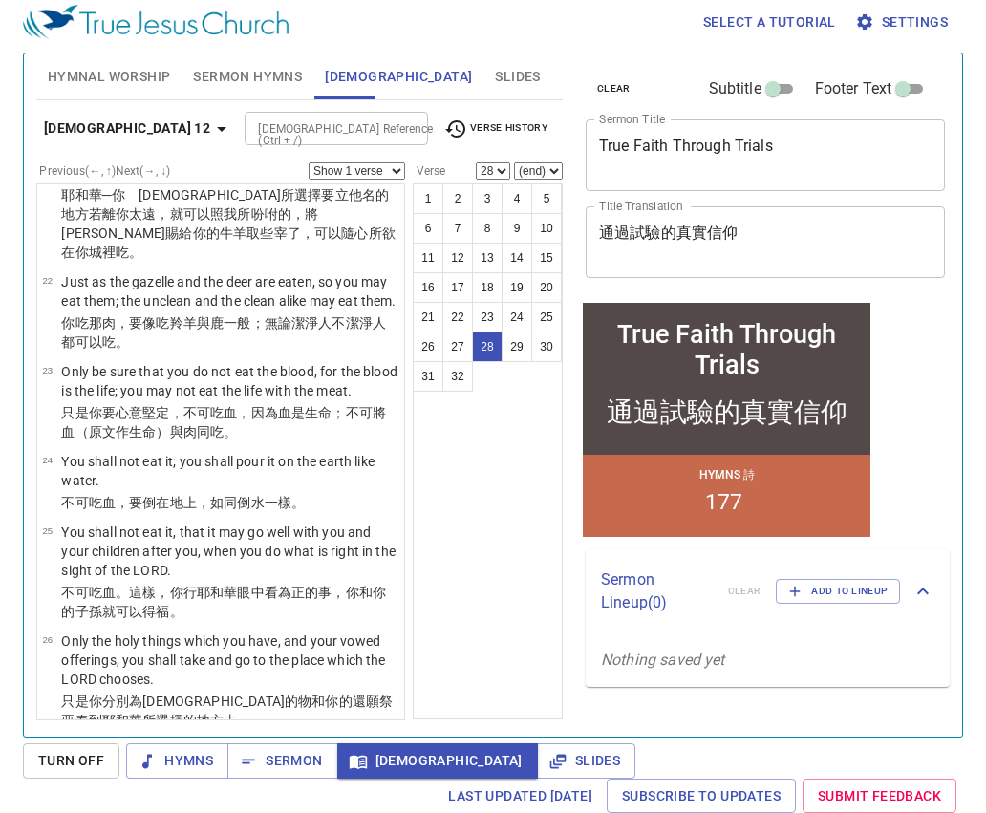
scroll to position [3234, 0]
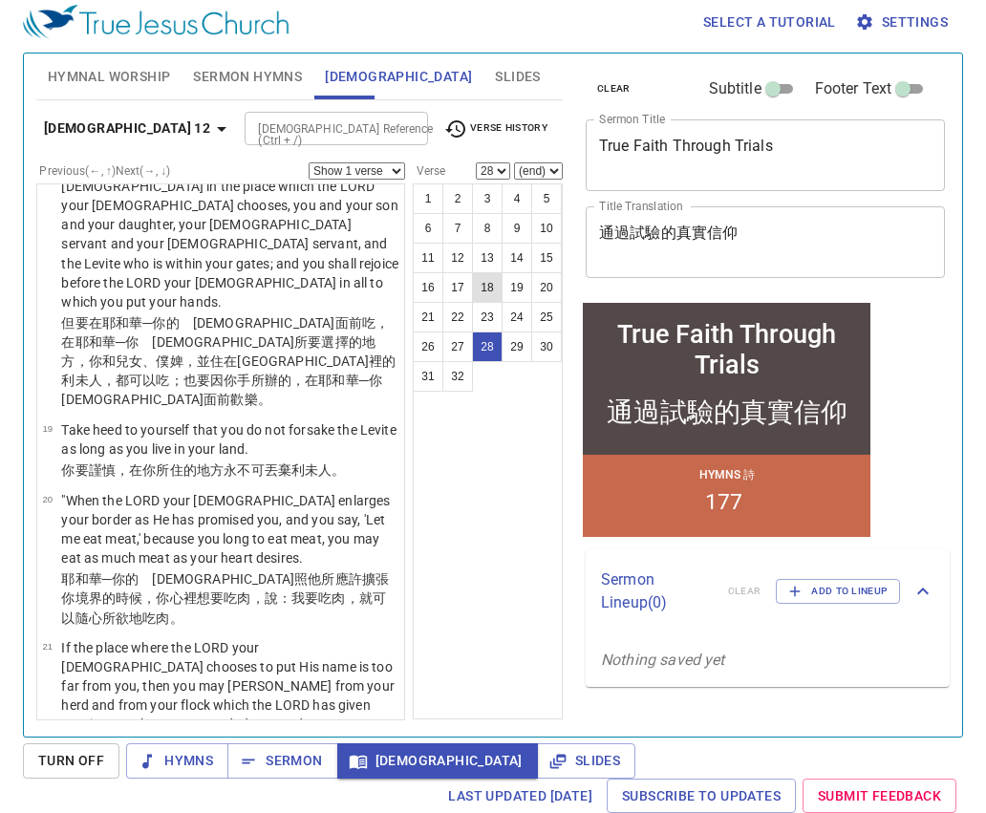
click at [496, 283] on button "18" at bounding box center [487, 287] width 31 height 31
select select "18"
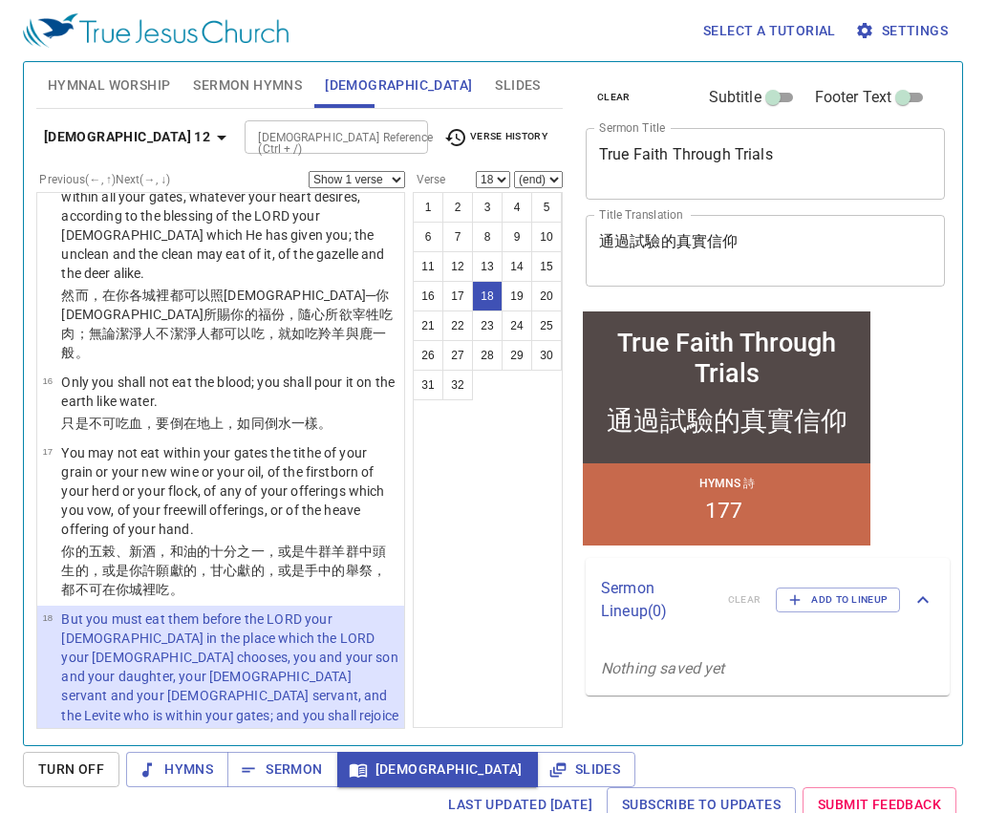
scroll to position [1983, 0]
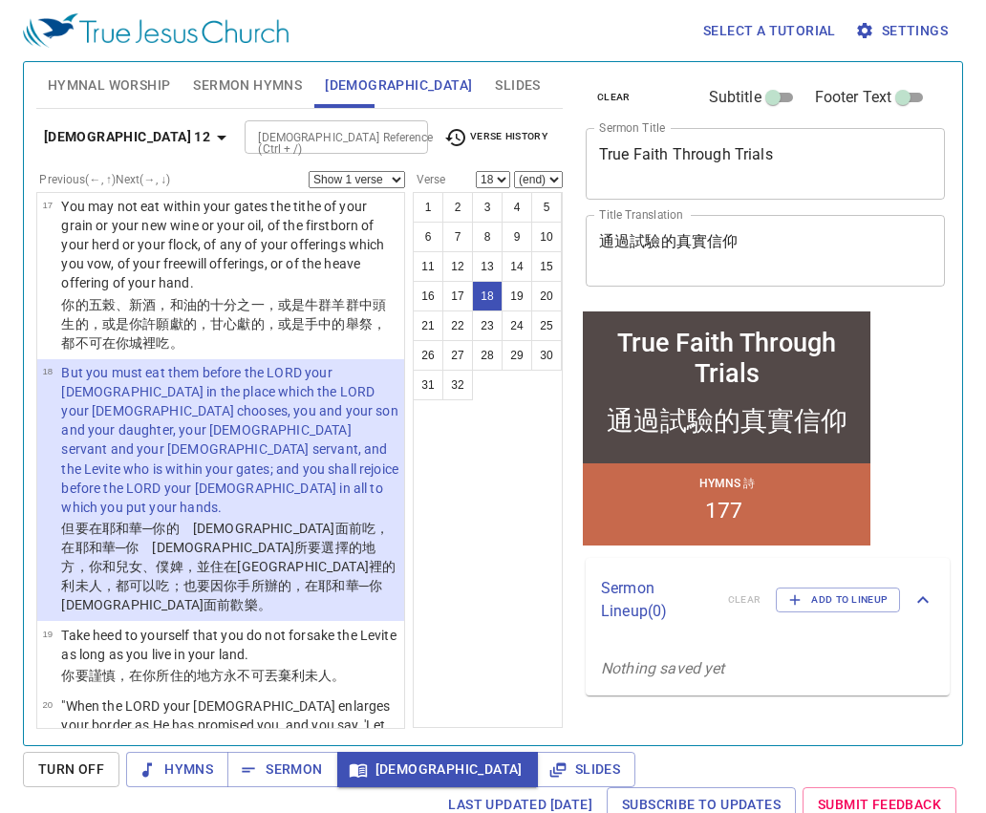
scroll to position [2252, 0]
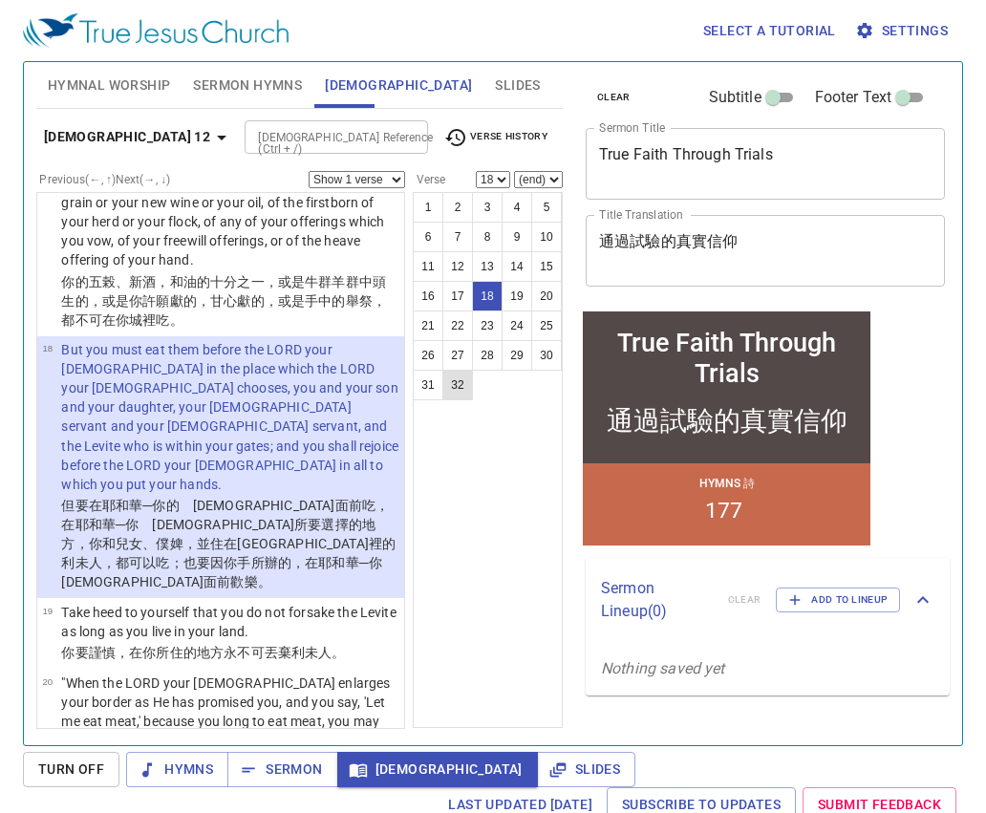
click at [461, 394] on button "32" at bounding box center [457, 385] width 31 height 31
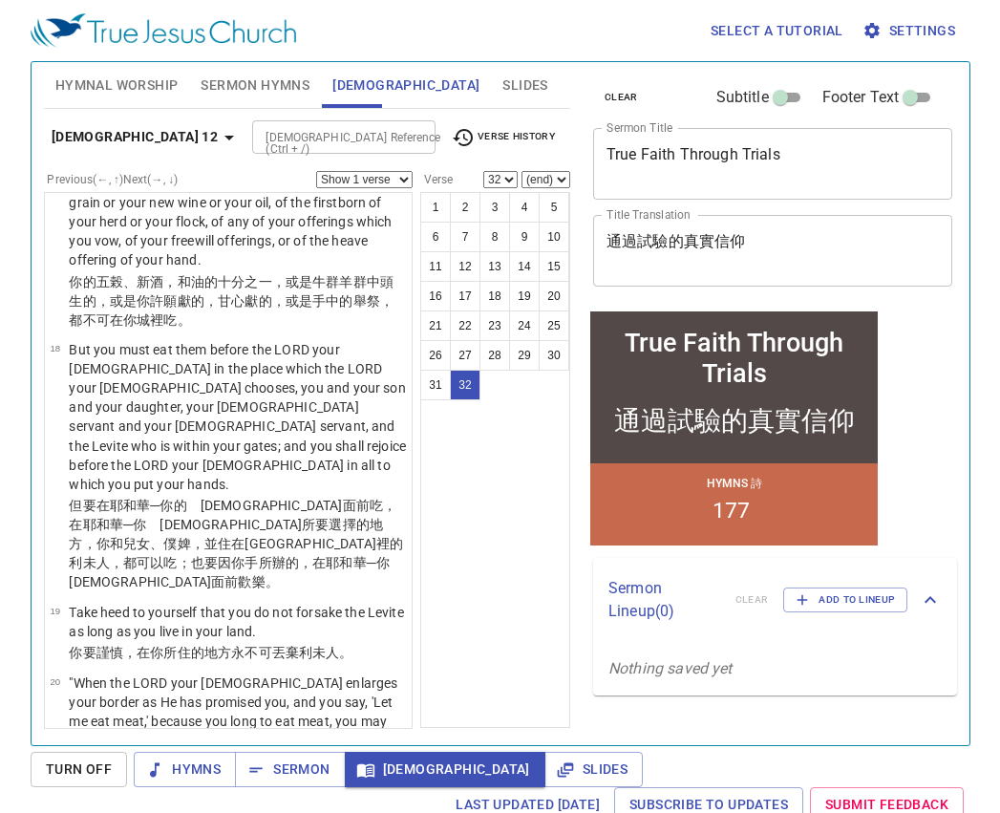
scroll to position [3560, 0]
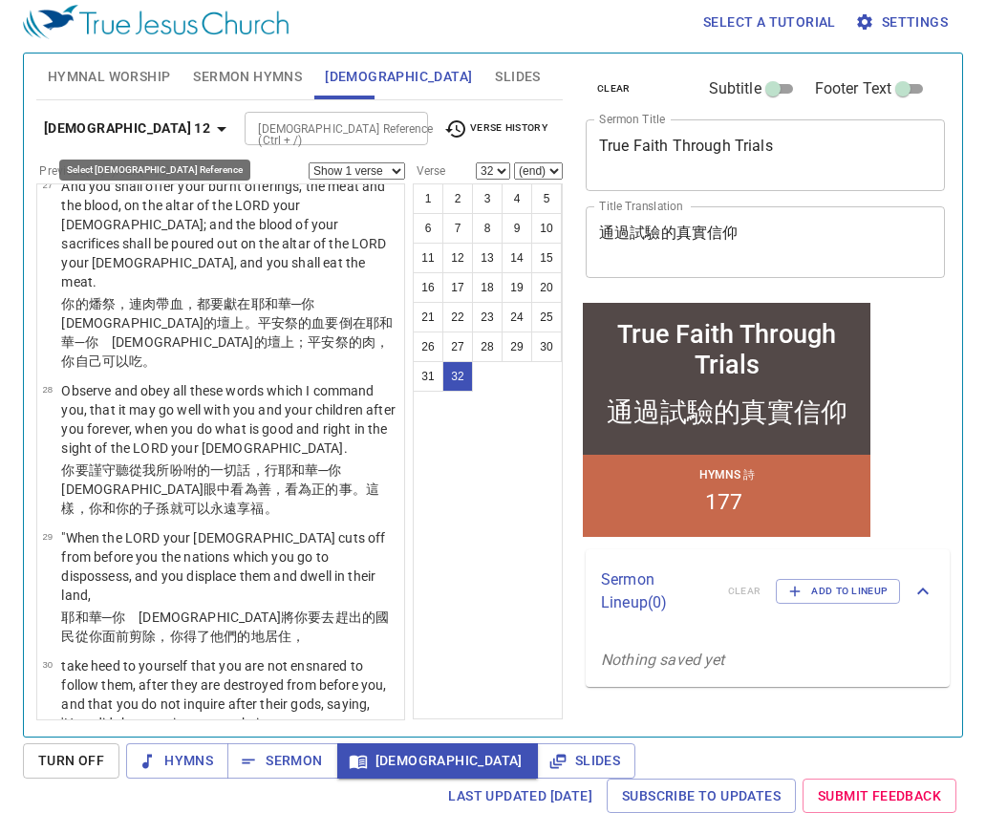
click at [210, 130] on icon "button" at bounding box center [221, 129] width 23 height 23
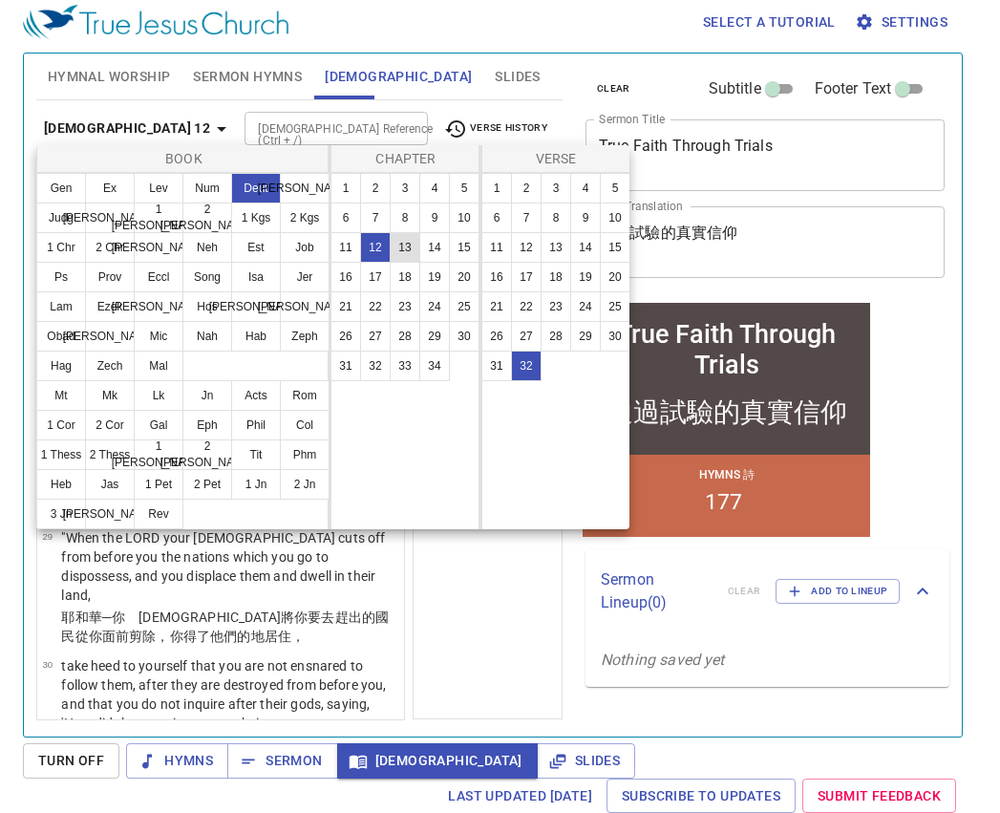
click at [409, 248] on button "13" at bounding box center [405, 247] width 31 height 31
select select "1"
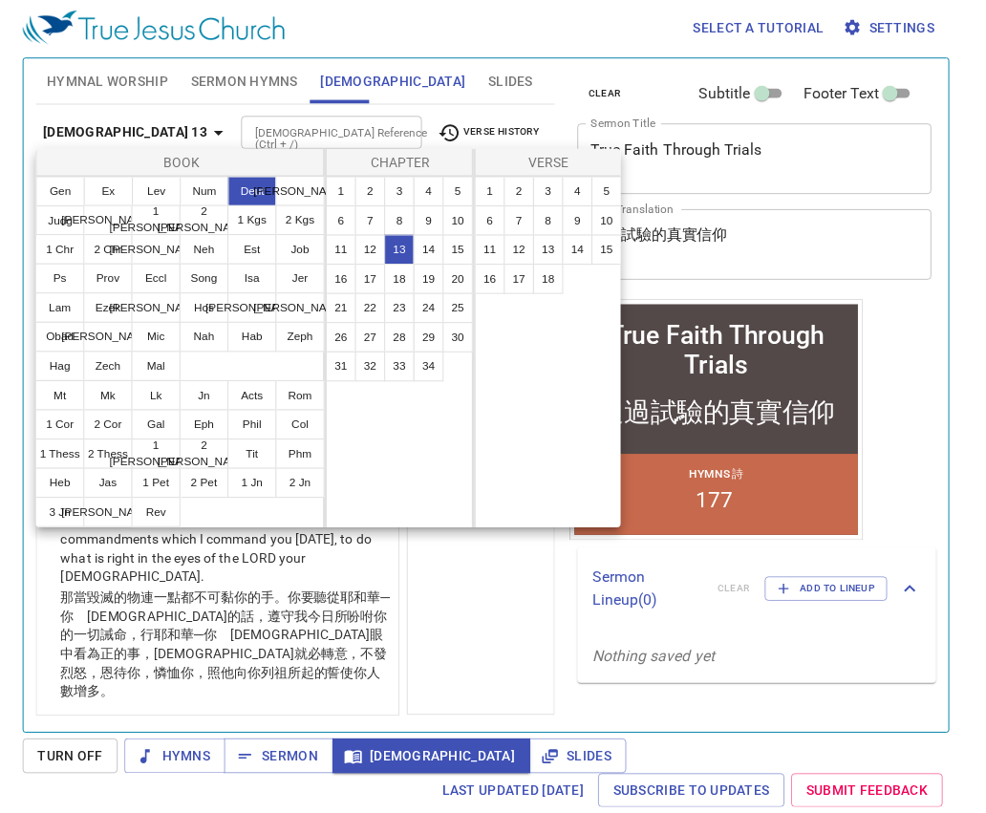
scroll to position [0, 0]
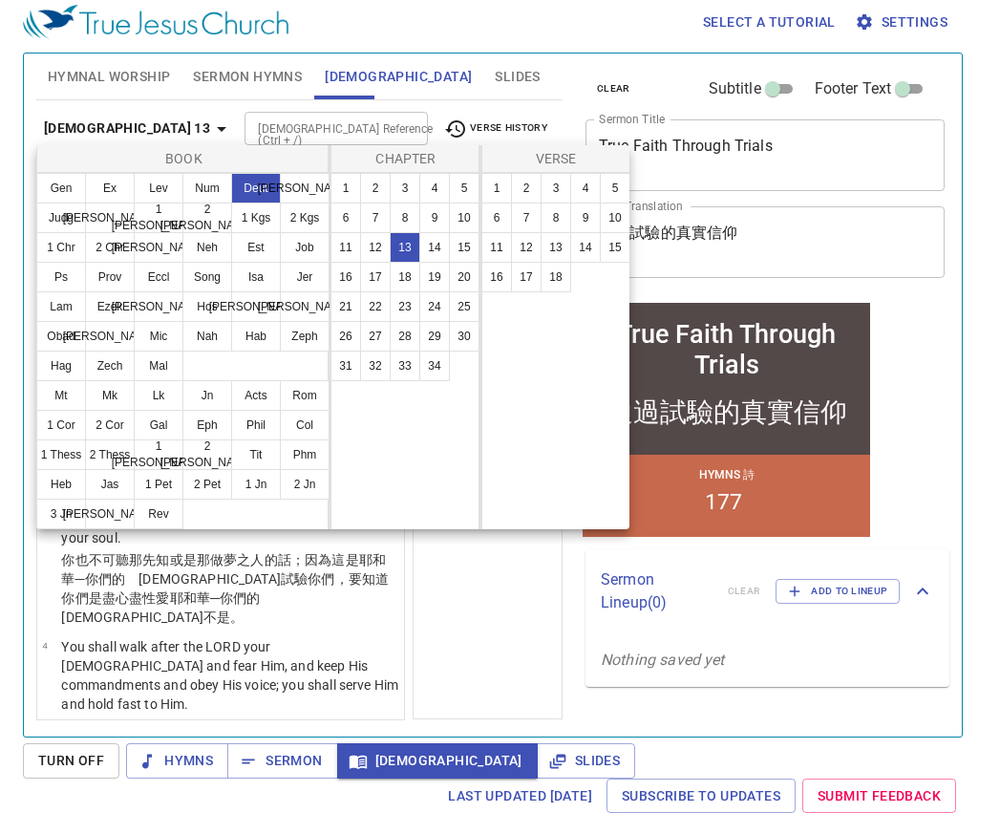
click at [540, 603] on div at bounding box center [500, 406] width 1000 height 813
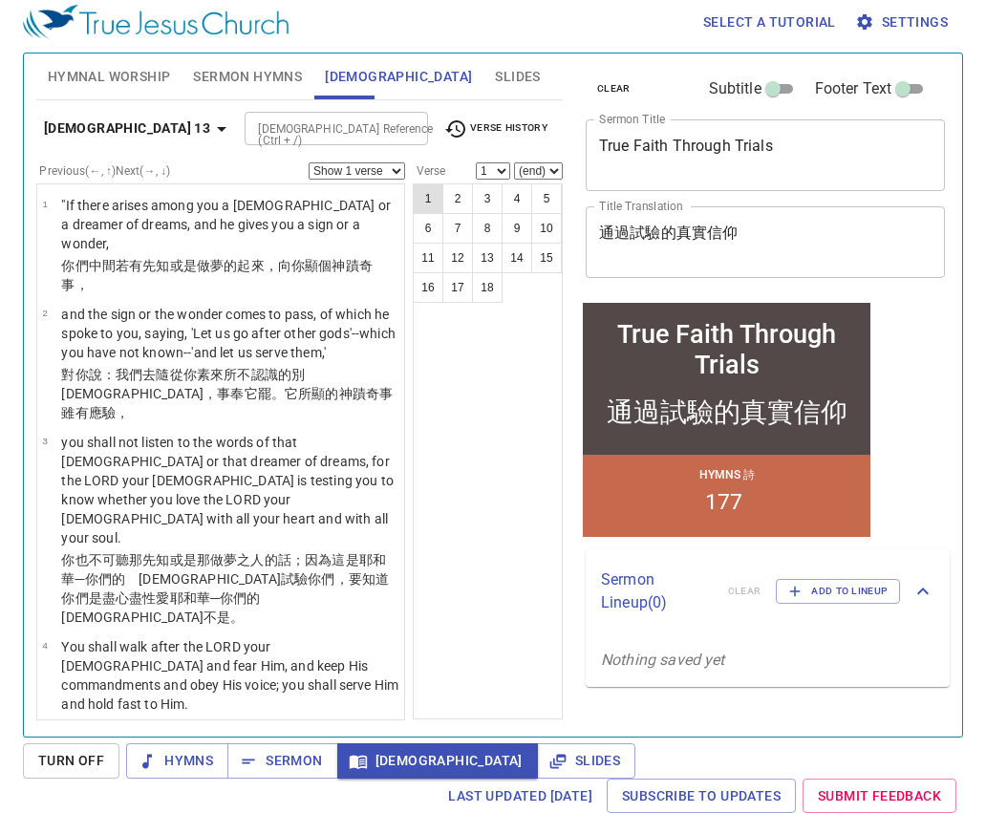
click at [440, 199] on button "1" at bounding box center [428, 198] width 31 height 31
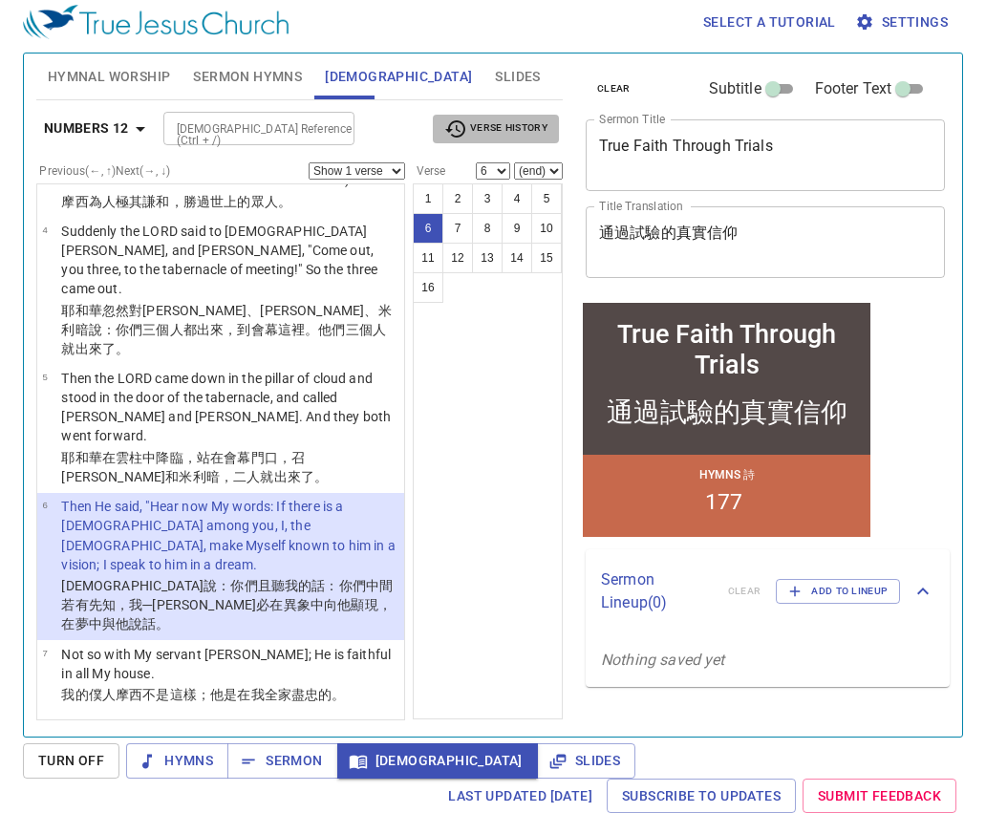
click at [530, 127] on span "Verse History" at bounding box center [495, 129] width 103 height 23
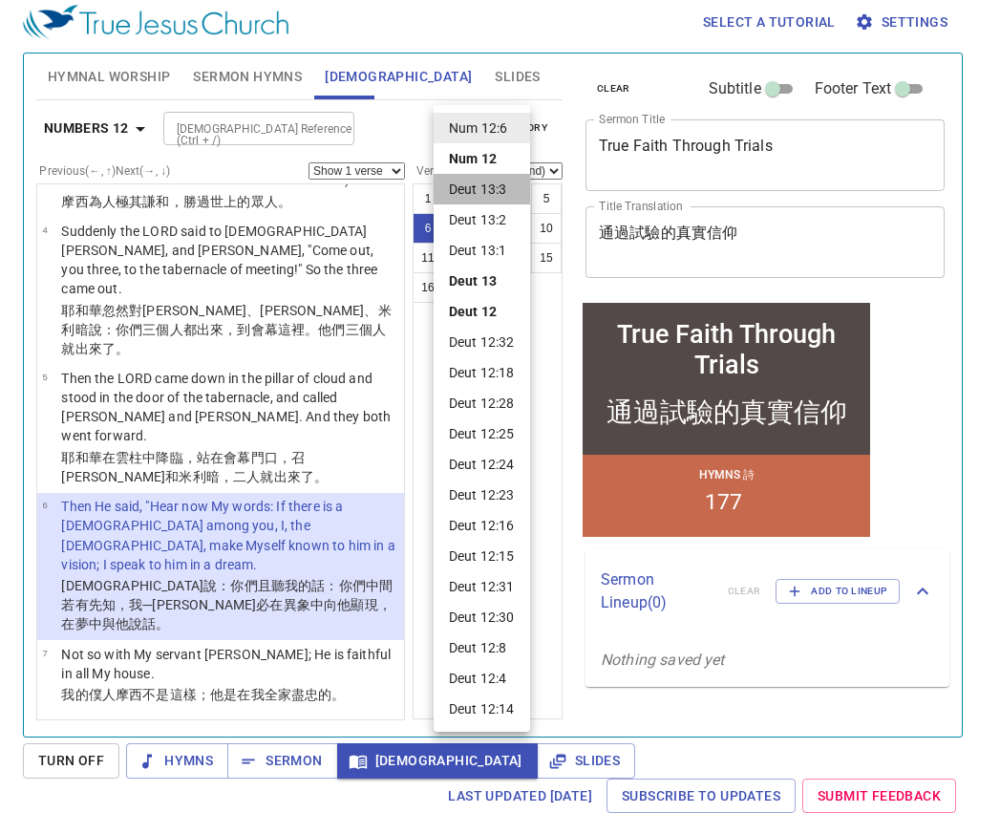
click at [509, 179] on li "Deut 13:3" at bounding box center [482, 189] width 97 height 31
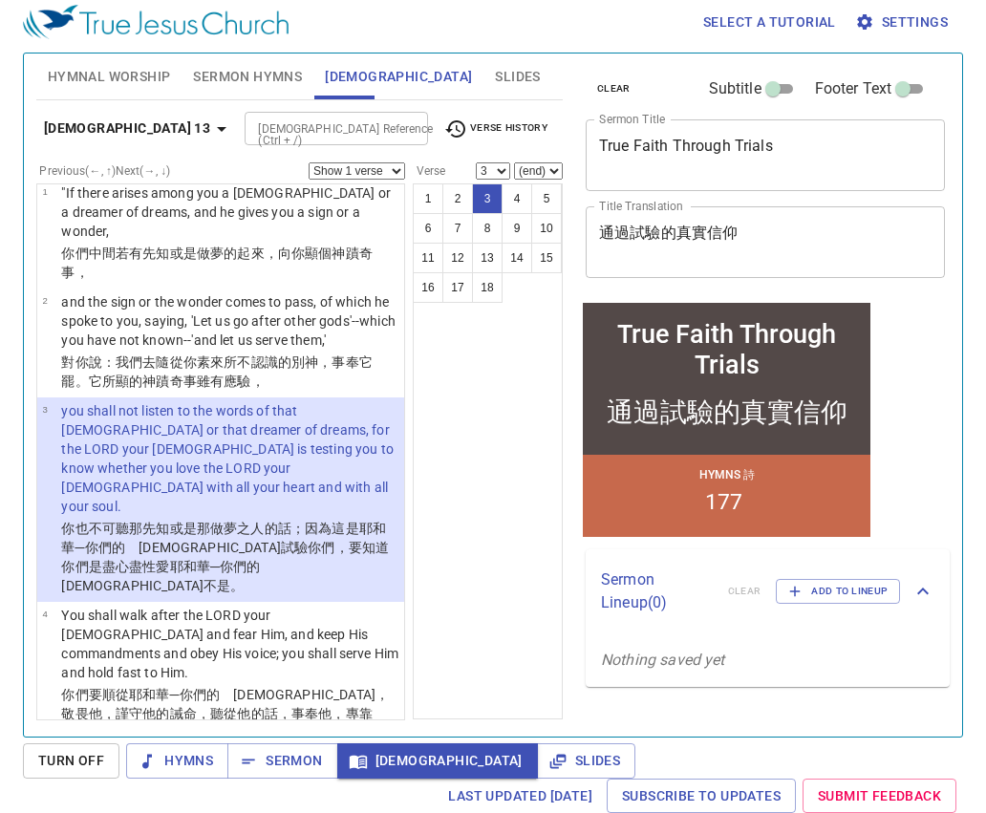
click at [301, 519] on p "你也不可聽 那先知 或是那做夢 之人的話 ；因為這是[DEMOGRAPHIC_DATA] ─你們的　[DEMOGRAPHIC_DATA] 試驗 你們，要知道 …" at bounding box center [229, 557] width 337 height 76
click at [160, 131] on b "Deuteronomy 13" at bounding box center [127, 129] width 166 height 24
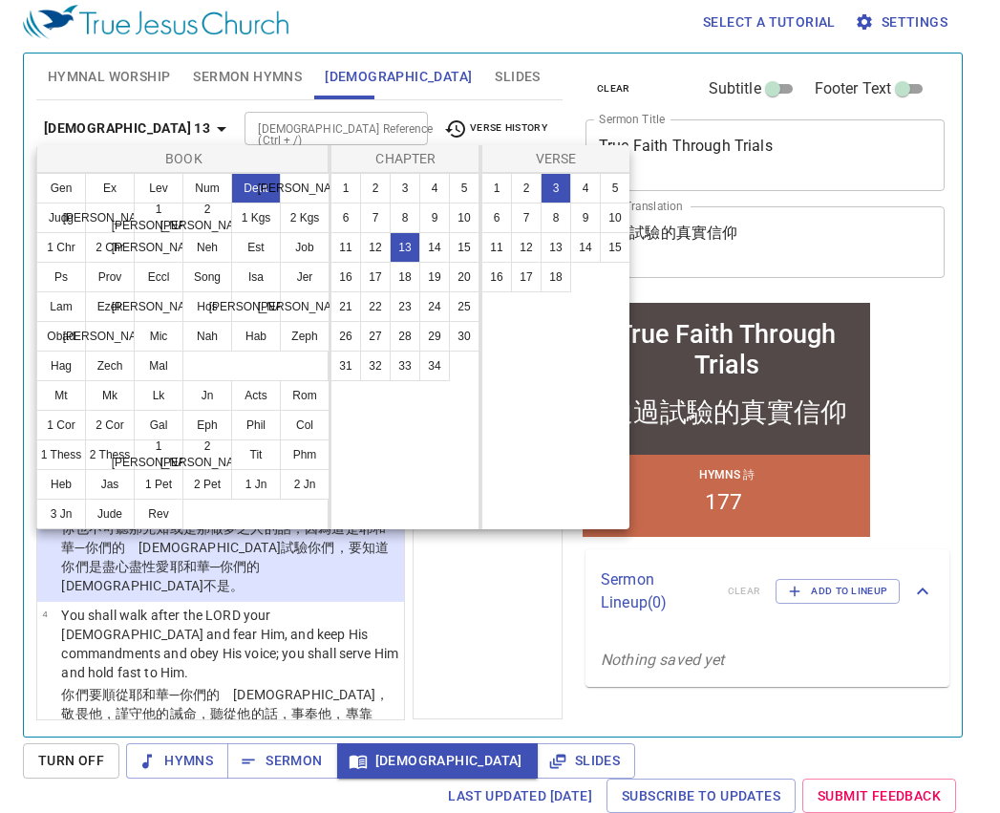
click at [226, 363] on ul "Gen Ex Lev Num Deut Josh Judg Ruth 1 Sam 2 Sam 1 Kgs 2 Kgs 1 Chr 2 Chr Ezra Neh…" at bounding box center [183, 277] width 292 height 207
click at [73, 397] on button "Mt" at bounding box center [61, 395] width 50 height 31
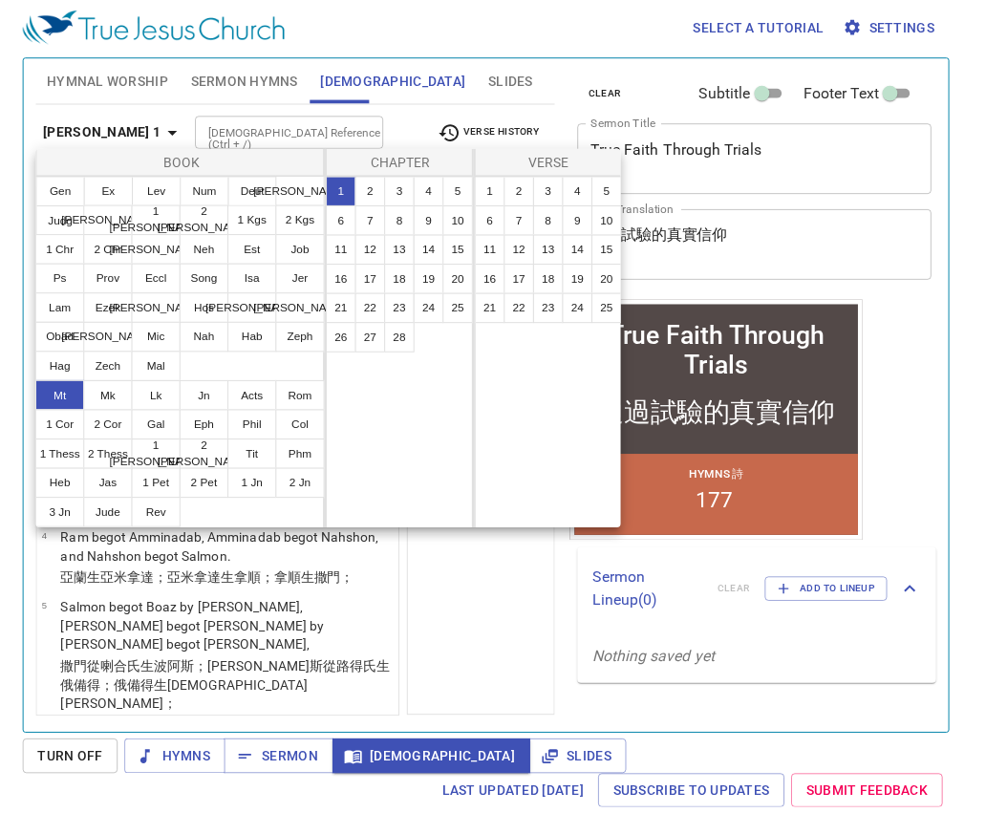
scroll to position [0, 0]
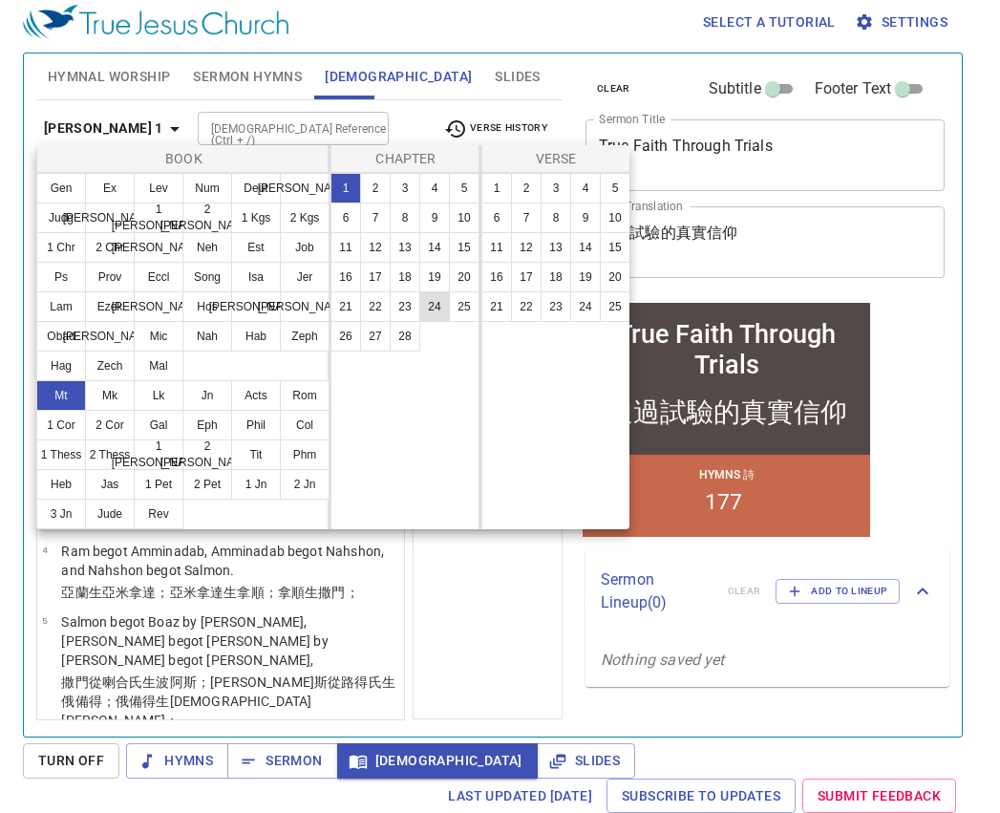
click at [430, 311] on button "24" at bounding box center [434, 306] width 31 height 31
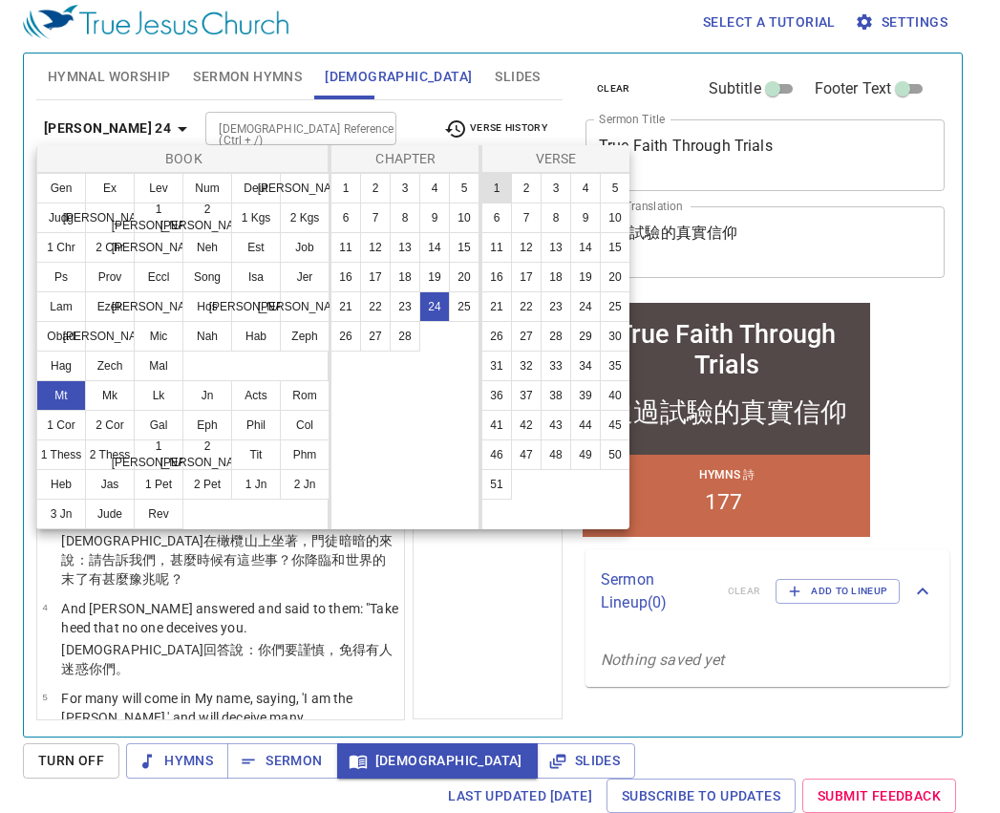
click at [505, 190] on button "1" at bounding box center [497, 188] width 31 height 31
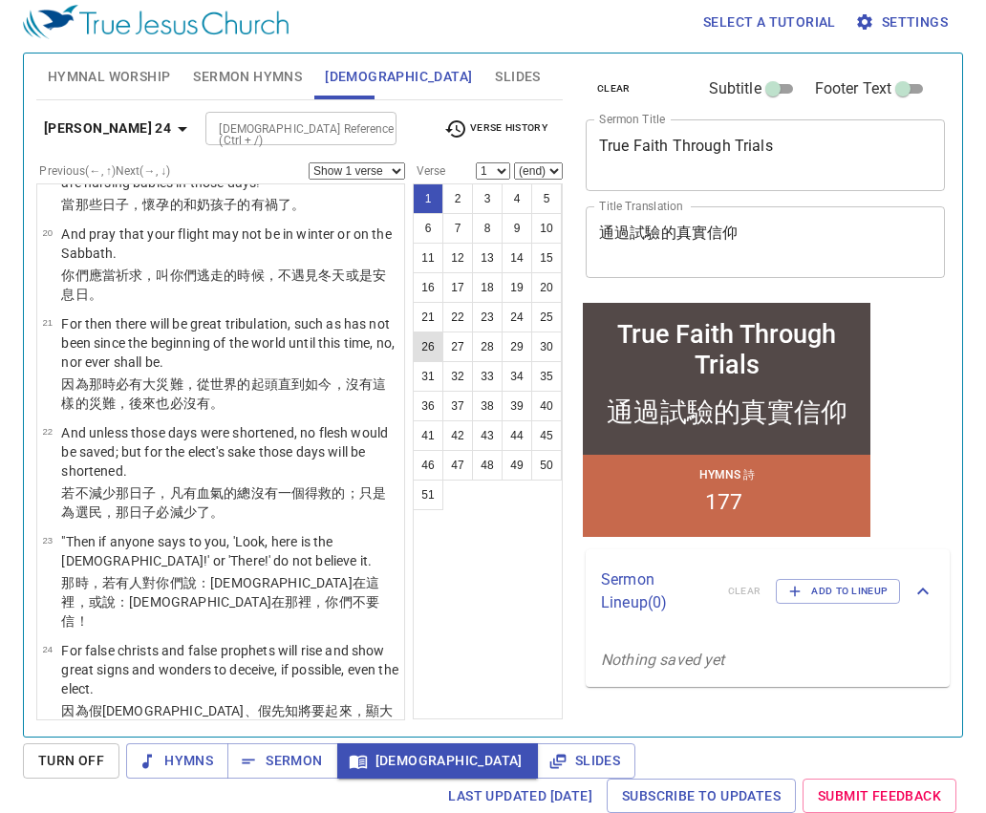
scroll to position [1680, 0]
click at [511, 326] on button "24" at bounding box center [517, 317] width 31 height 31
select select "24"
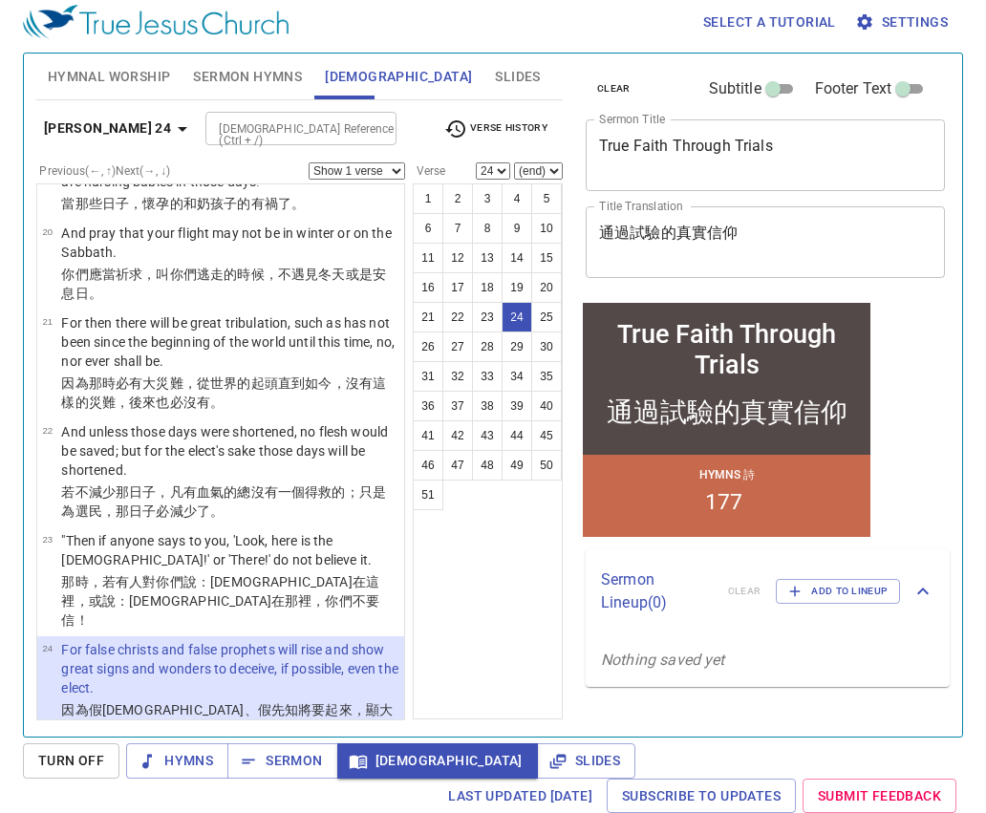
scroll to position [1900, 0]
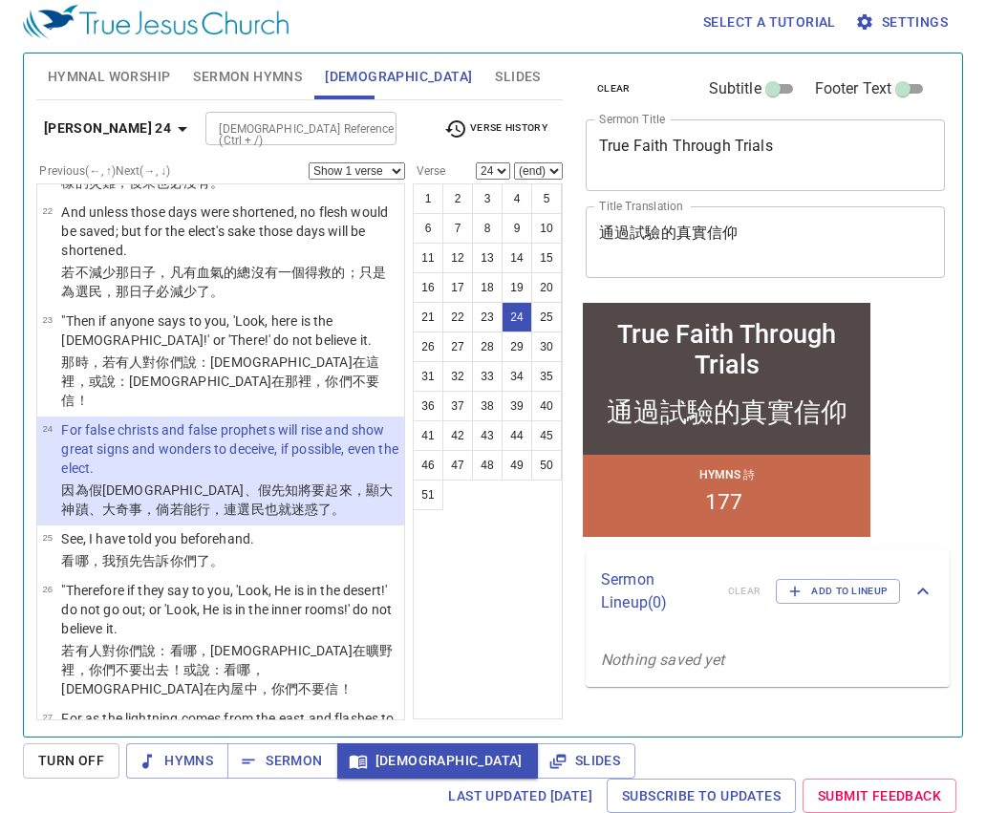
click at [518, 320] on button "24" at bounding box center [517, 317] width 31 height 31
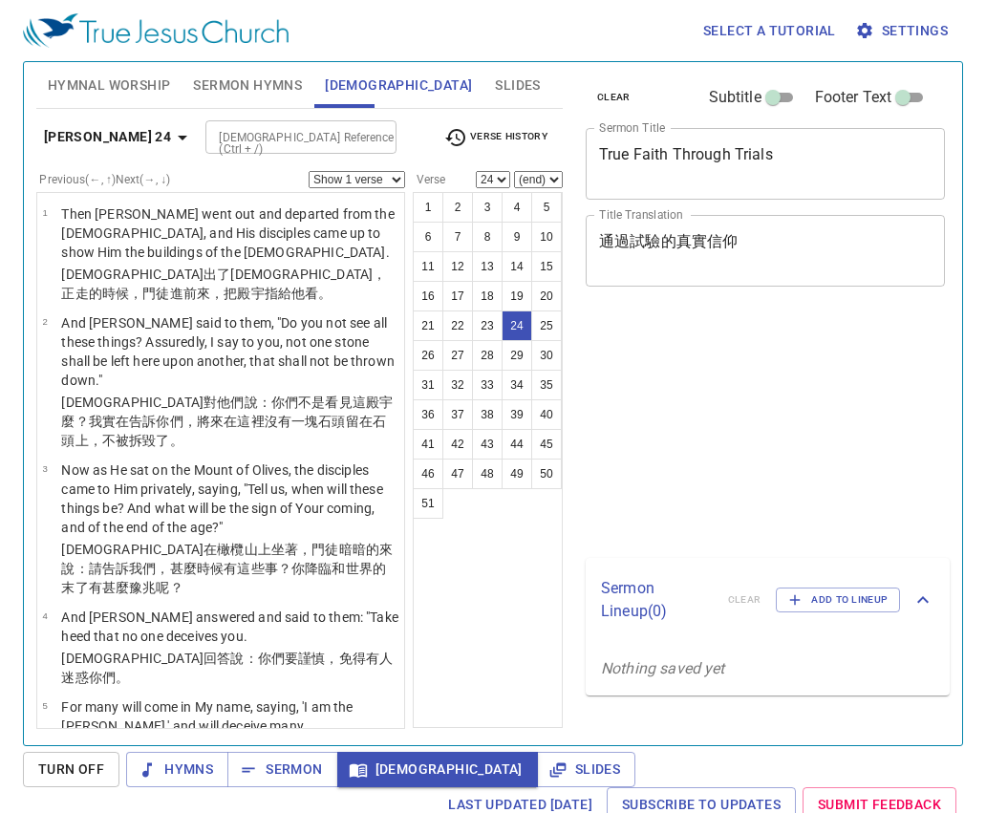
select select "24"
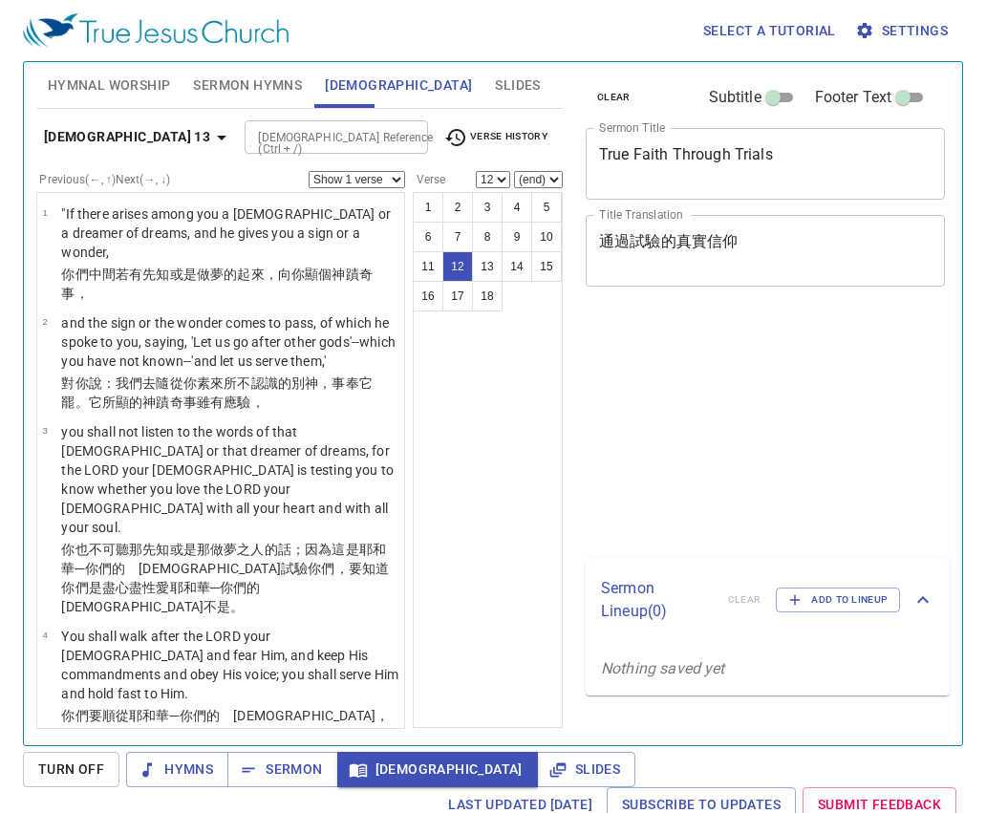
select select "12"
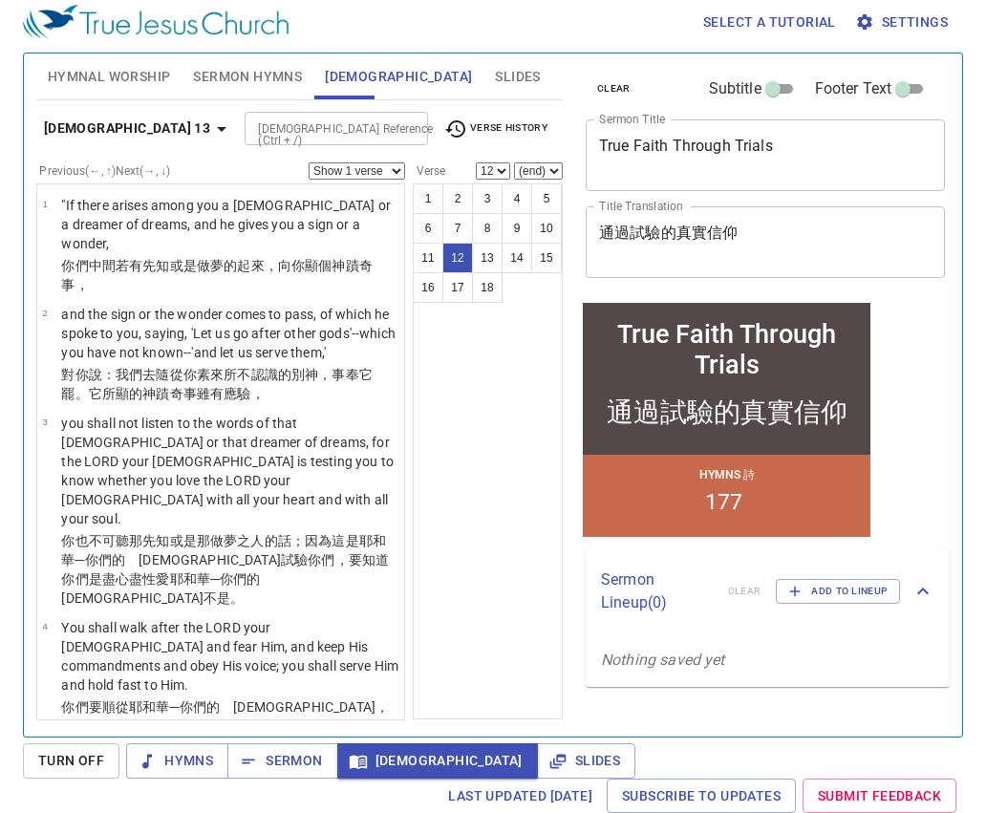
scroll to position [1175, 0]
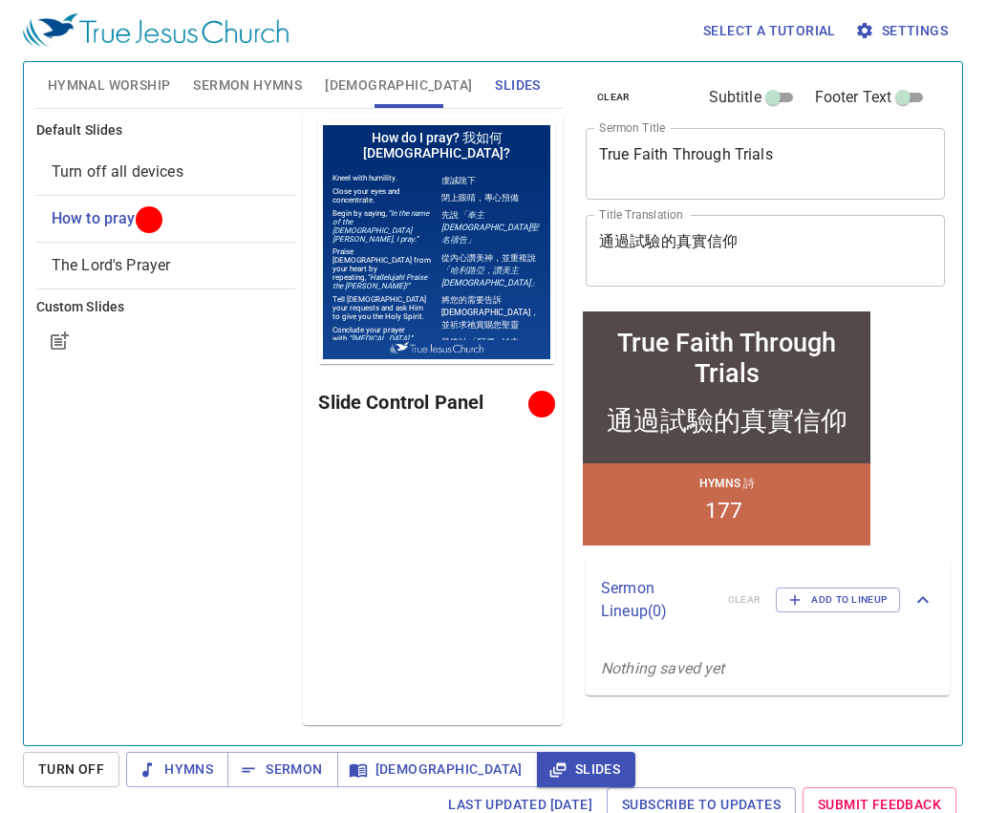
click at [253, 81] on span "Sermon Hymns" at bounding box center [247, 86] width 109 height 24
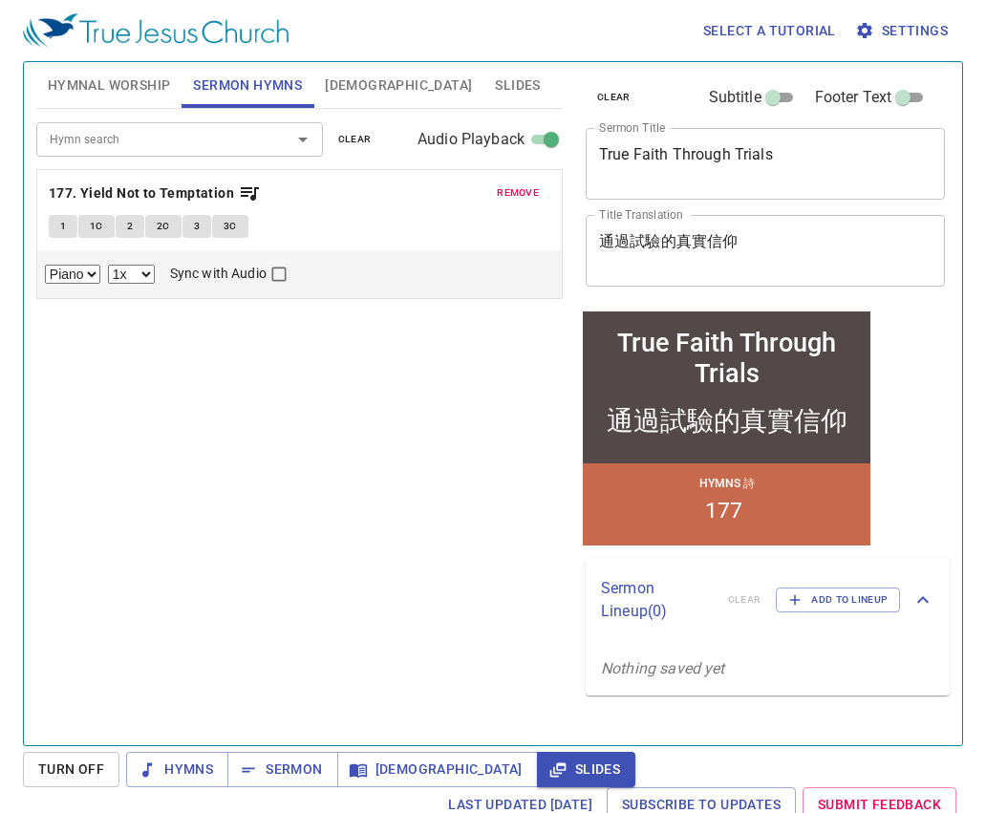
click at [183, 129] on input "Hymn search" at bounding box center [151, 139] width 219 height 22
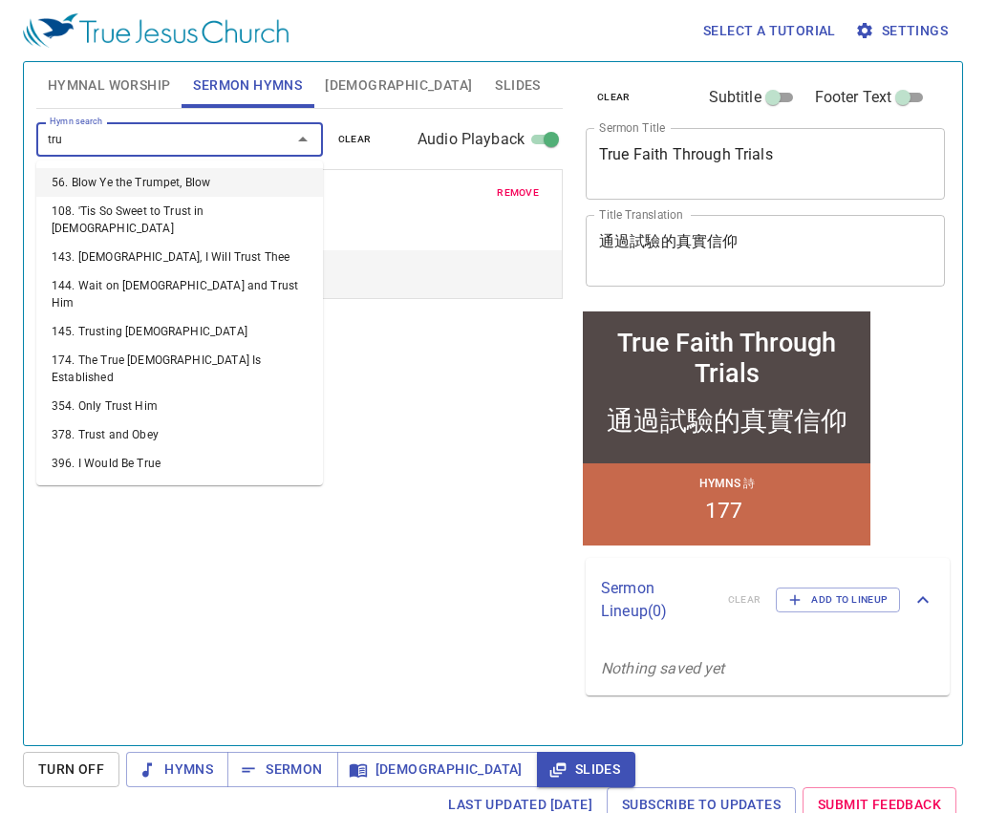
type input "trus"
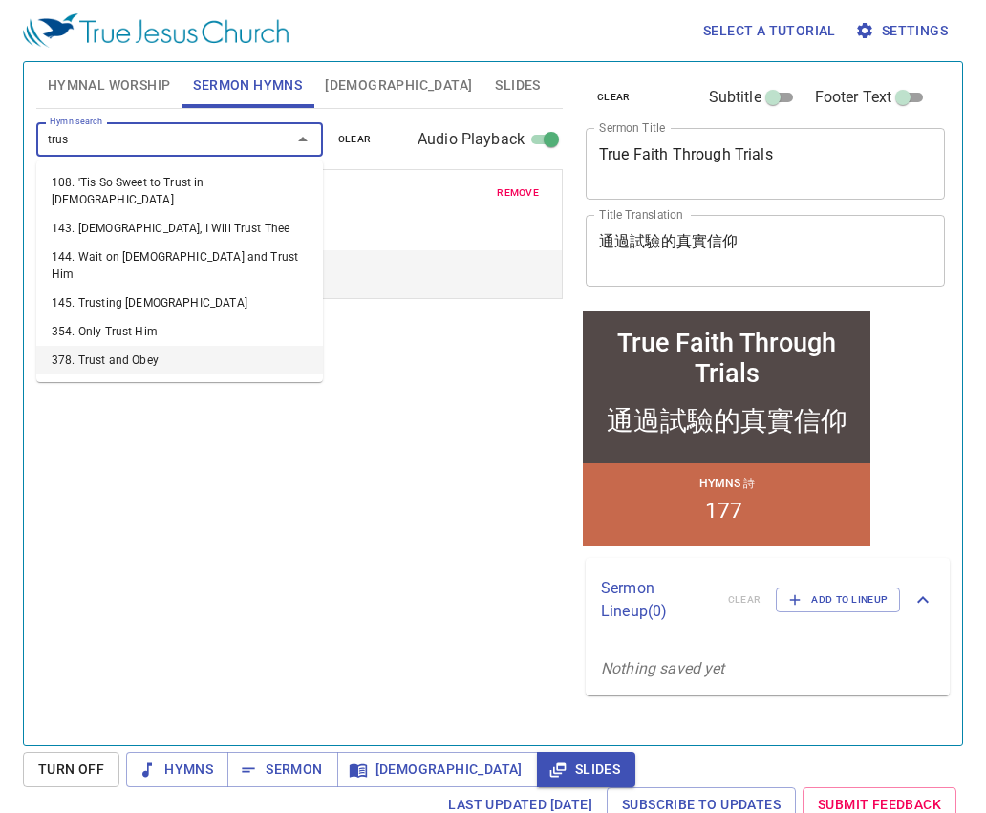
click at [136, 346] on li "378. Trust and Obey" at bounding box center [179, 360] width 287 height 29
select select "1"
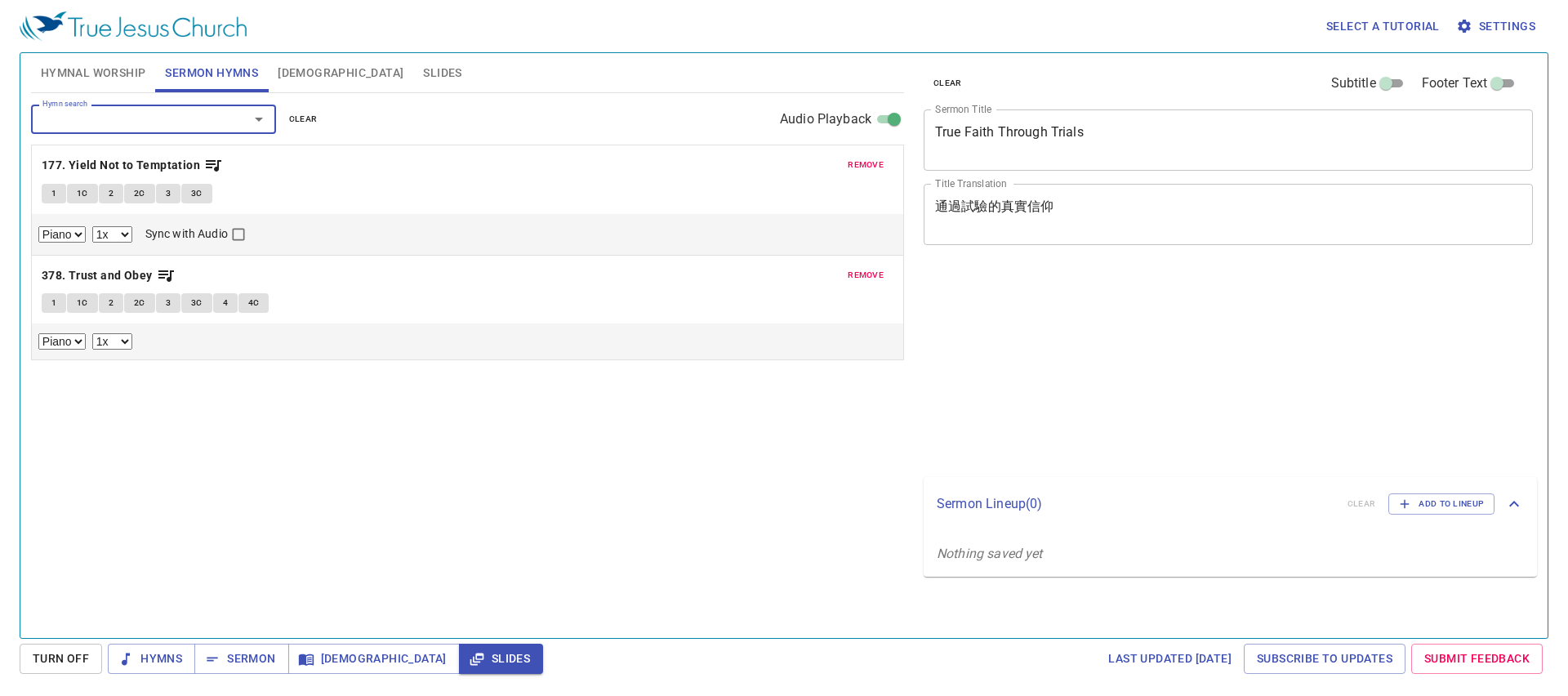
select select "1"
